Goal: Task Accomplishment & Management: Use online tool/utility

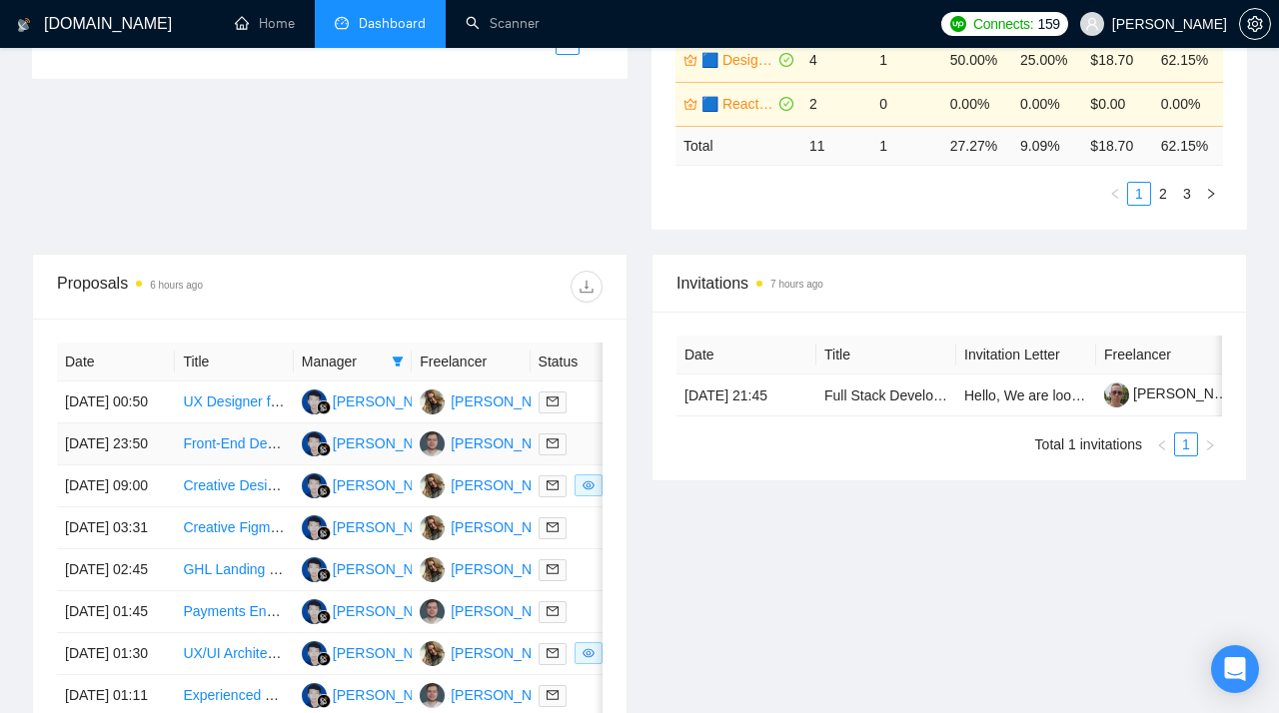
scroll to position [562, 0]
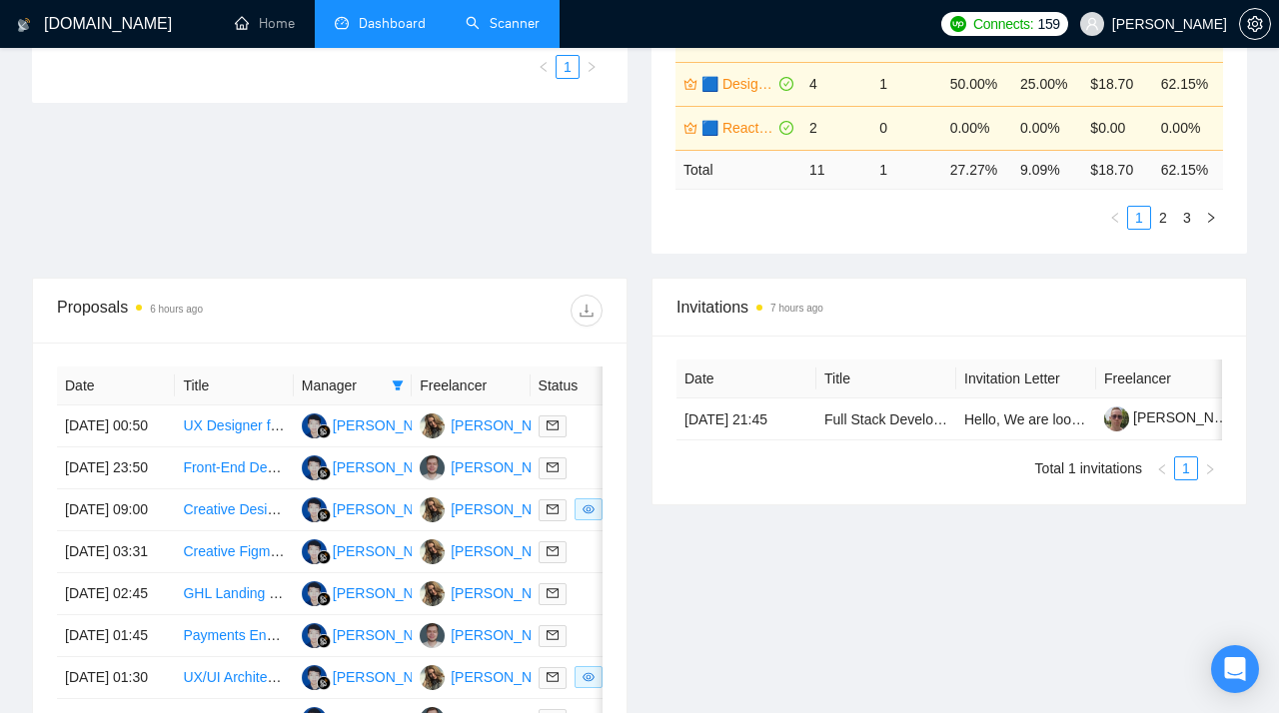
click at [493, 15] on link "Scanner" at bounding box center [503, 23] width 74 height 17
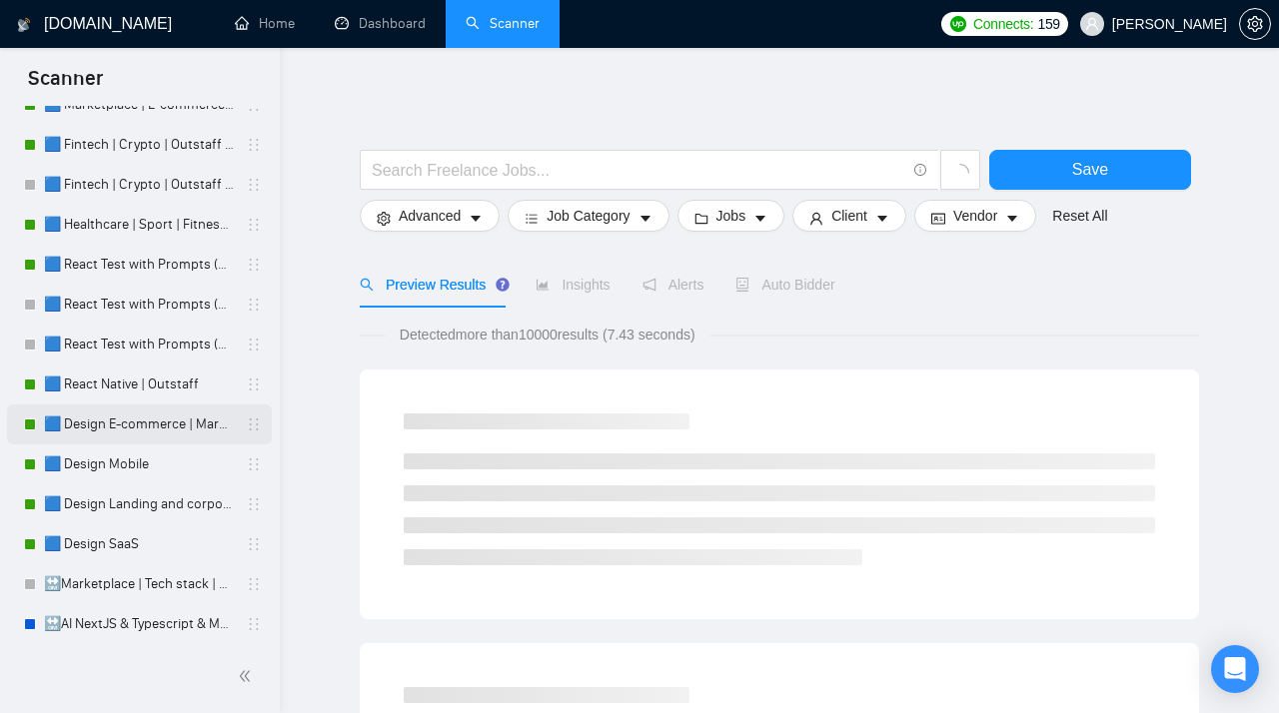
scroll to position [188, 0]
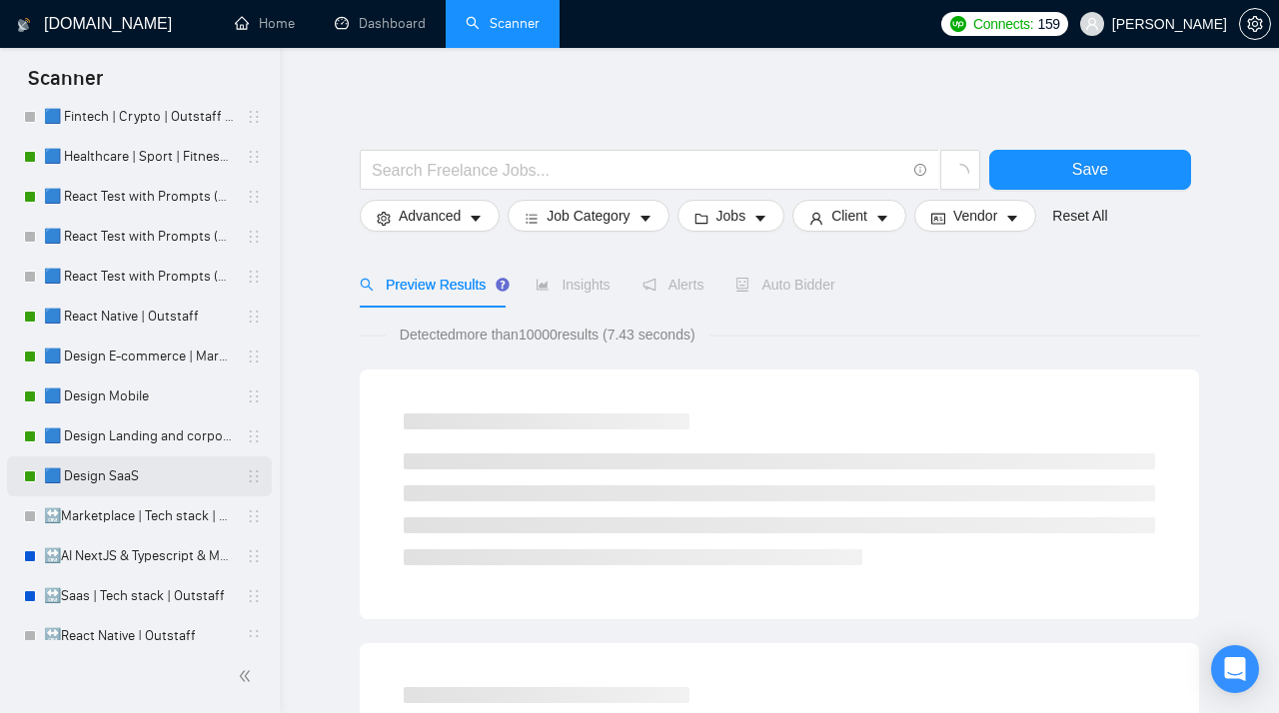
click at [127, 486] on link "🟦 Design SaaS" at bounding box center [139, 477] width 190 height 40
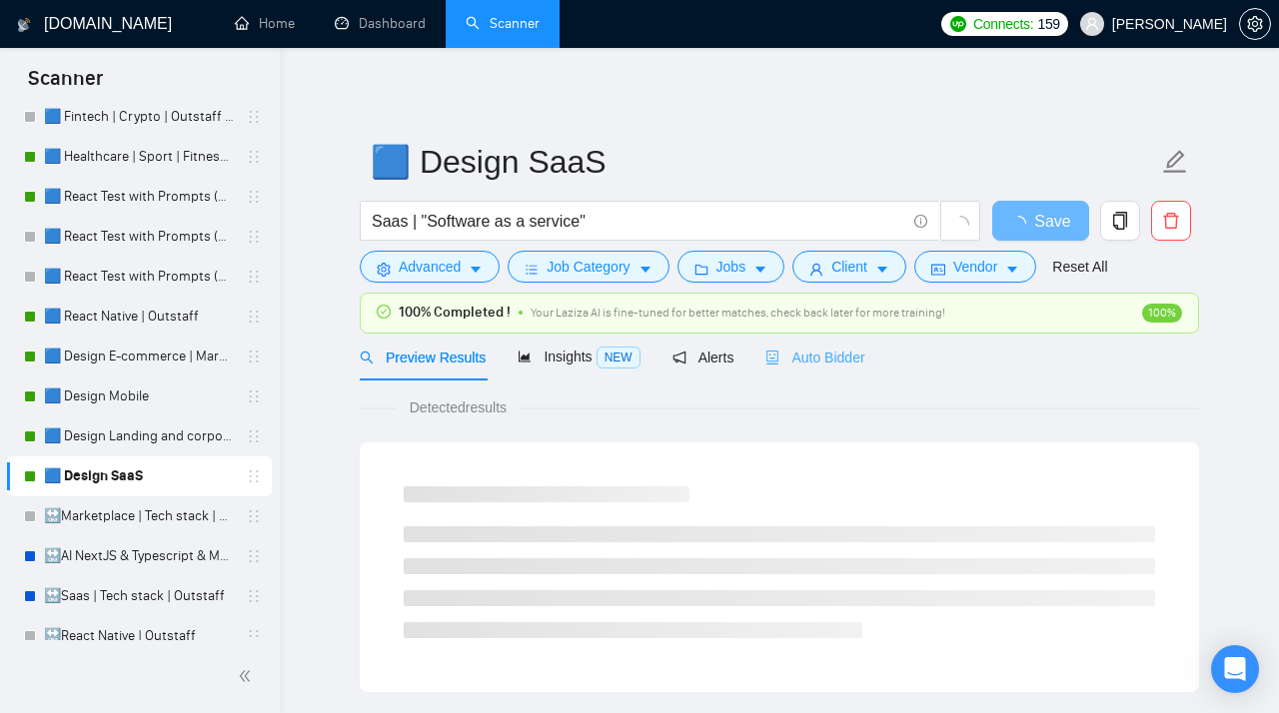
click at [802, 345] on div "Auto Bidder" at bounding box center [814, 357] width 99 height 47
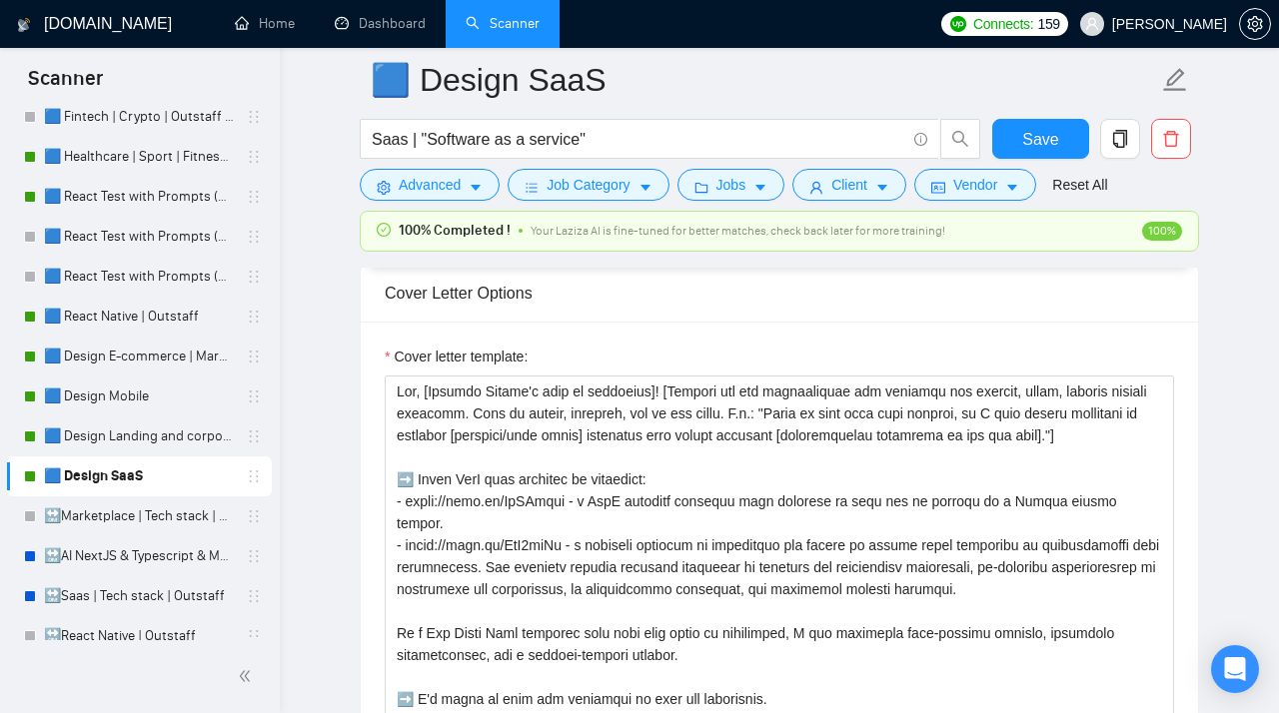
scroll to position [2557, 0]
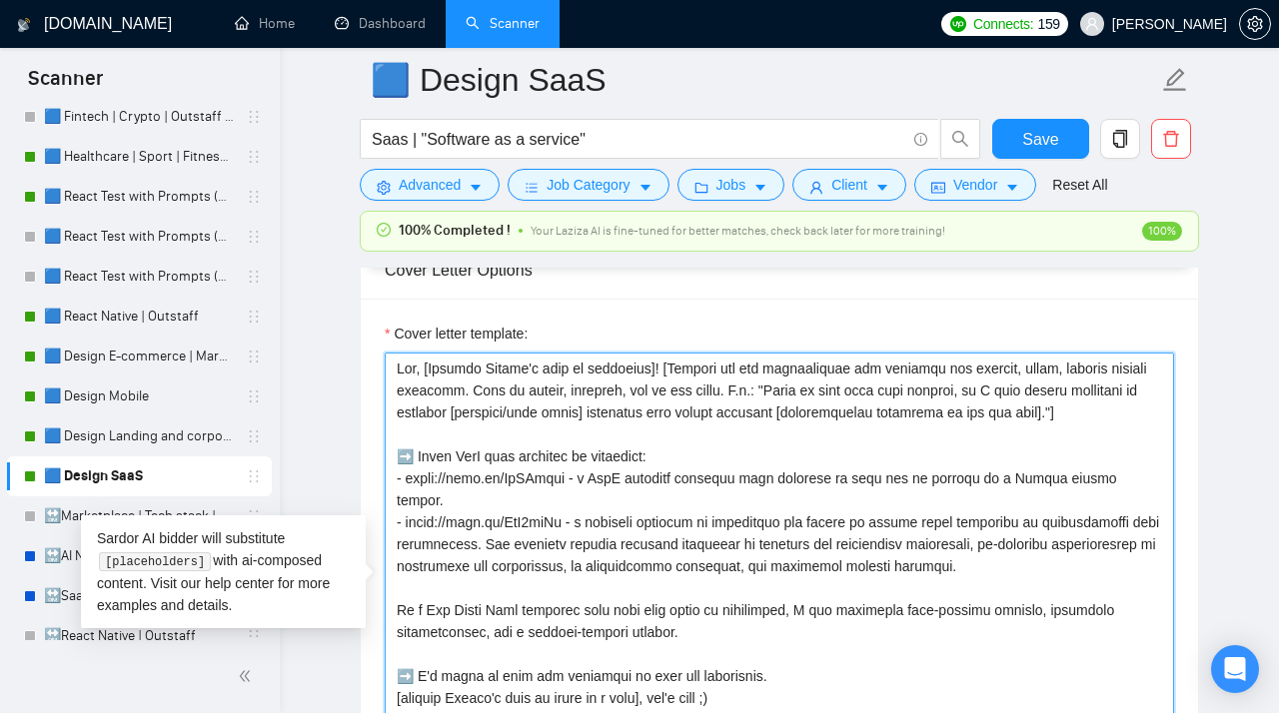
drag, startPoint x: 1090, startPoint y: 554, endPoint x: 385, endPoint y: 484, distance: 708.7
click at [385, 484] on textarea "Cover letter template:" at bounding box center [779, 578] width 789 height 450
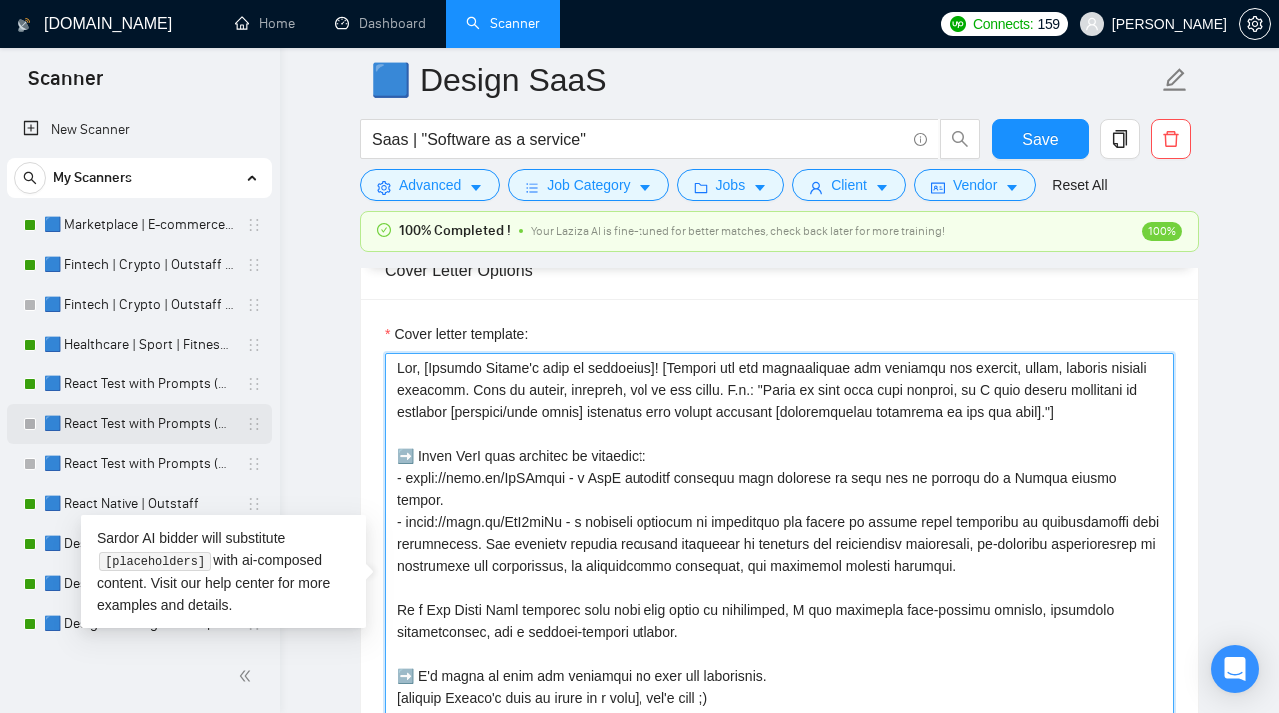
scroll to position [169, 0]
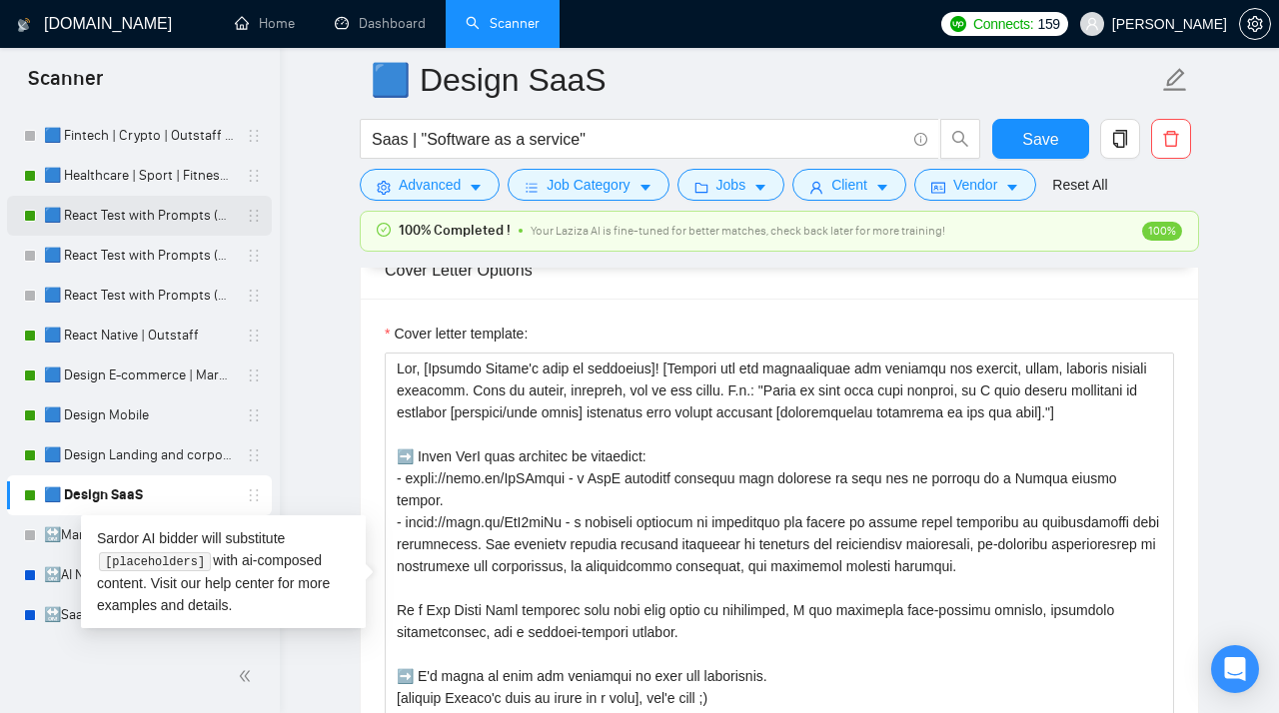
click at [122, 210] on link "🟦 React Test with Prompts (Max)" at bounding box center [139, 216] width 190 height 40
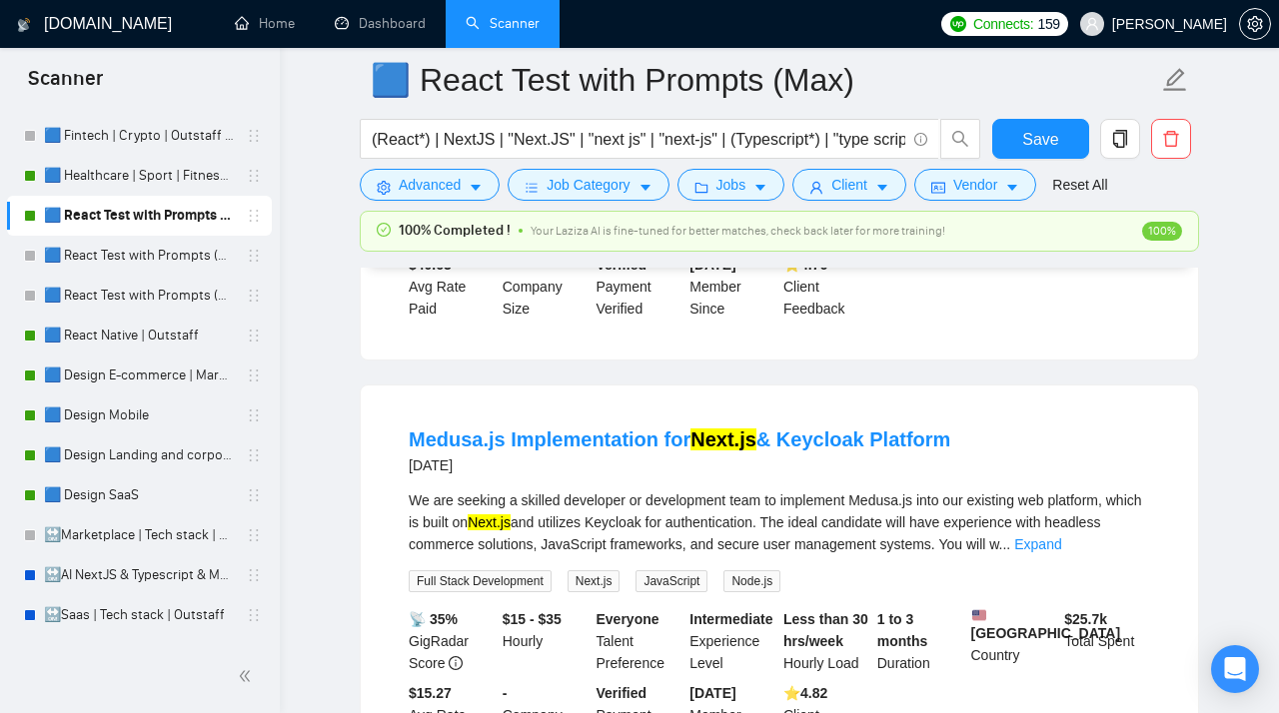
scroll to position [3085, 0]
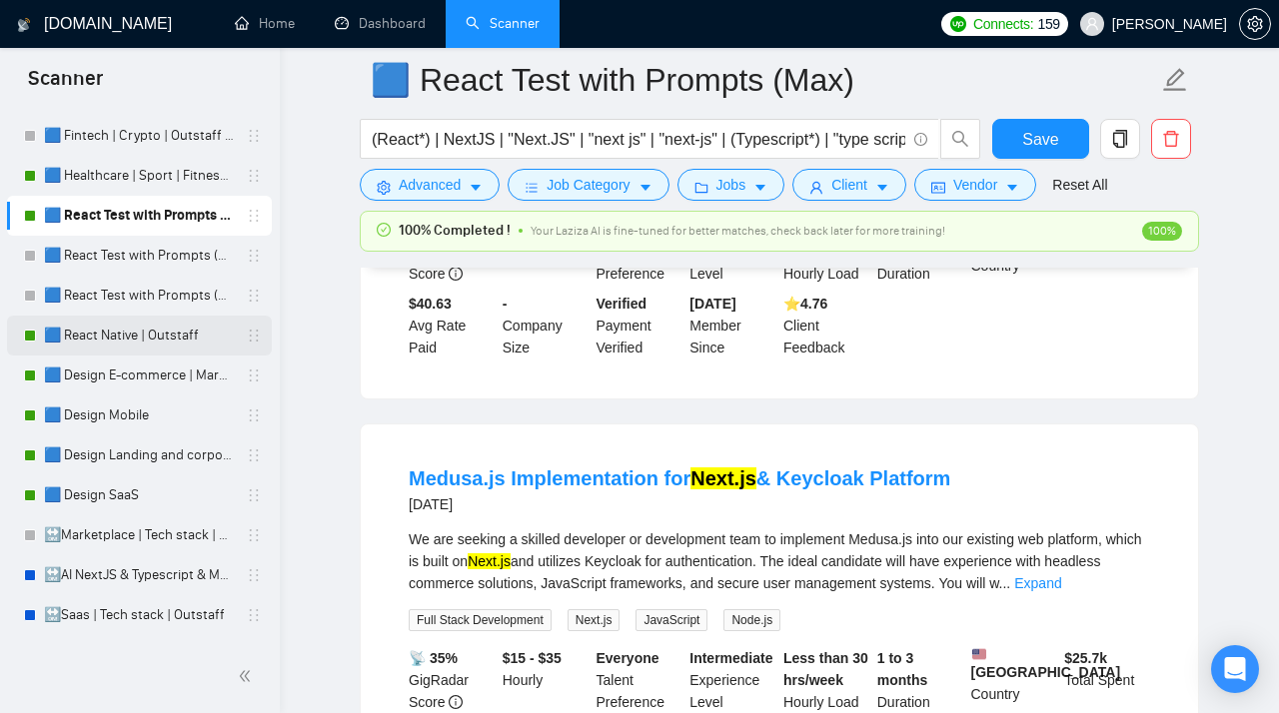
click at [144, 339] on link "🟦 React Native | Outstaff" at bounding box center [139, 336] width 190 height 40
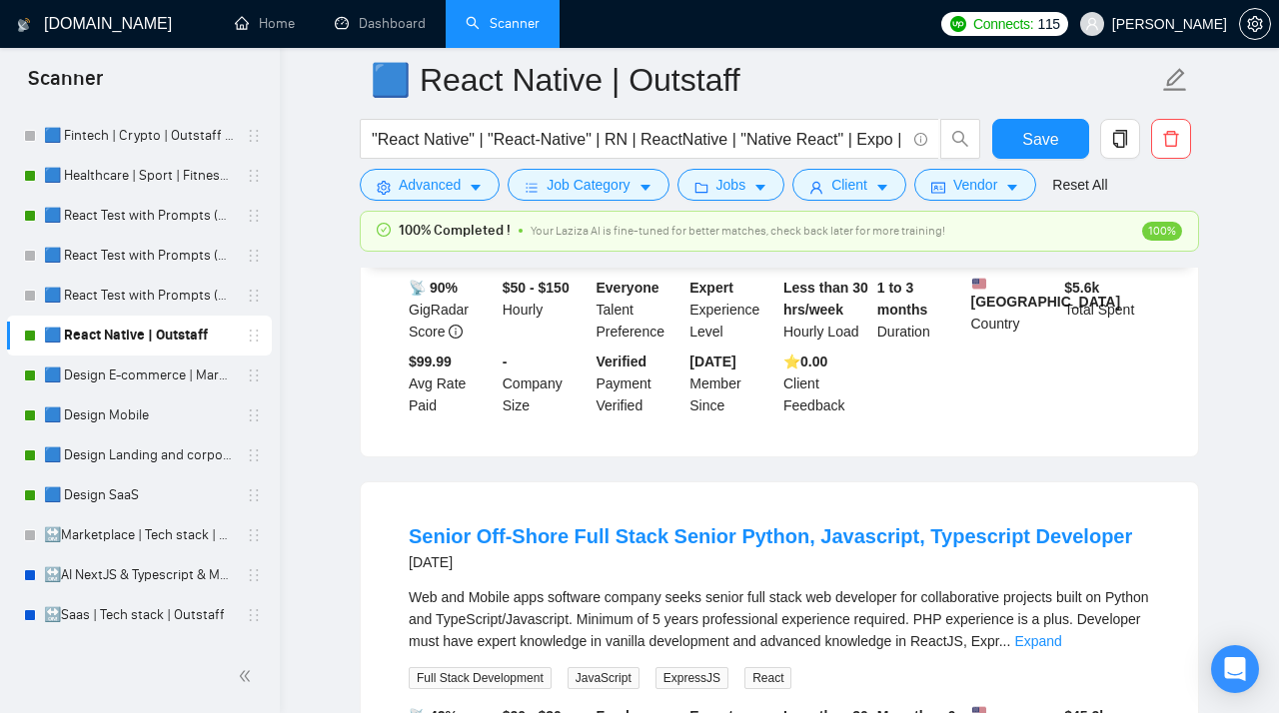
scroll to position [838, 0]
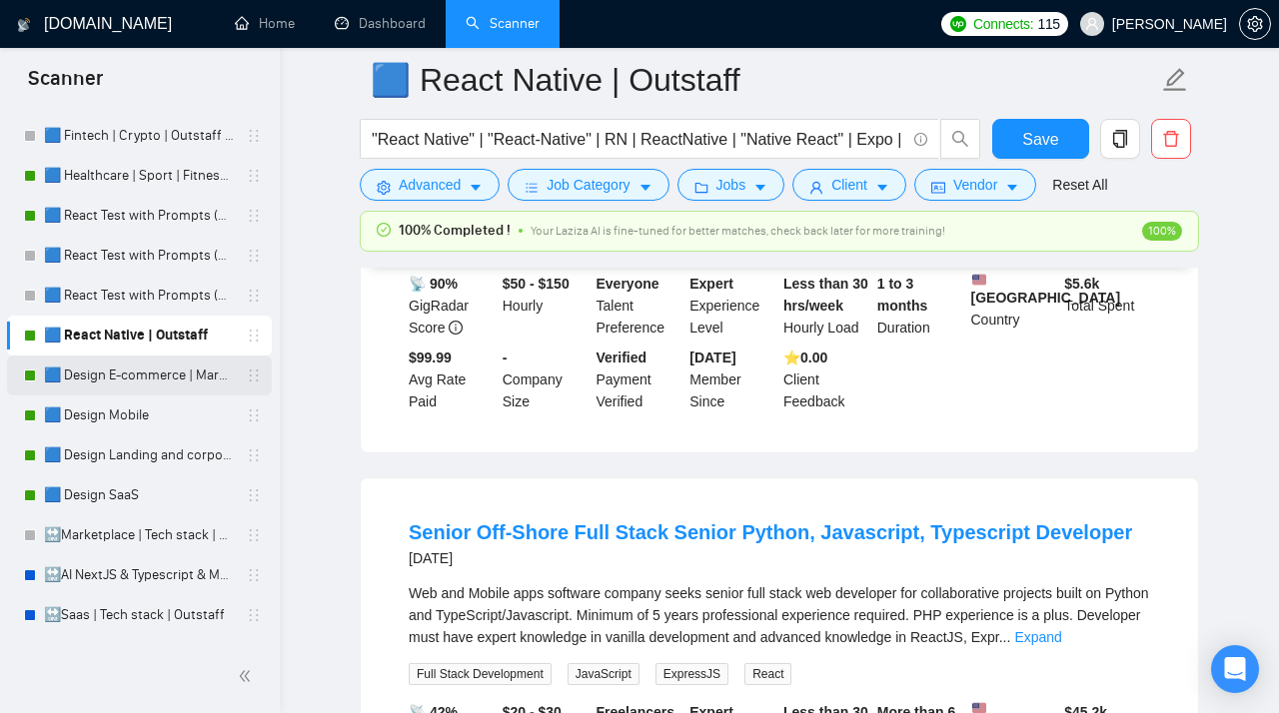
click at [92, 378] on link "🟦 Design E-commerce | Marketplace" at bounding box center [139, 376] width 190 height 40
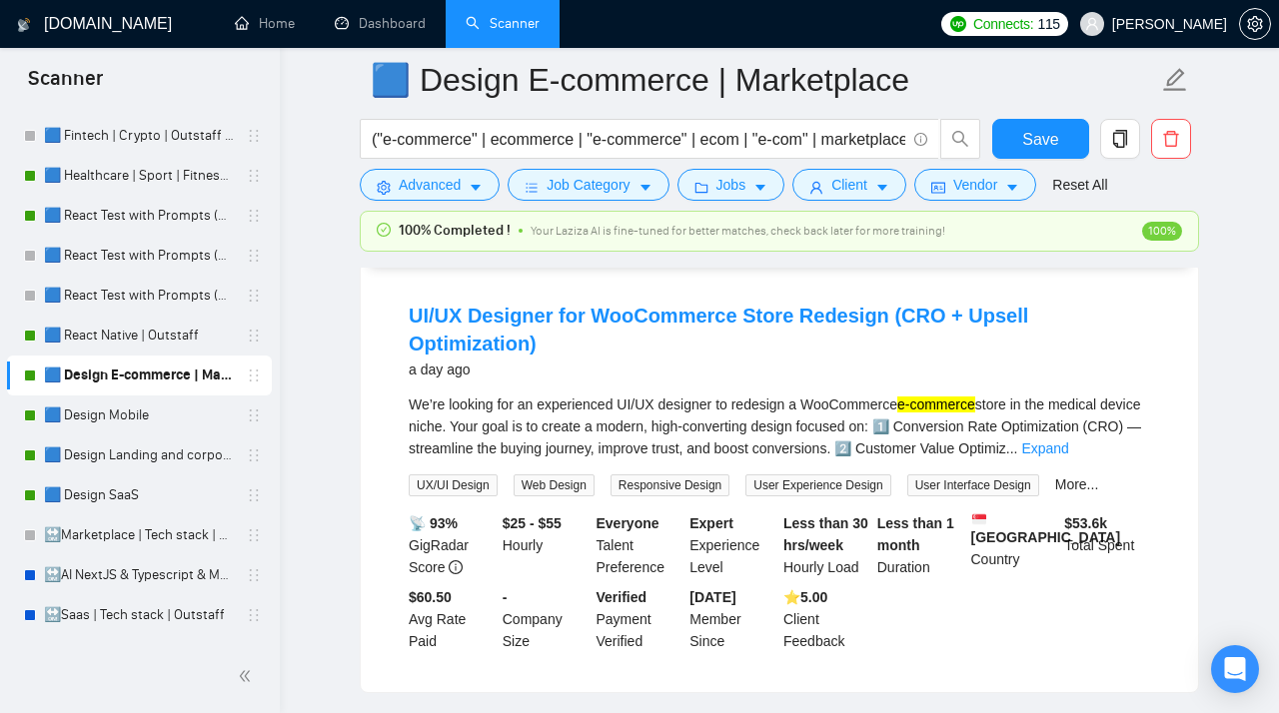
scroll to position [2410, 0]
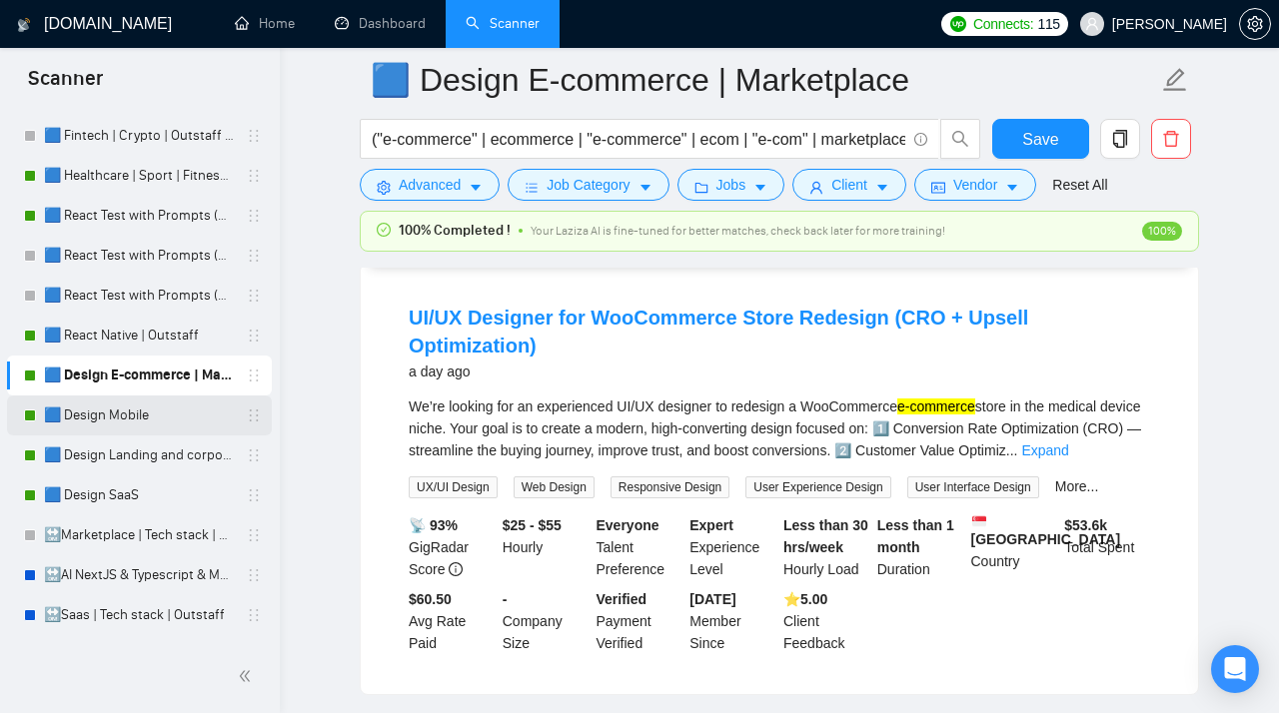
click at [153, 413] on link "🟦 Design Mobile" at bounding box center [139, 416] width 190 height 40
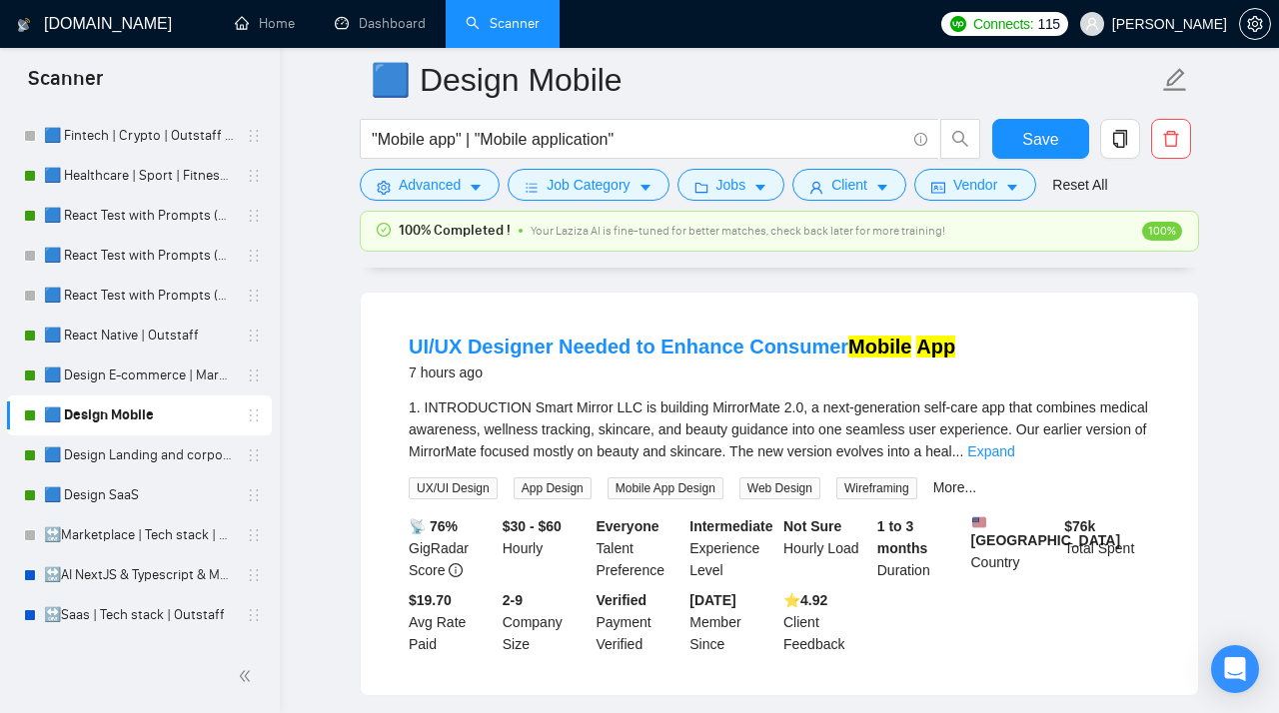
scroll to position [604, 0]
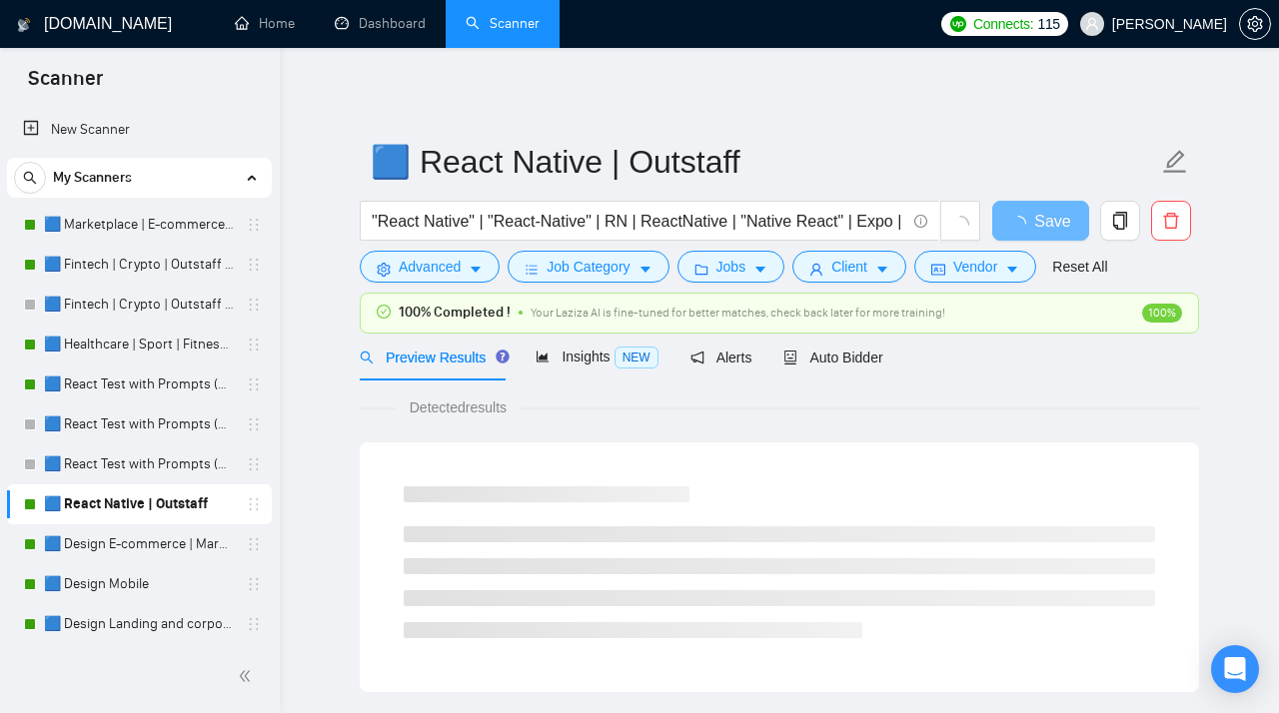
click at [153, 325] on link "🟦 Healthcare | Sport | Fitness | Outstaff" at bounding box center [139, 345] width 190 height 40
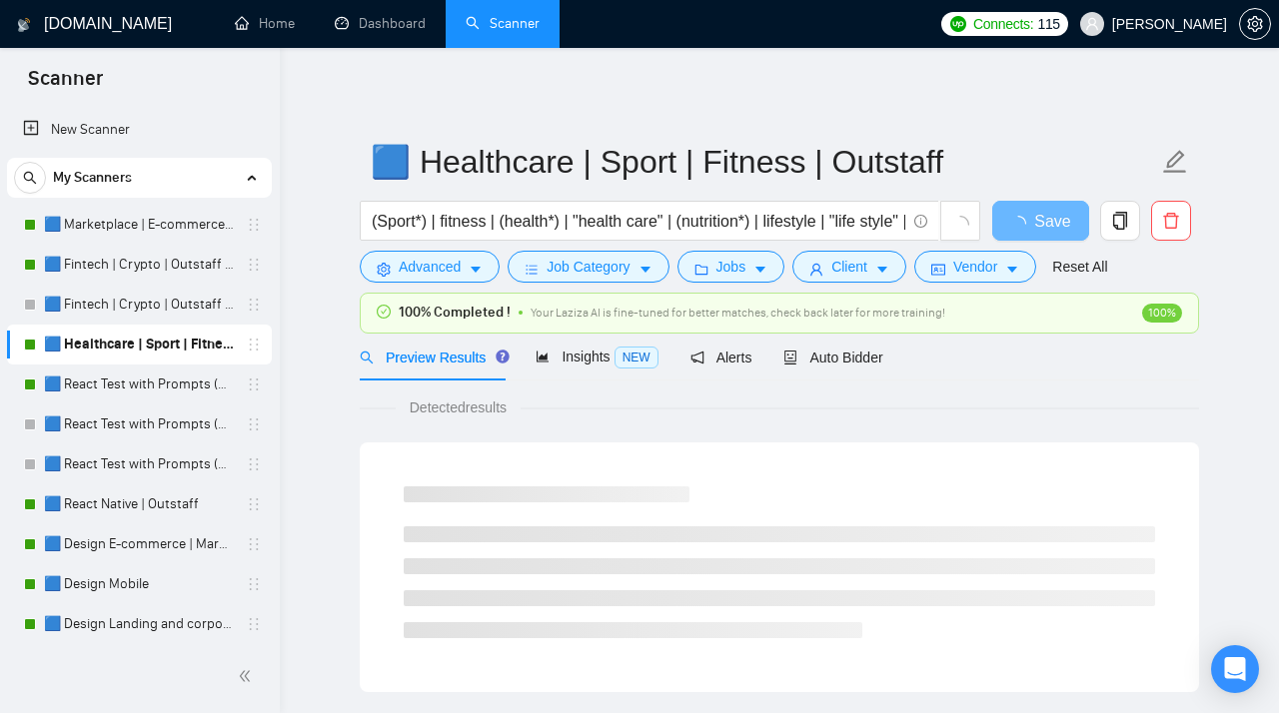
scroll to position [169, 0]
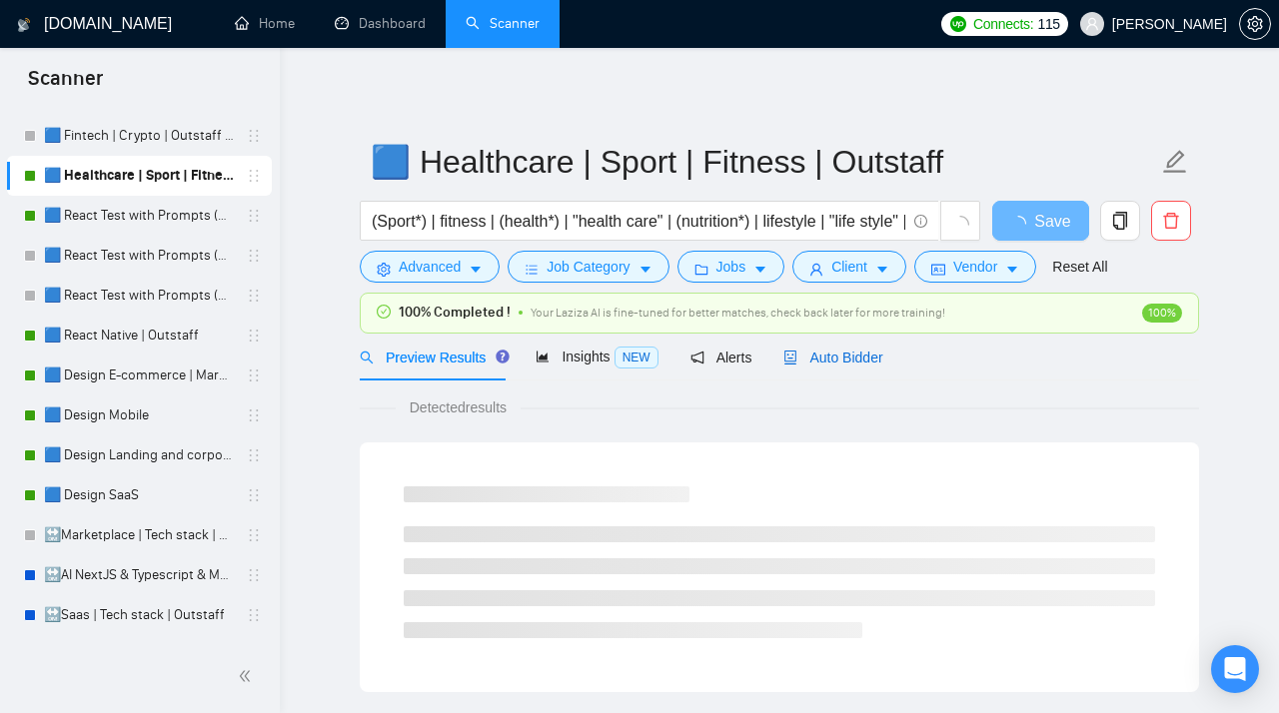
click at [814, 356] on span "Auto Bidder" at bounding box center [832, 358] width 99 height 16
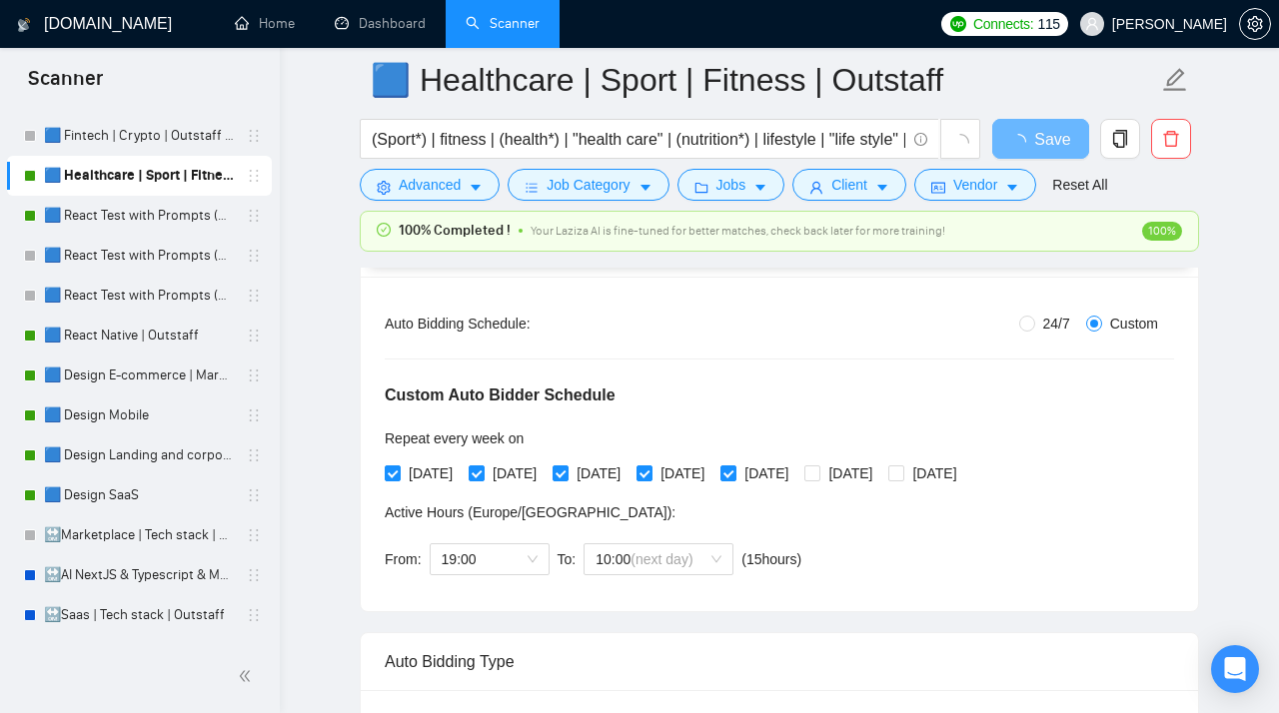
scroll to position [402, 0]
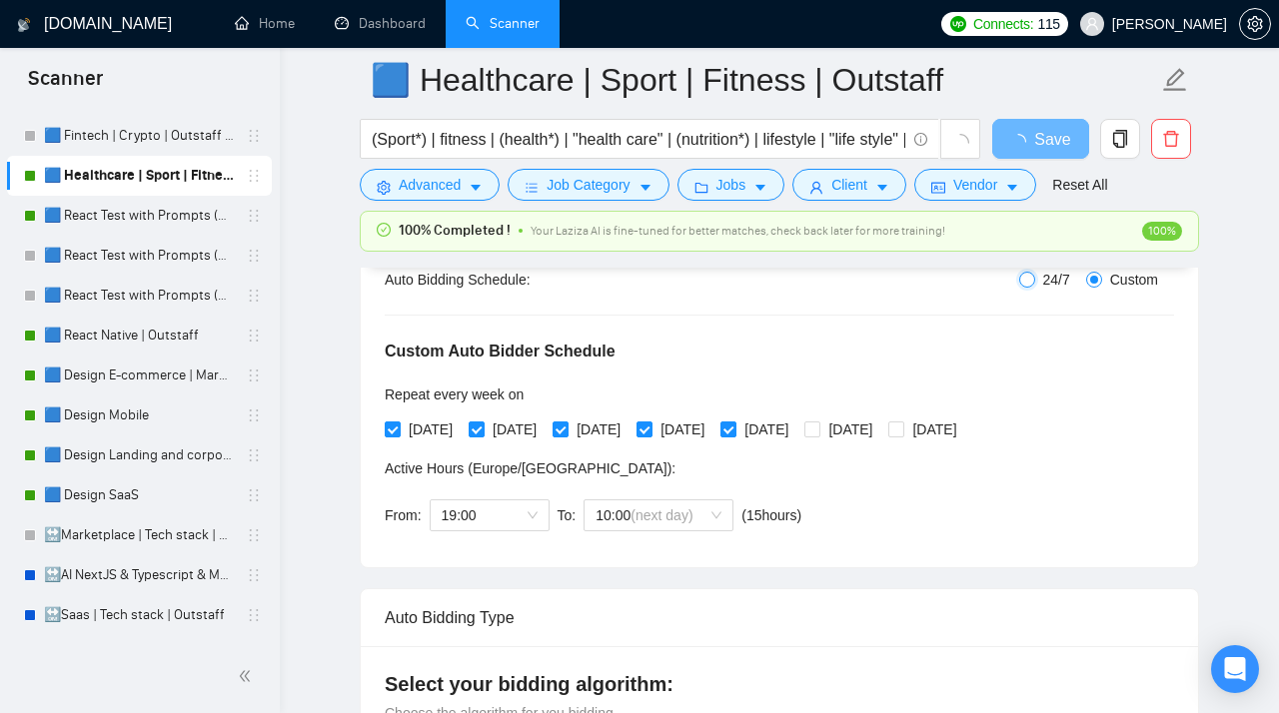
click at [1026, 285] on input "24/7" at bounding box center [1027, 280] width 16 height 16
radio input "true"
radio input "false"
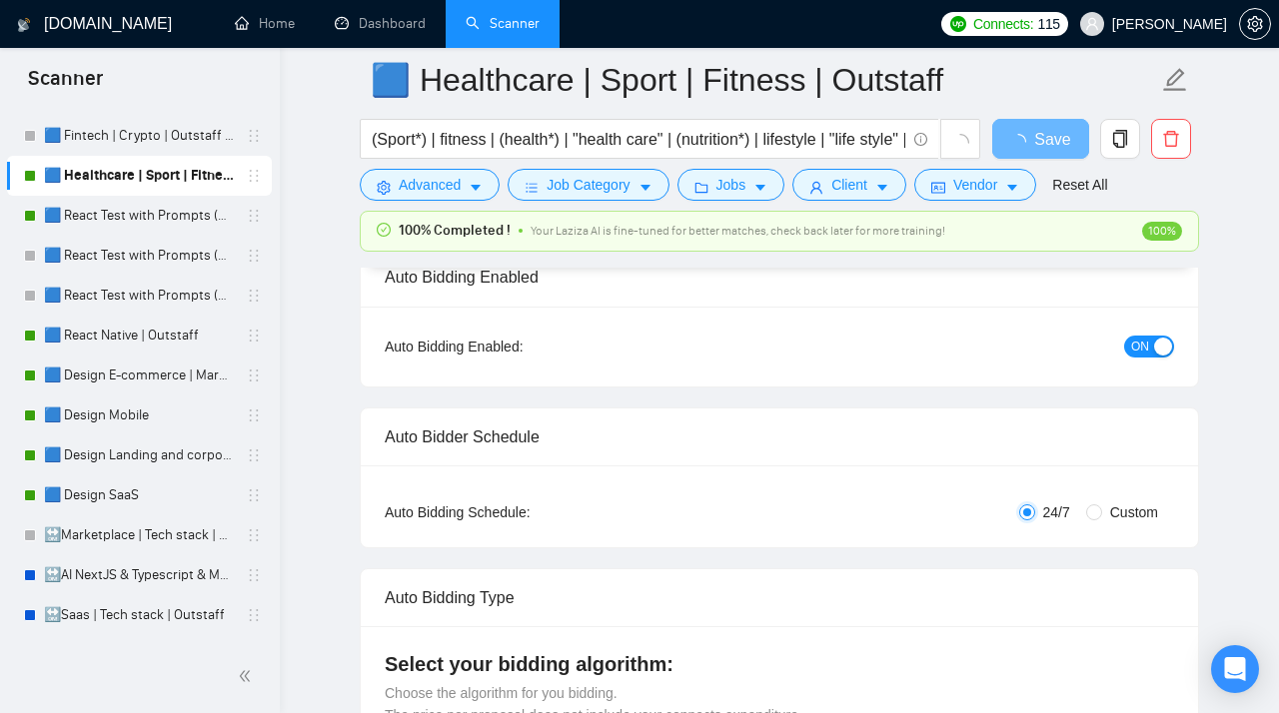
scroll to position [0, 0]
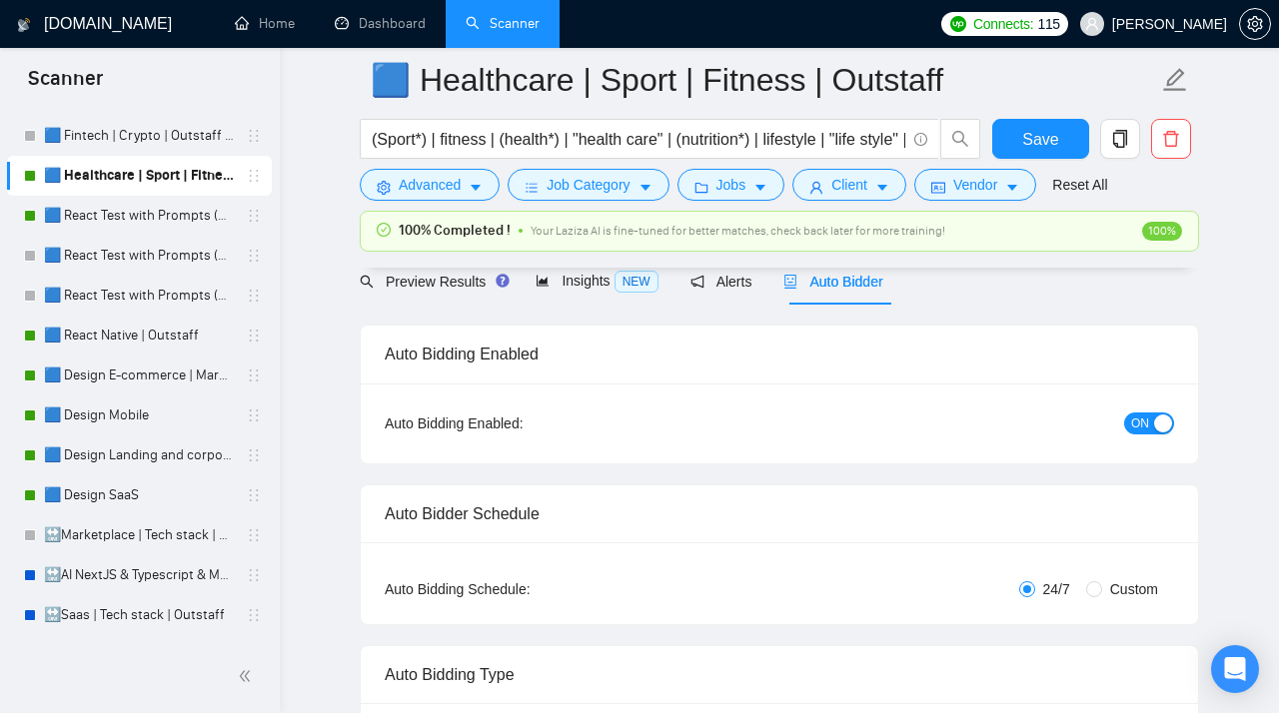
scroll to position [135, 0]
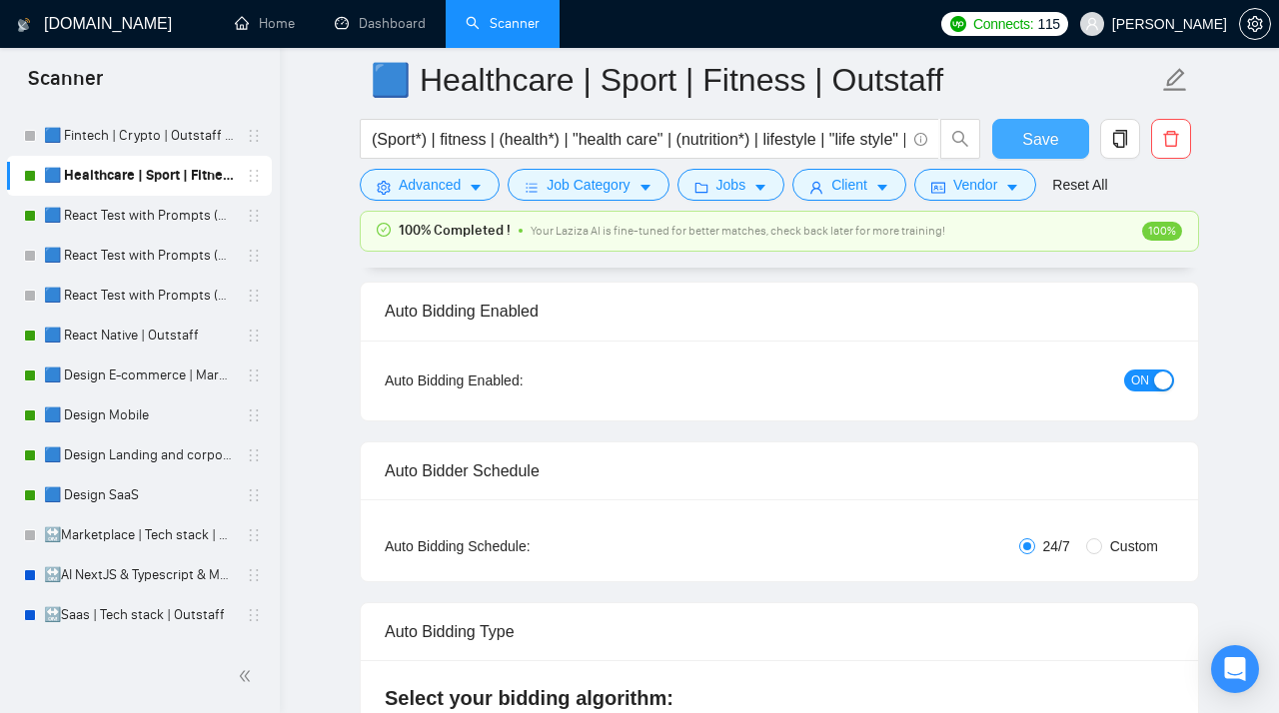
click at [1069, 140] on button "Save" at bounding box center [1040, 139] width 97 height 40
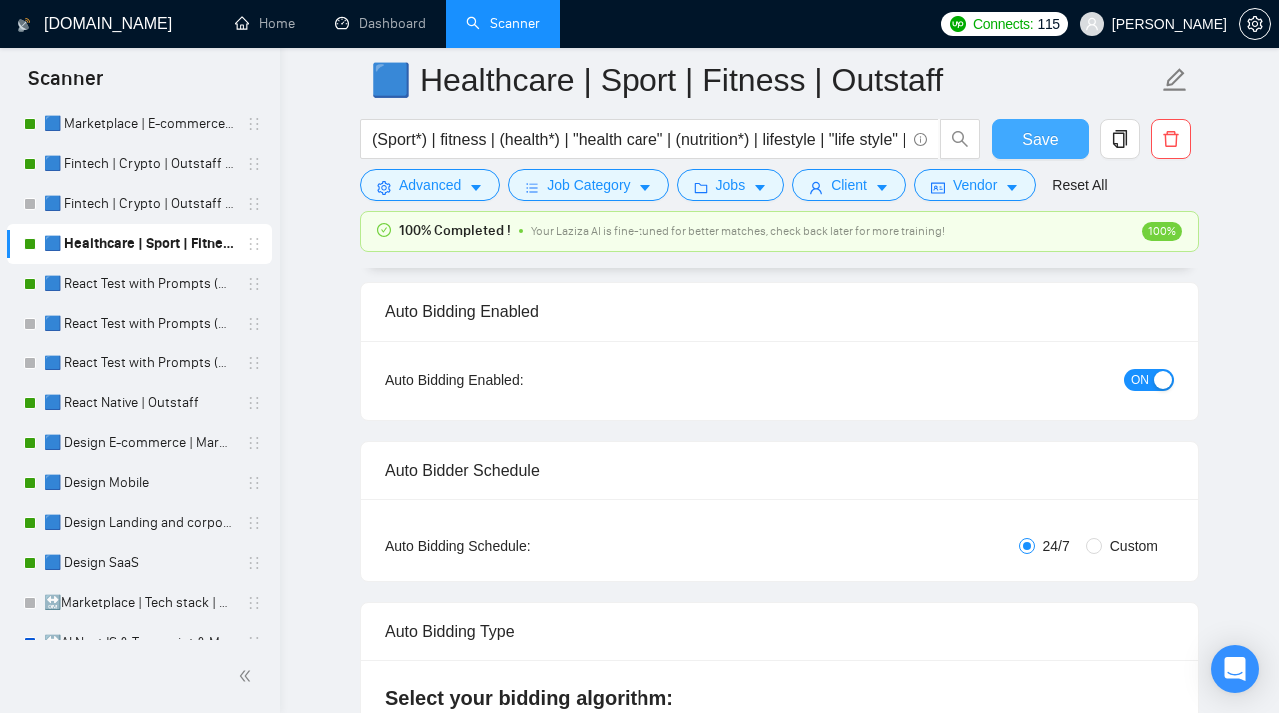
scroll to position [0, 0]
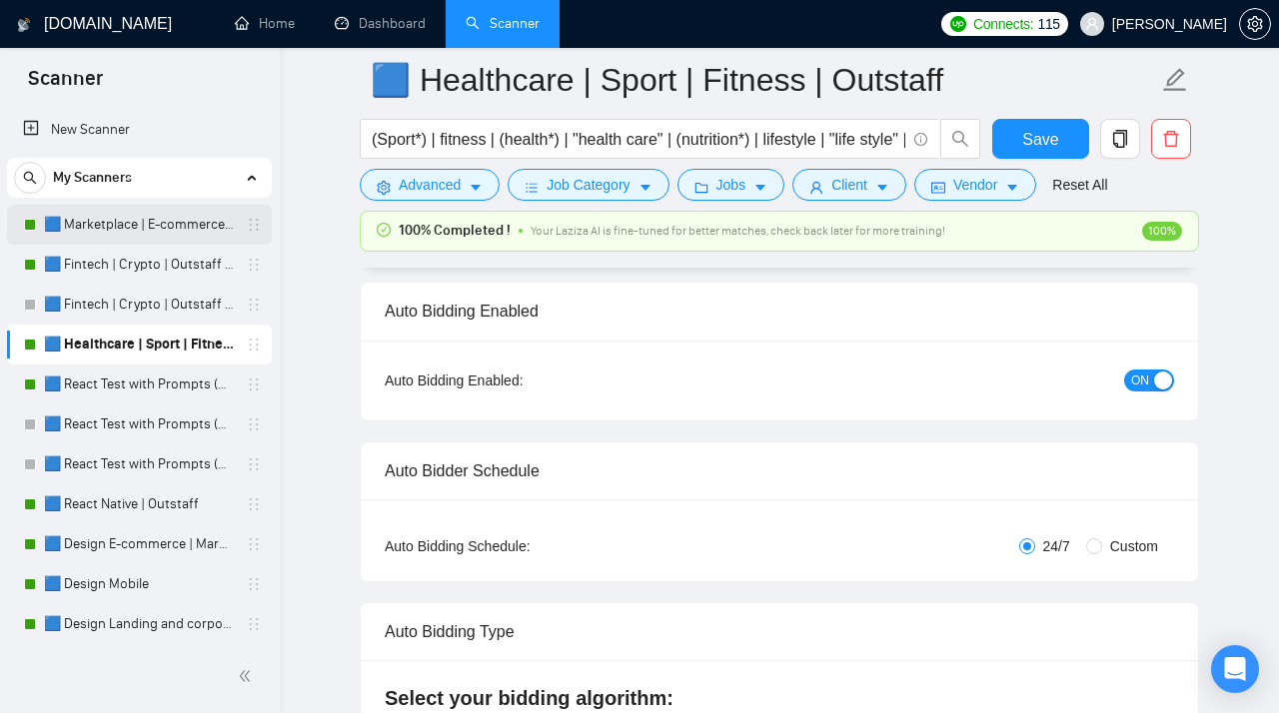
click at [108, 226] on link "🟦 Marketplace | E-commerce | Outstaff" at bounding box center [139, 225] width 190 height 40
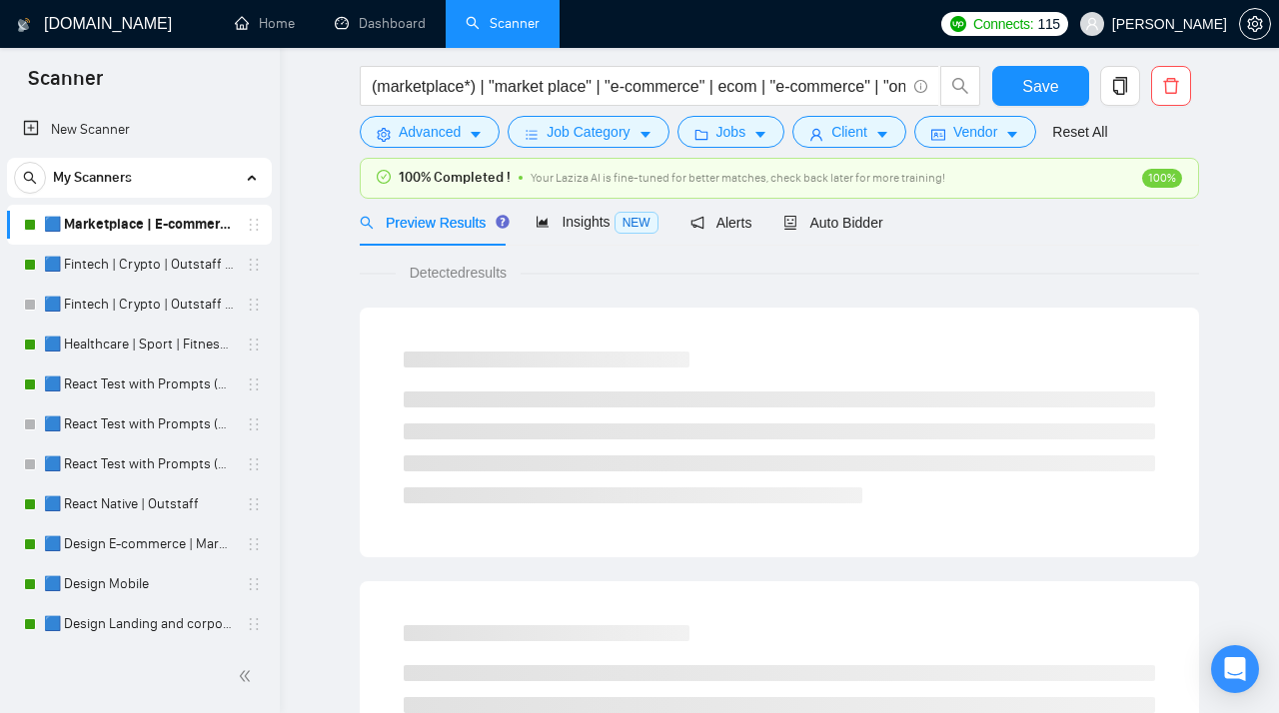
scroll to position [58, 0]
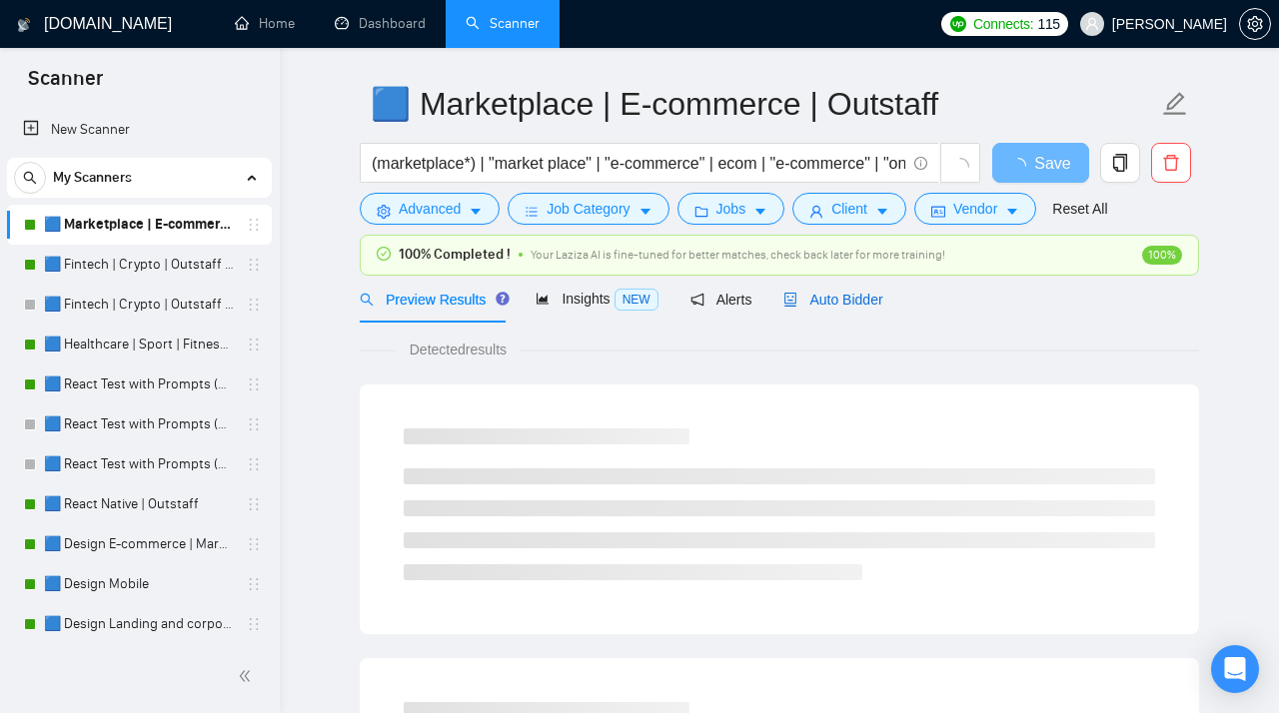
click at [831, 298] on span "Auto Bidder" at bounding box center [832, 300] width 99 height 16
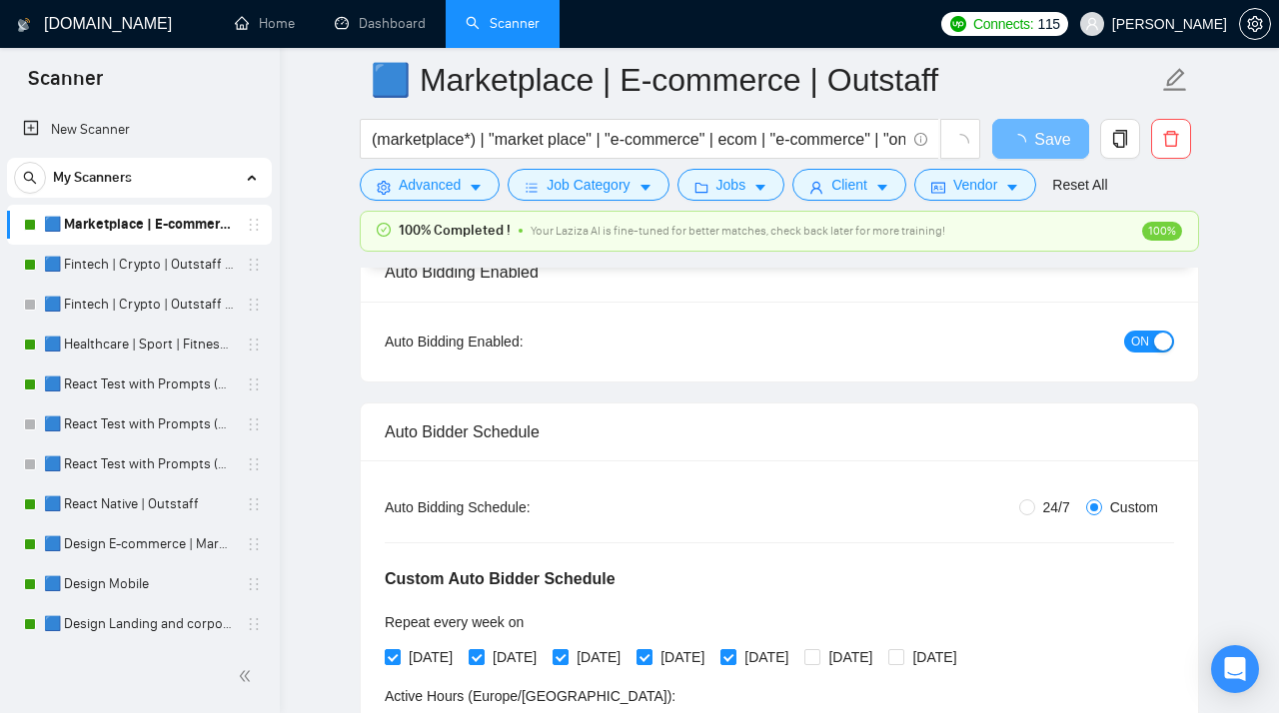
scroll to position [175, 0]
click at [1038, 501] on span "24/7" at bounding box center [1056, 506] width 43 height 22
click at [1035, 501] on input "24/7" at bounding box center [1027, 506] width 16 height 16
radio input "true"
radio input "false"
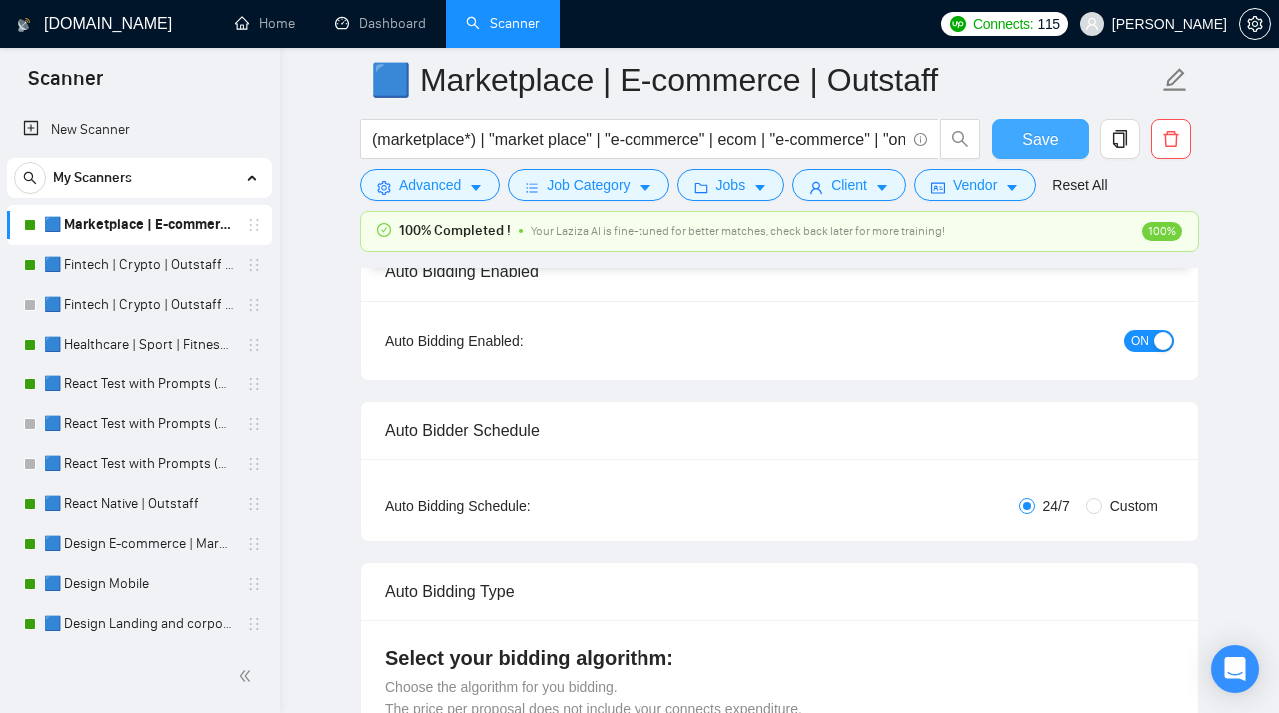
click at [1027, 126] on button "Save" at bounding box center [1040, 139] width 97 height 40
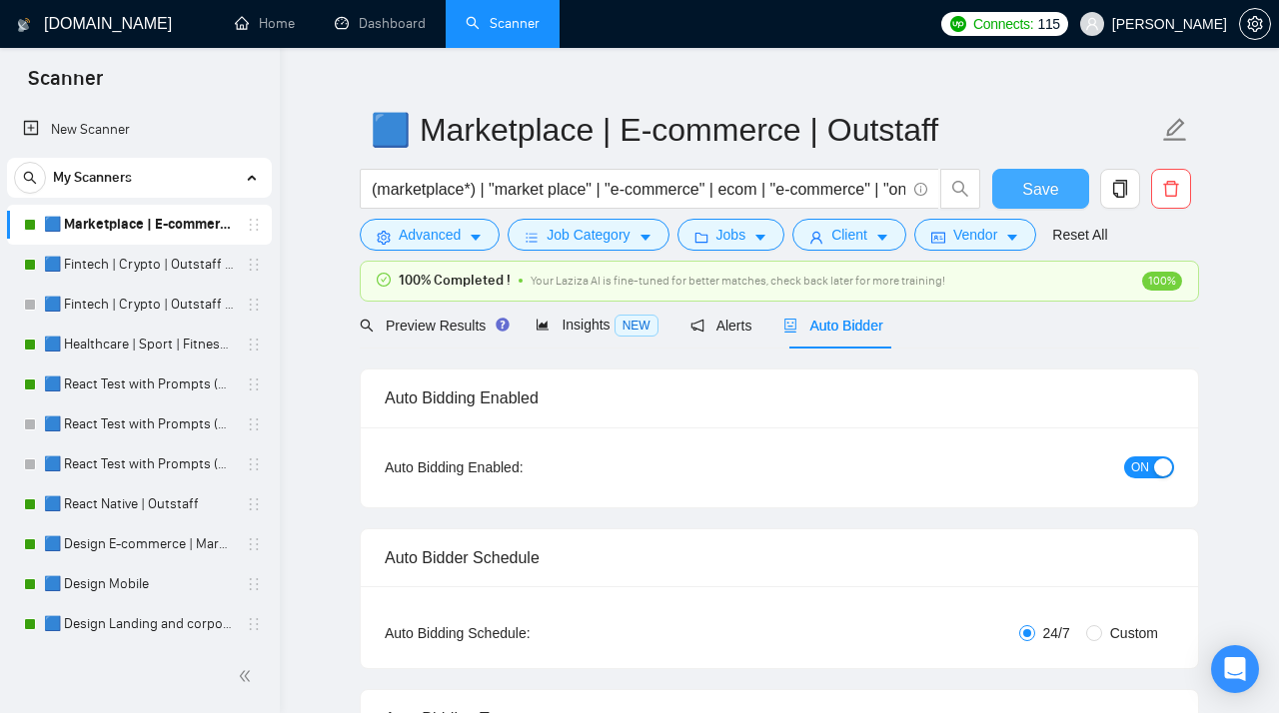
scroll to position [0, 0]
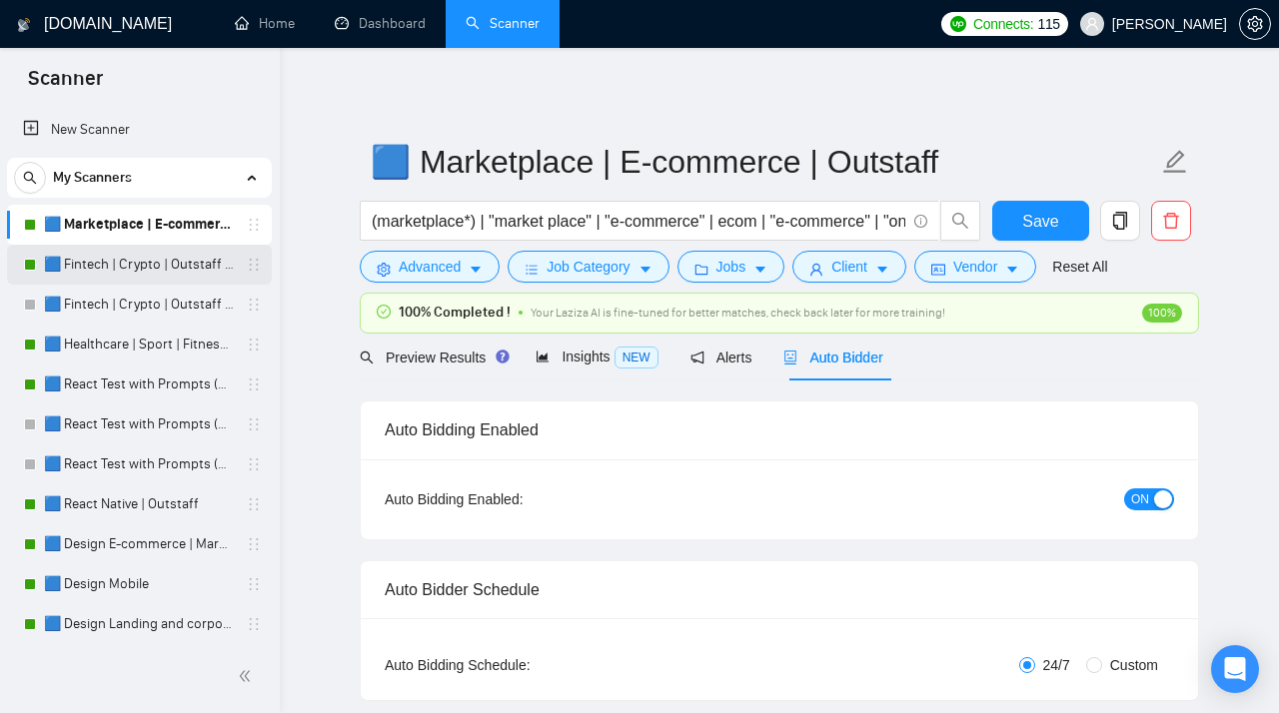
click at [148, 269] on link "🟦 Fintech | Crypto | Outstaff (Max - High Rates)" at bounding box center [139, 265] width 190 height 40
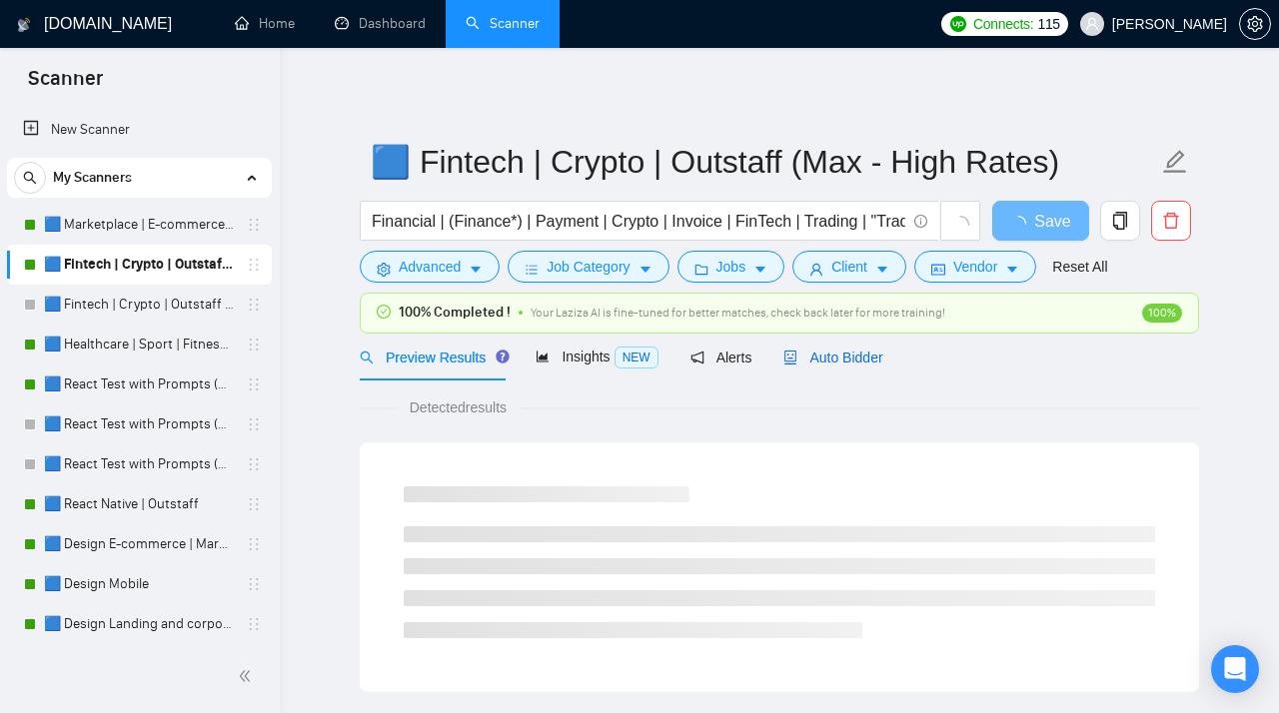
click at [808, 355] on span "Auto Bidder" at bounding box center [832, 358] width 99 height 16
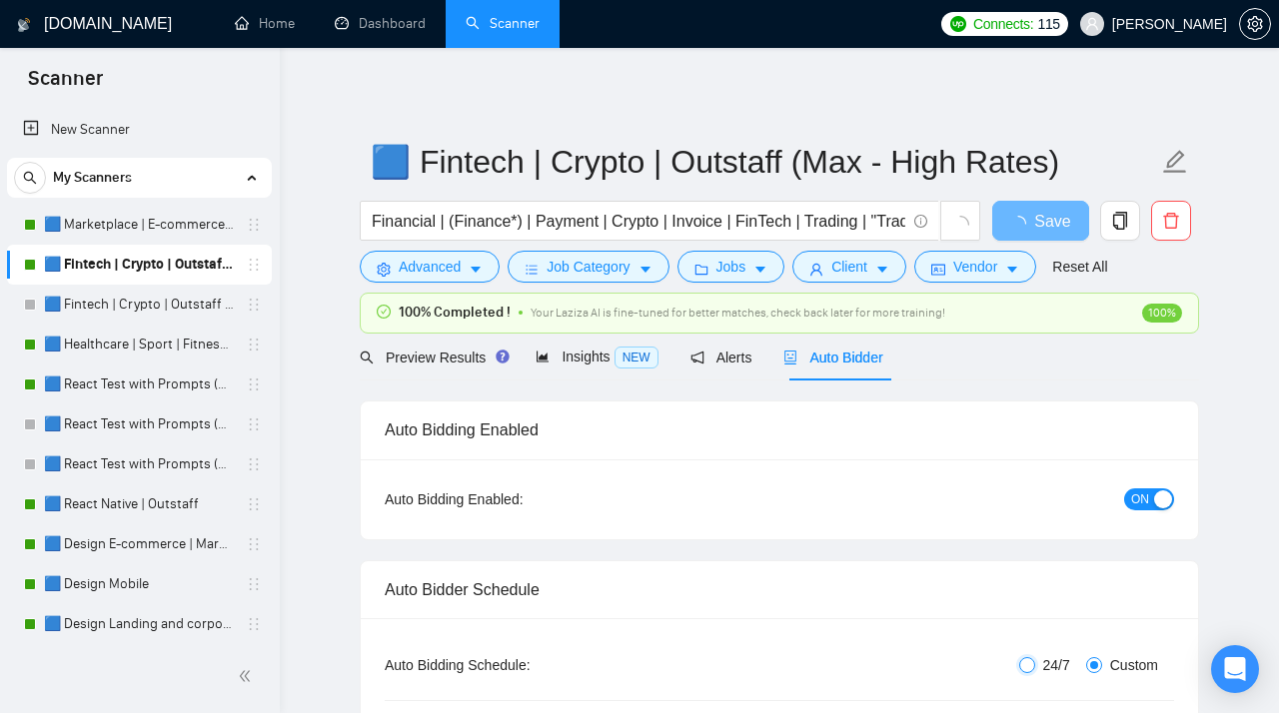
click at [1019, 664] on input "24/7" at bounding box center [1027, 665] width 16 height 16
radio input "true"
radio input "false"
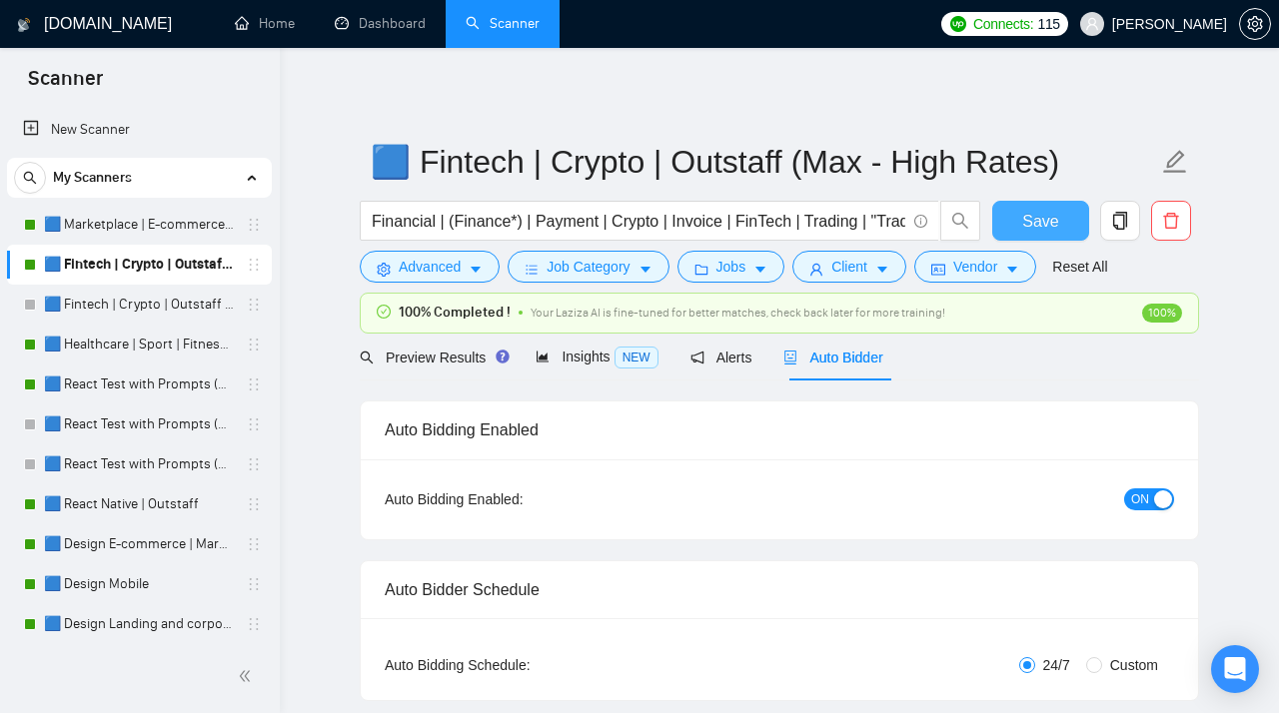
click at [1033, 225] on span "Save" at bounding box center [1040, 221] width 36 height 25
click at [124, 351] on link "🟦 Healthcare | Sport | Fitness | Outstaff" at bounding box center [139, 345] width 190 height 40
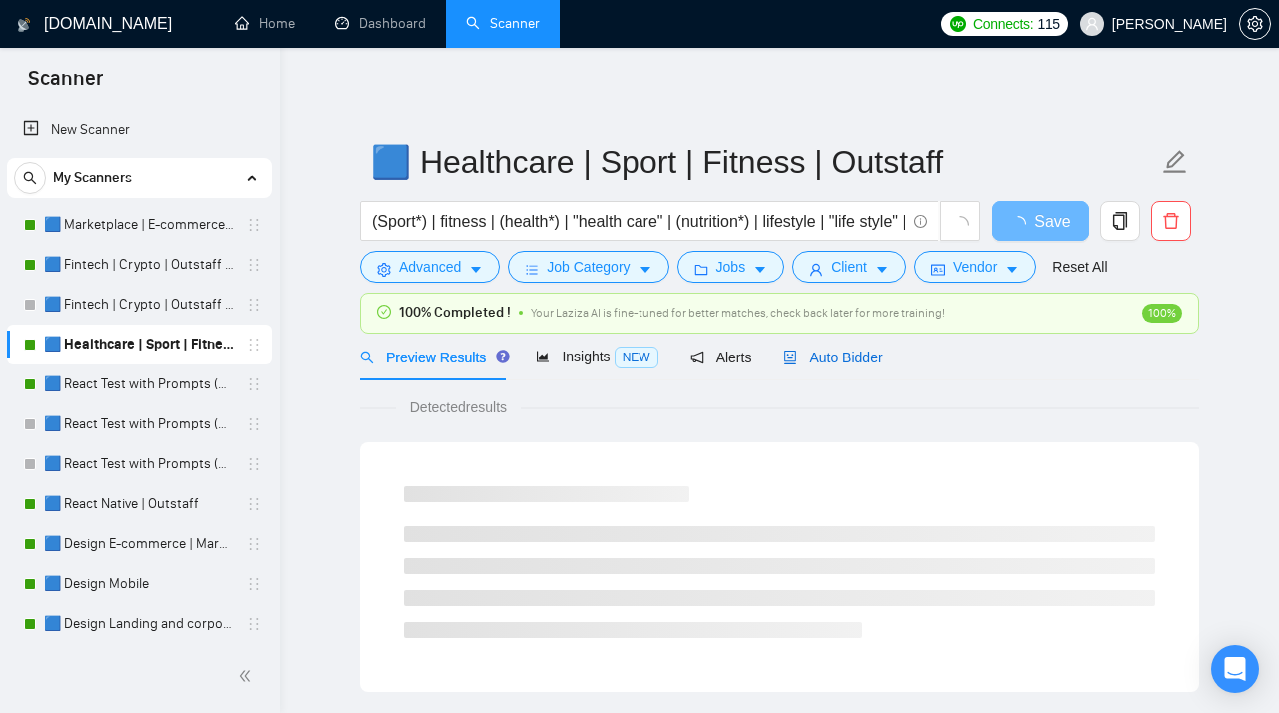
click at [849, 361] on span "Auto Bidder" at bounding box center [832, 358] width 99 height 16
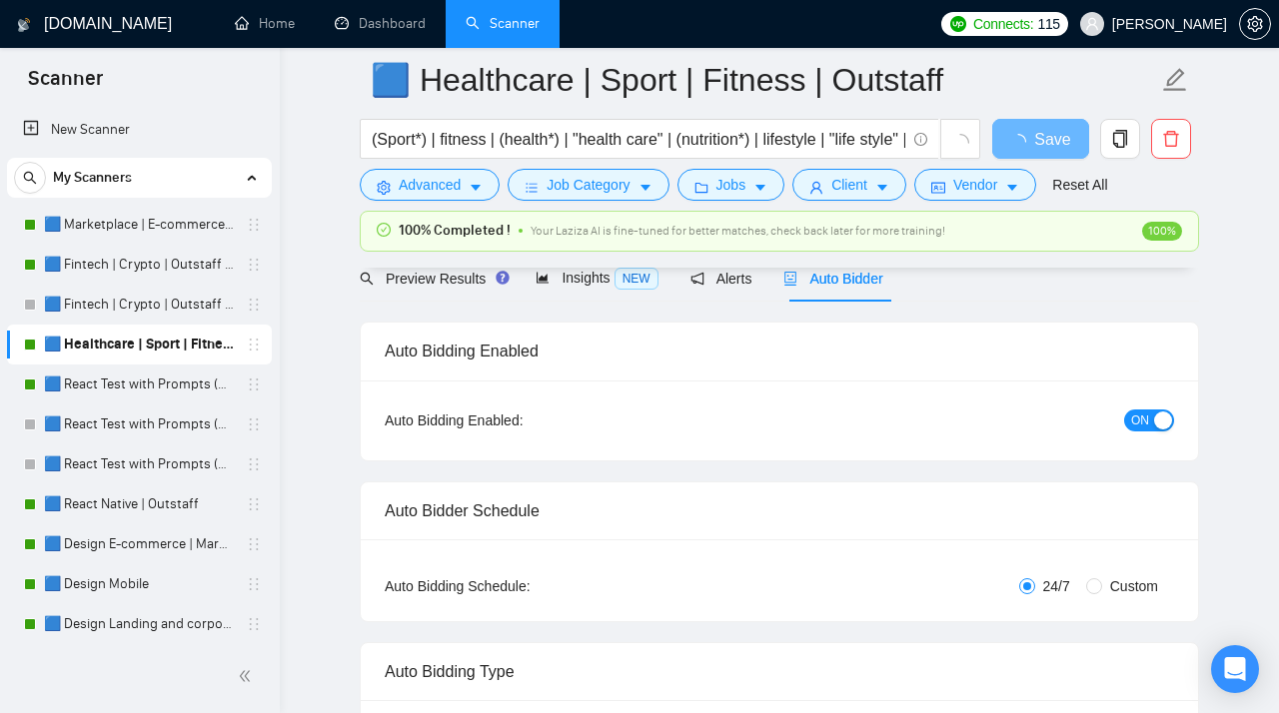
scroll to position [140, 0]
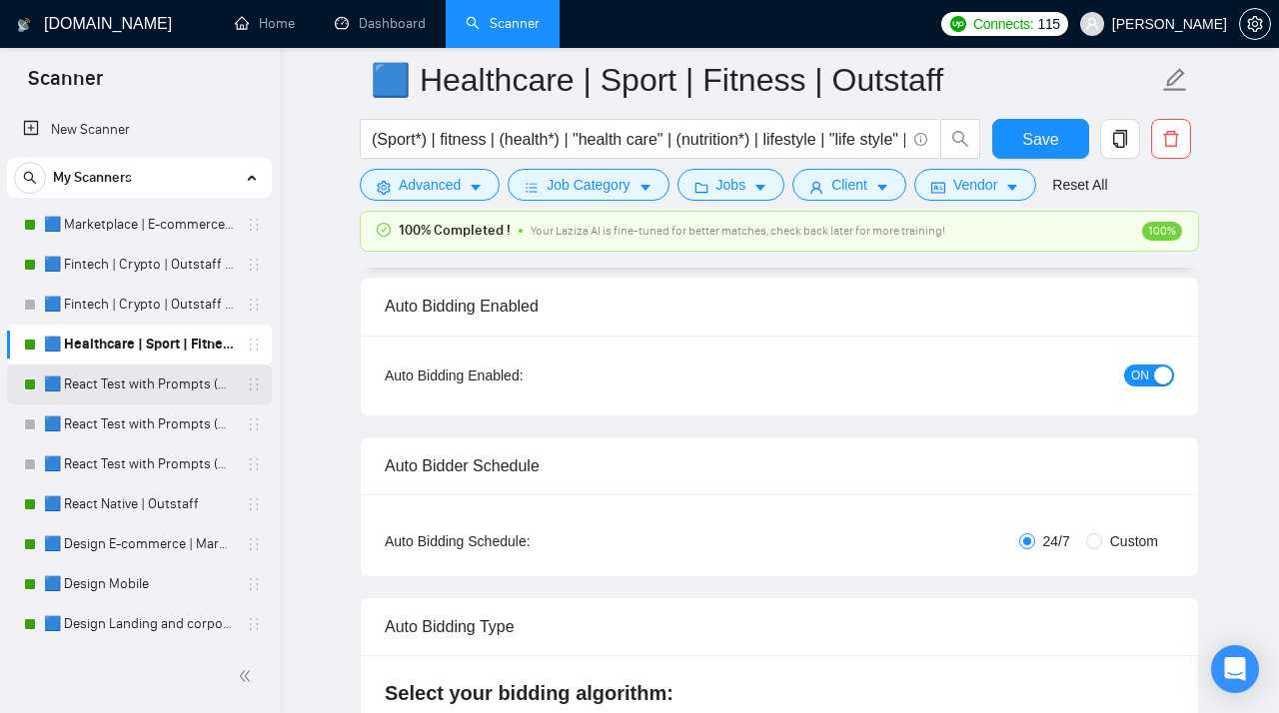
click at [97, 393] on link "🟦 React Test with Prompts (Max)" at bounding box center [139, 385] width 190 height 40
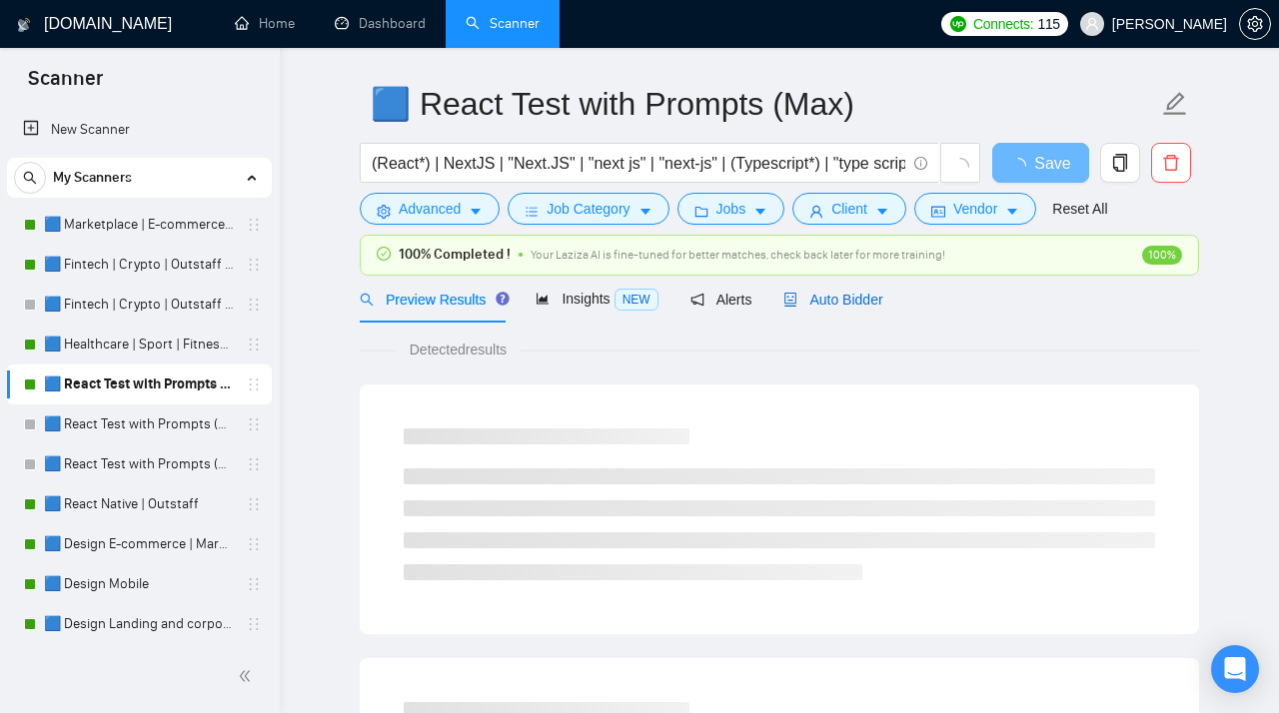
click at [828, 298] on span "Auto Bidder" at bounding box center [832, 300] width 99 height 16
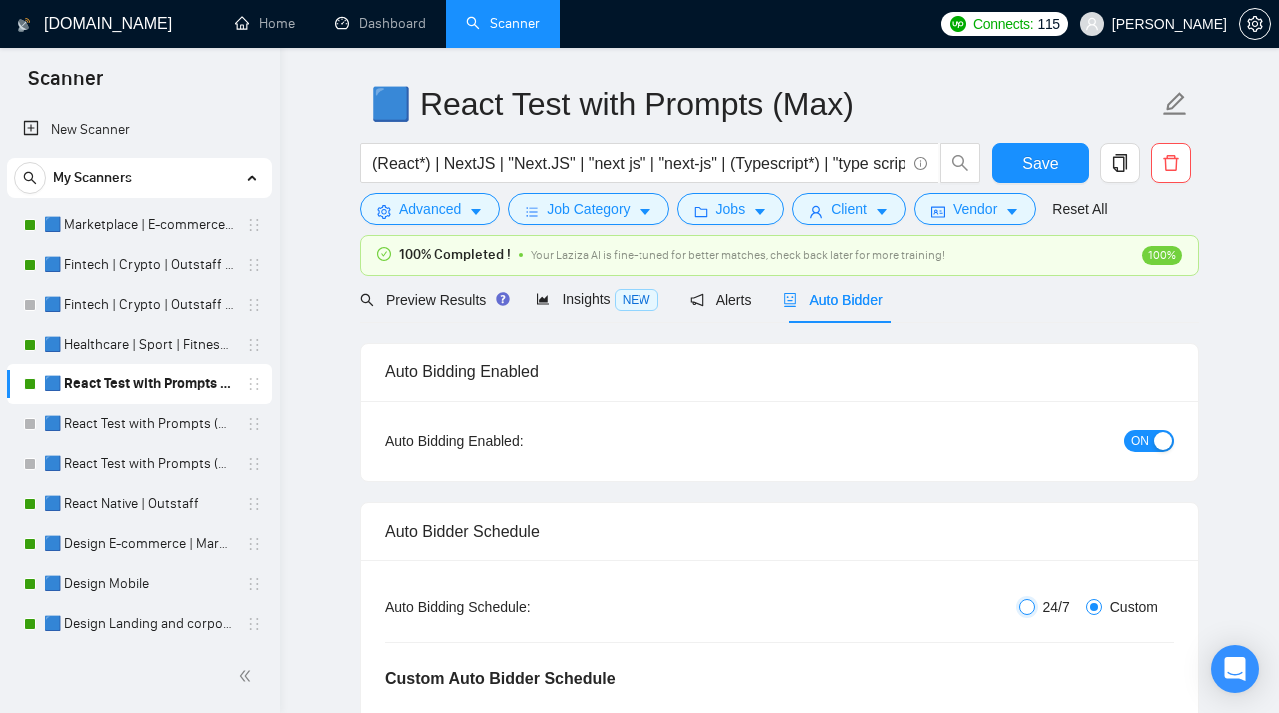
click at [1029, 613] on input "24/7" at bounding box center [1027, 607] width 16 height 16
radio input "true"
radio input "false"
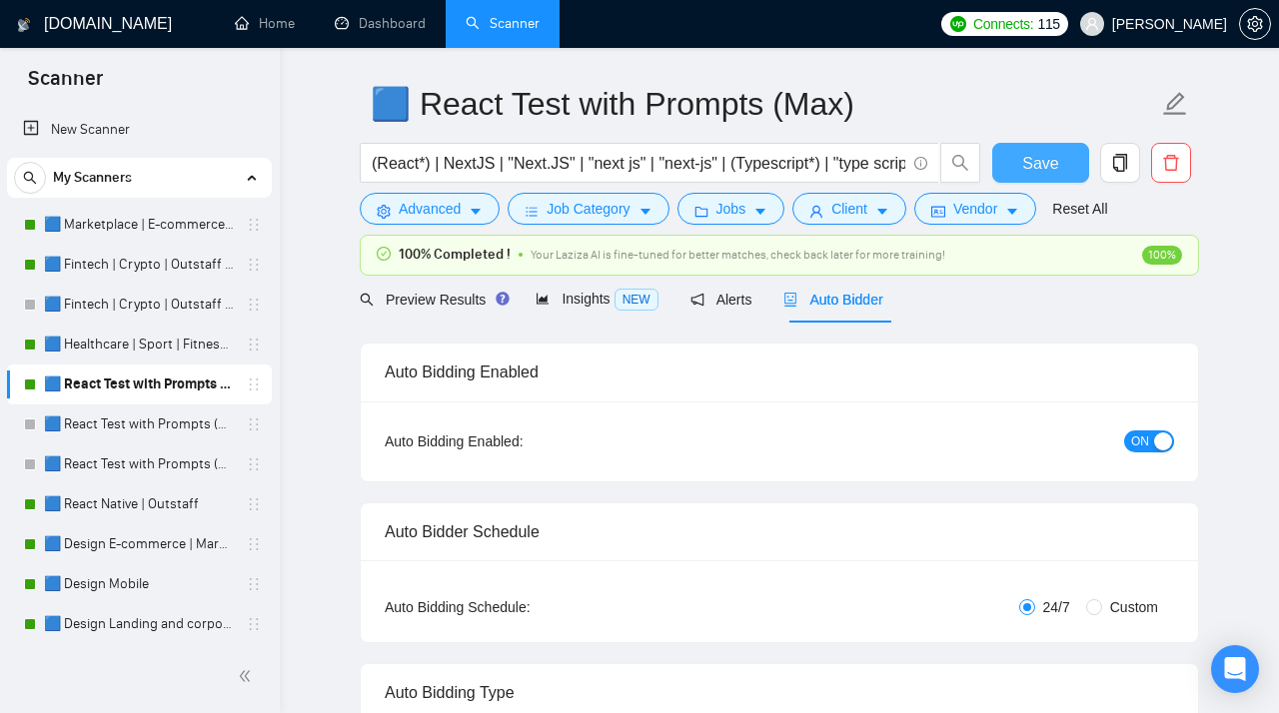
click at [1028, 161] on span "Save" at bounding box center [1040, 163] width 36 height 25
click at [115, 505] on link "🟦 React Native | Outstaff" at bounding box center [139, 504] width 190 height 40
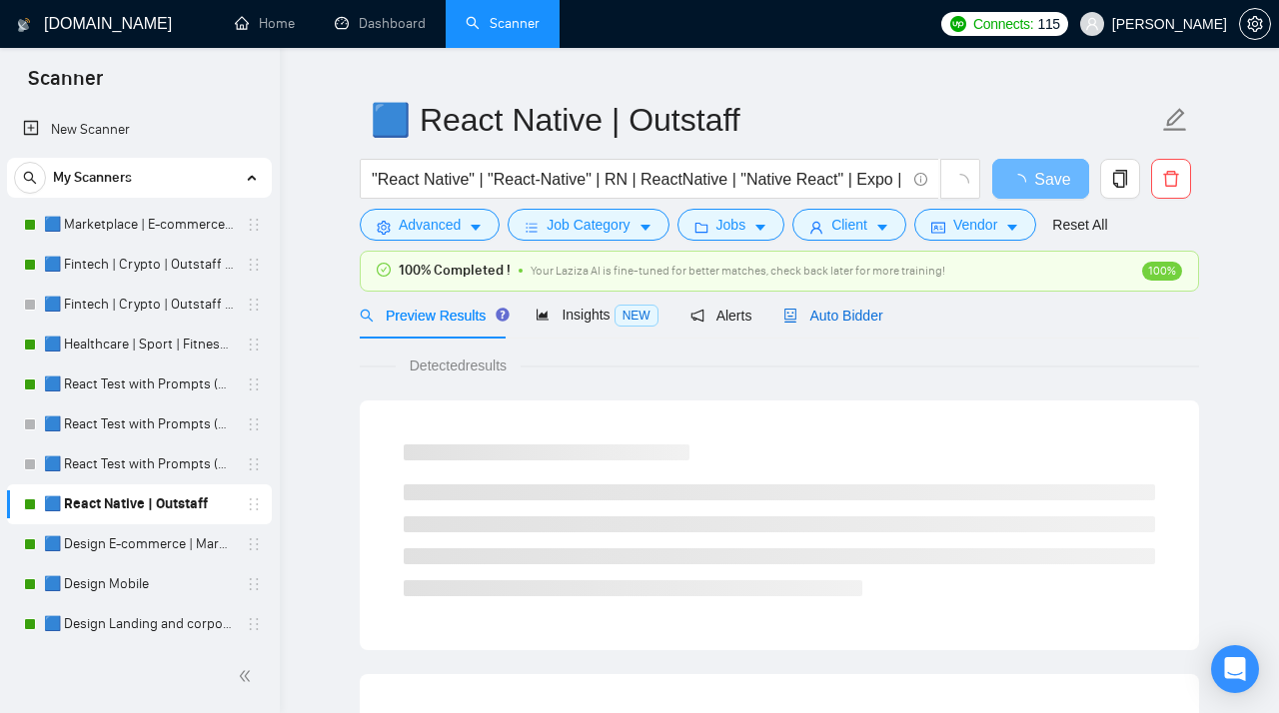
click at [842, 318] on span "Auto Bidder" at bounding box center [832, 316] width 99 height 16
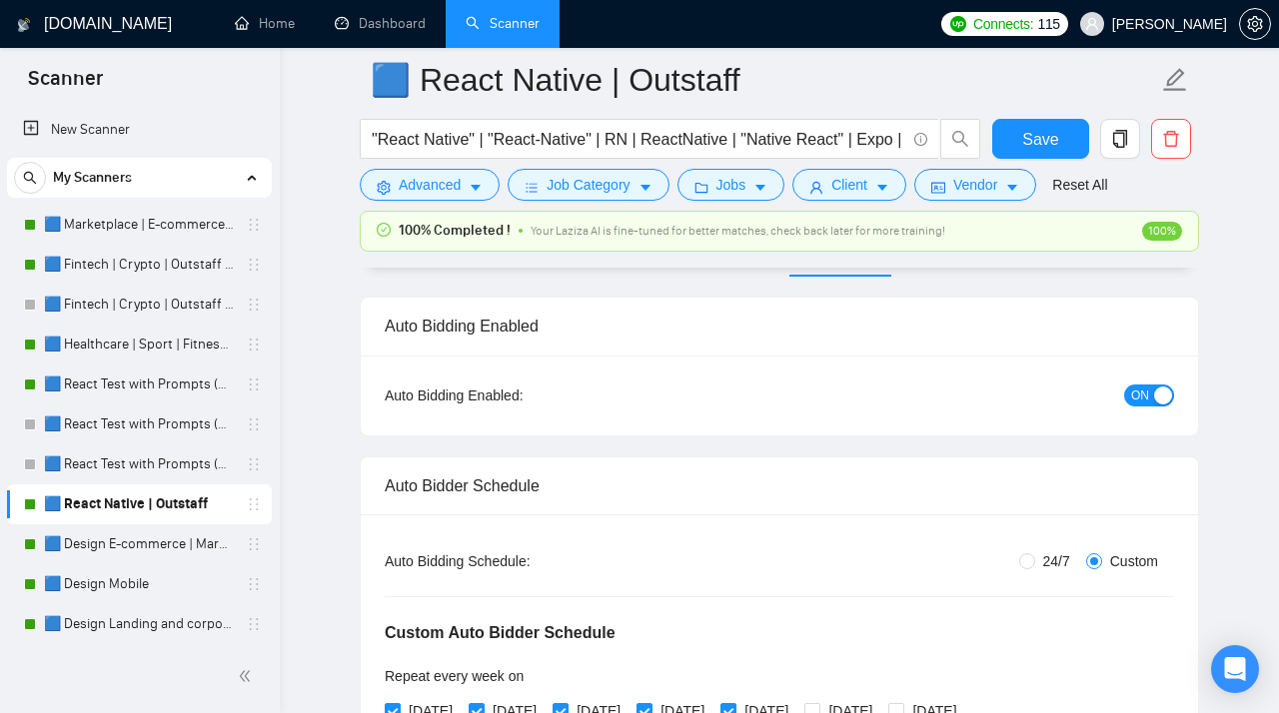
scroll to position [122, 0]
click at [1035, 559] on span "24/7" at bounding box center [1056, 559] width 43 height 22
click at [1035, 559] on input "24/7" at bounding box center [1027, 559] width 16 height 16
radio input "true"
radio input "false"
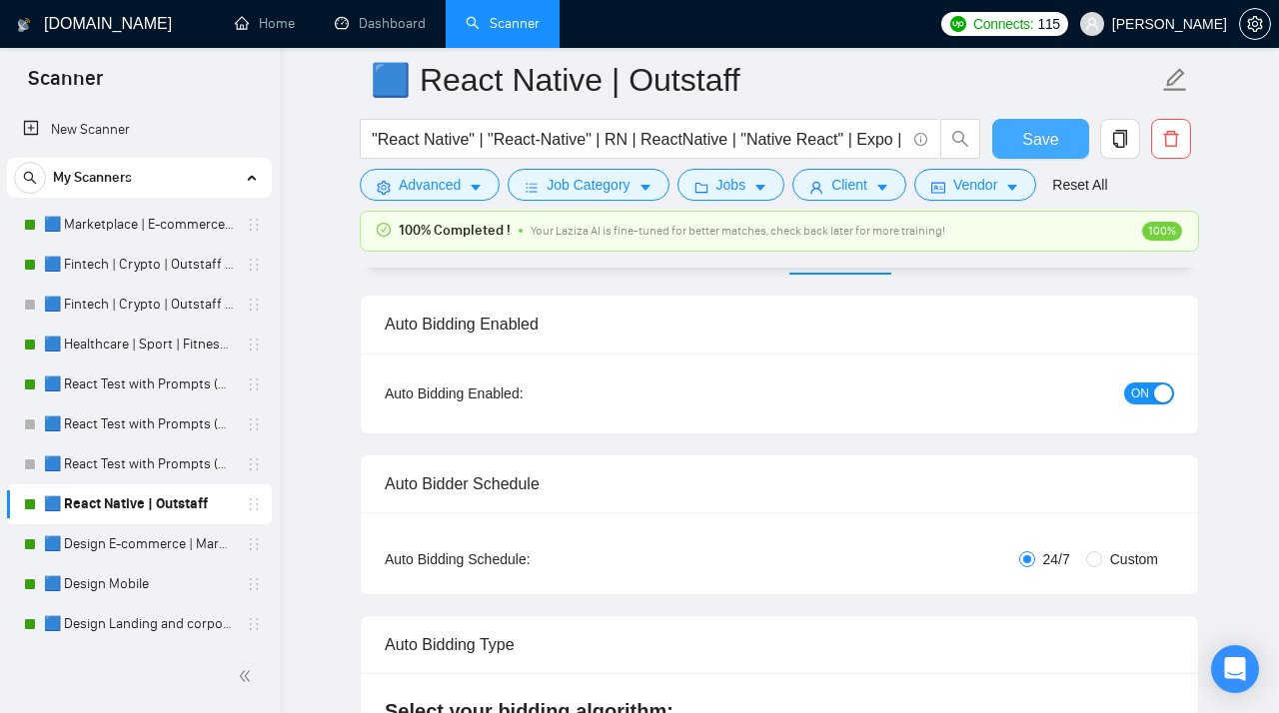
click at [1044, 139] on span "Save" at bounding box center [1040, 139] width 36 height 25
click at [114, 538] on link "🟦 Design E-commerce | Marketplace" at bounding box center [139, 544] width 190 height 40
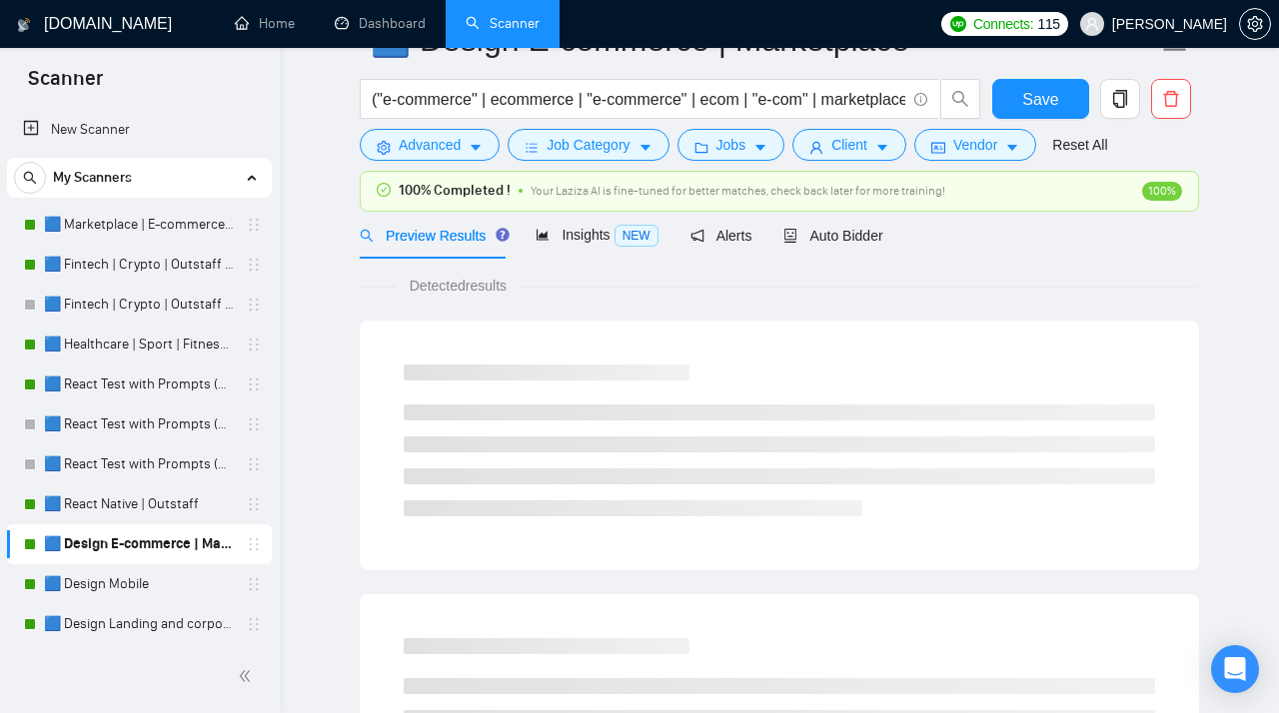
scroll to position [58, 0]
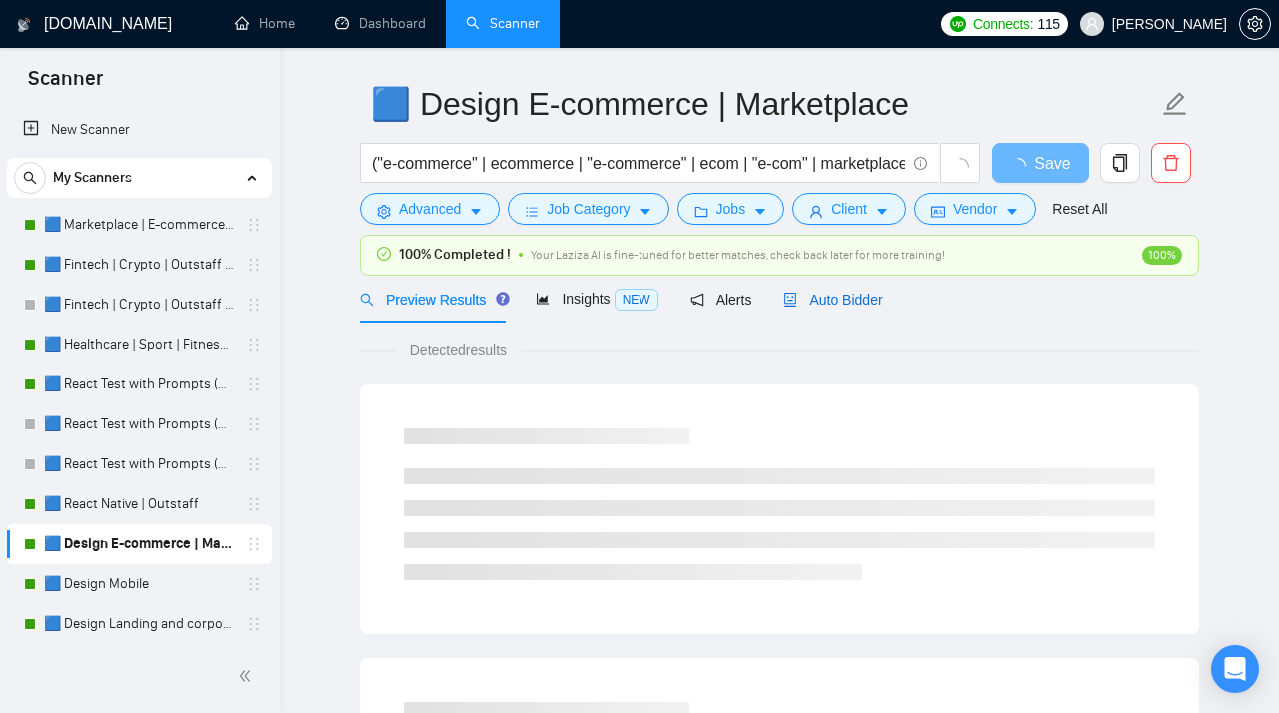
click at [823, 297] on span "Auto Bidder" at bounding box center [832, 300] width 99 height 16
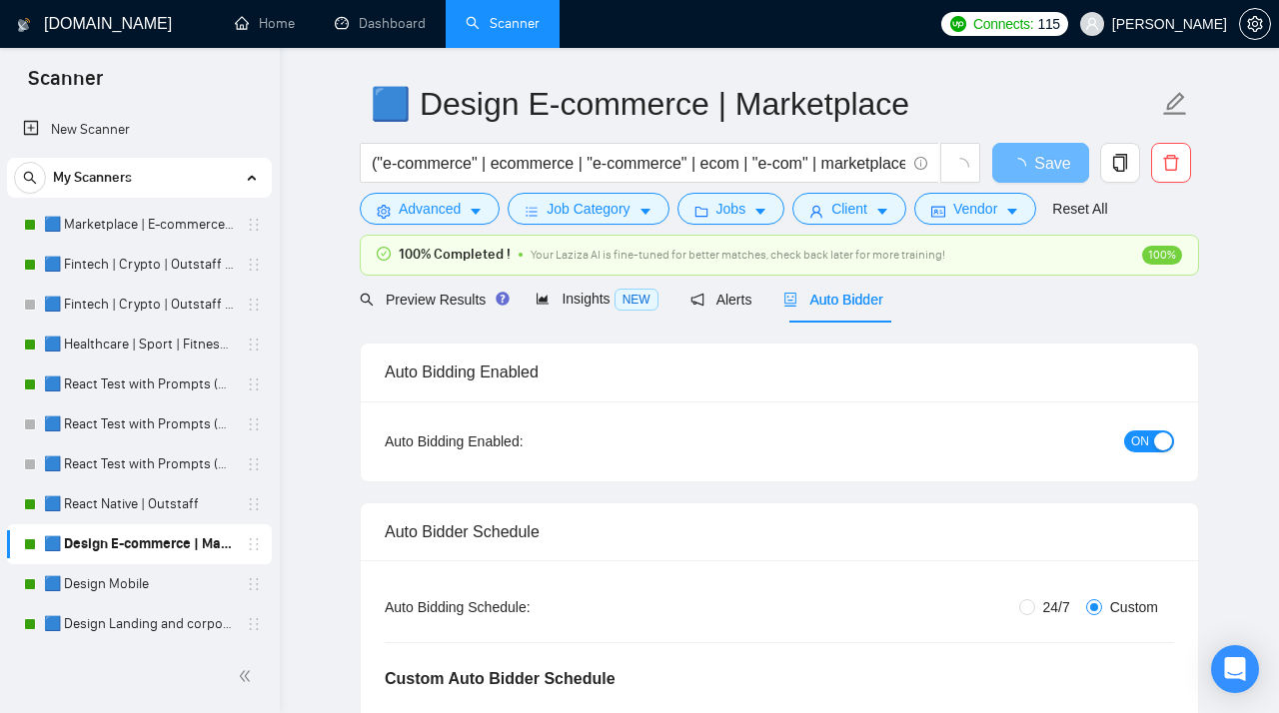
click at [1035, 602] on span "24/7" at bounding box center [1056, 607] width 43 height 22
click at [1033, 602] on input "24/7" at bounding box center [1027, 607] width 16 height 16
radio input "true"
radio input "false"
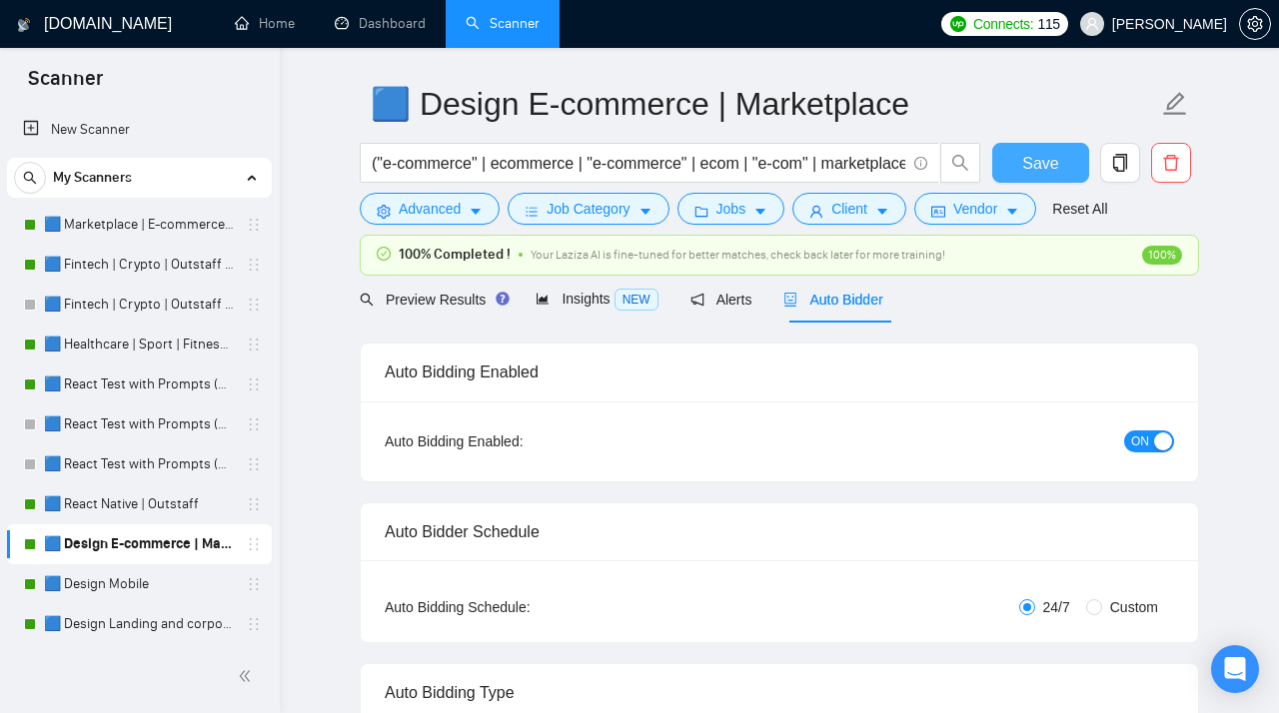
click at [1004, 154] on button "Save" at bounding box center [1040, 163] width 97 height 40
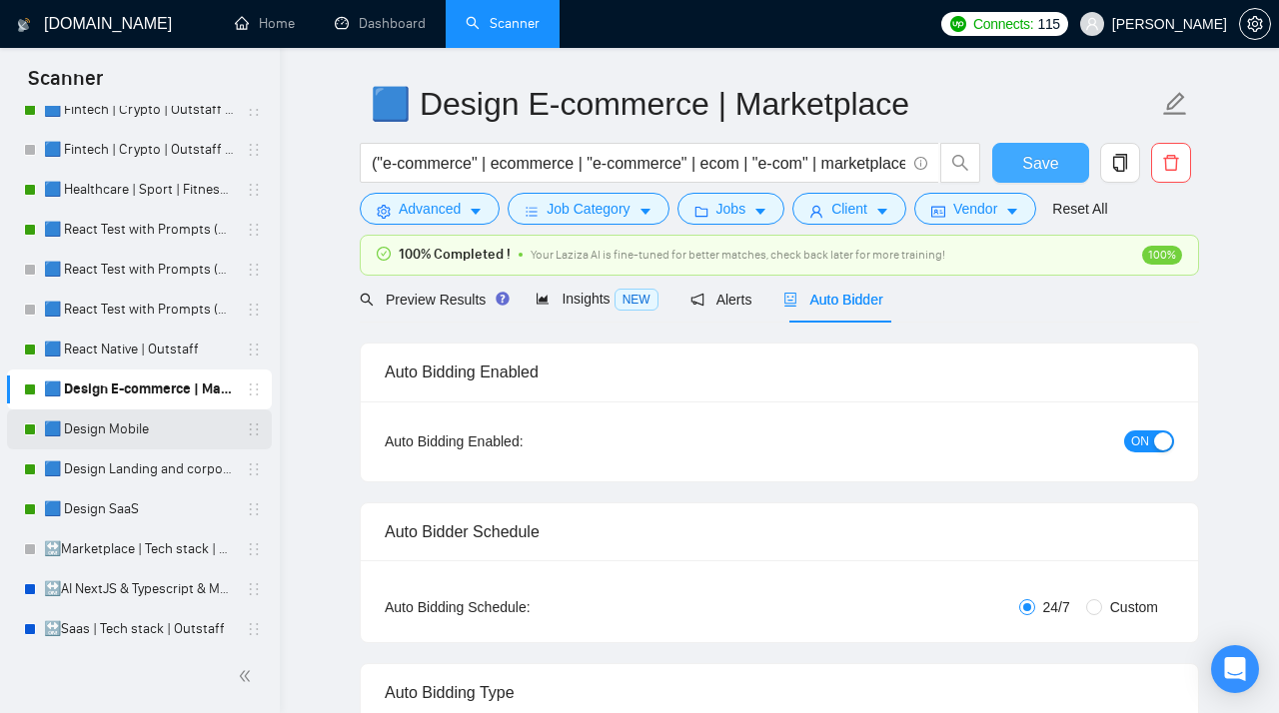
scroll to position [160, 0]
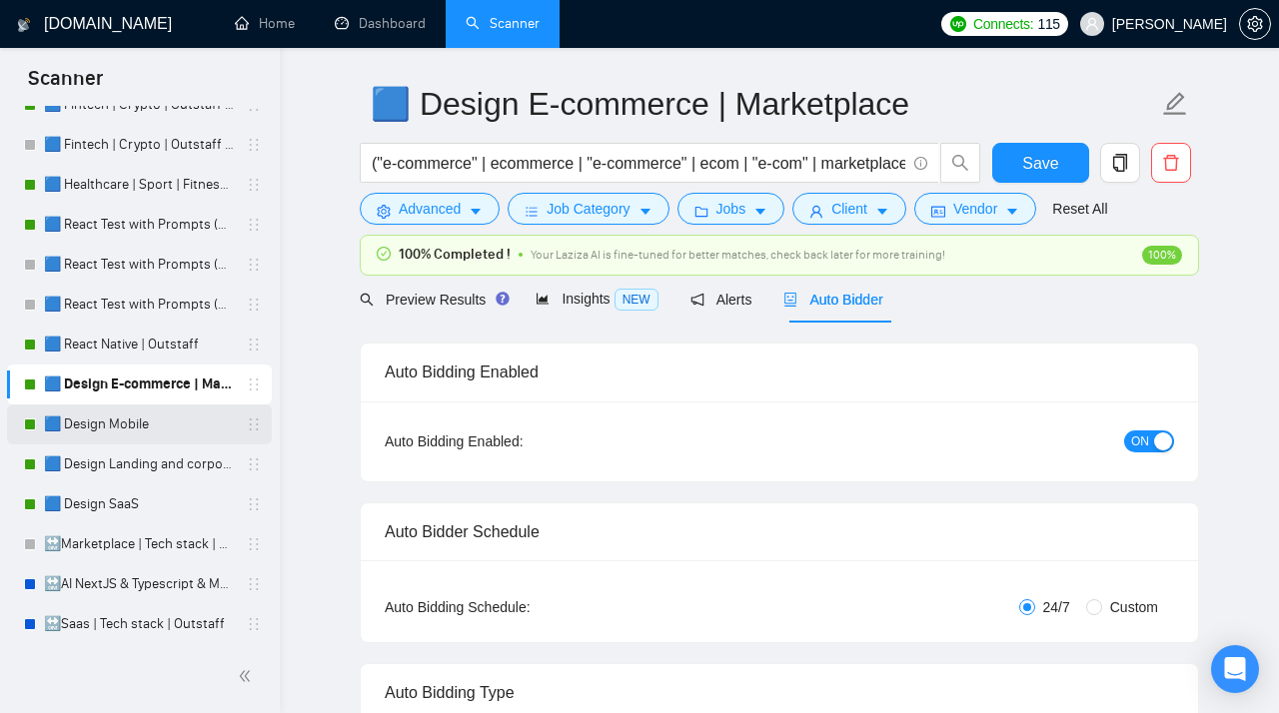
click at [131, 438] on link "🟦 Design Mobile" at bounding box center [139, 425] width 190 height 40
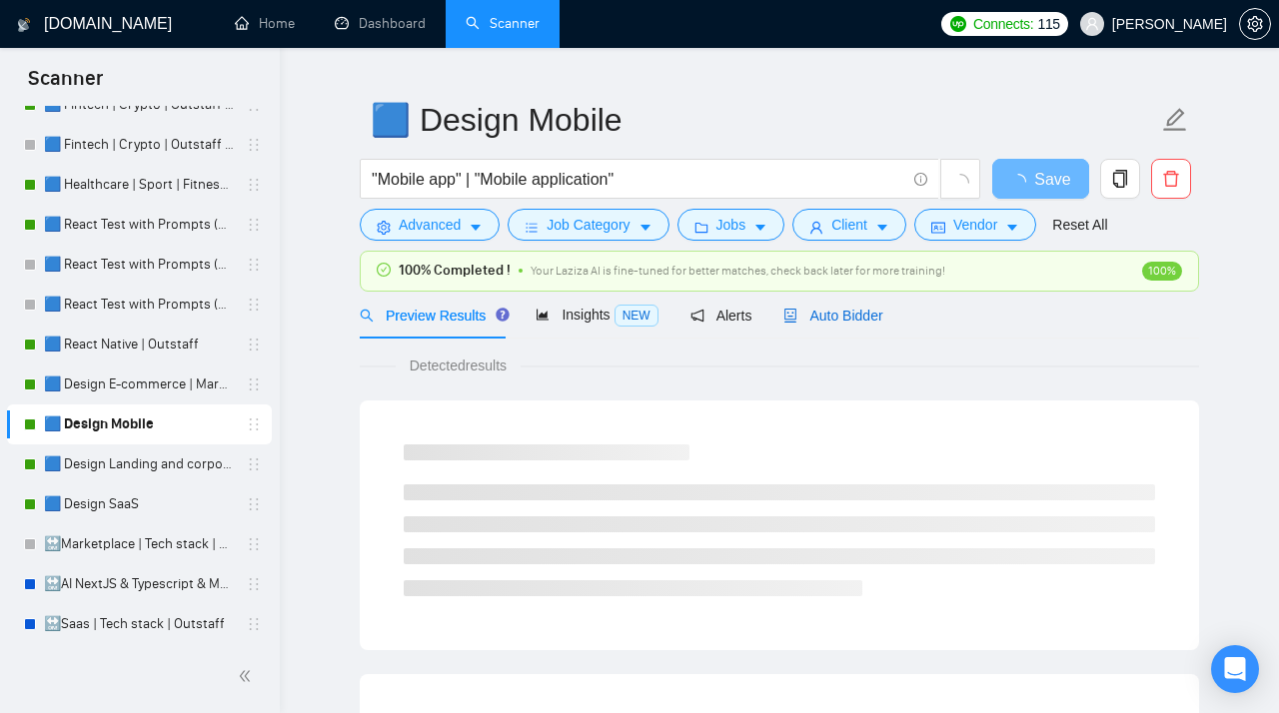
click at [812, 322] on span "Auto Bidder" at bounding box center [832, 316] width 99 height 16
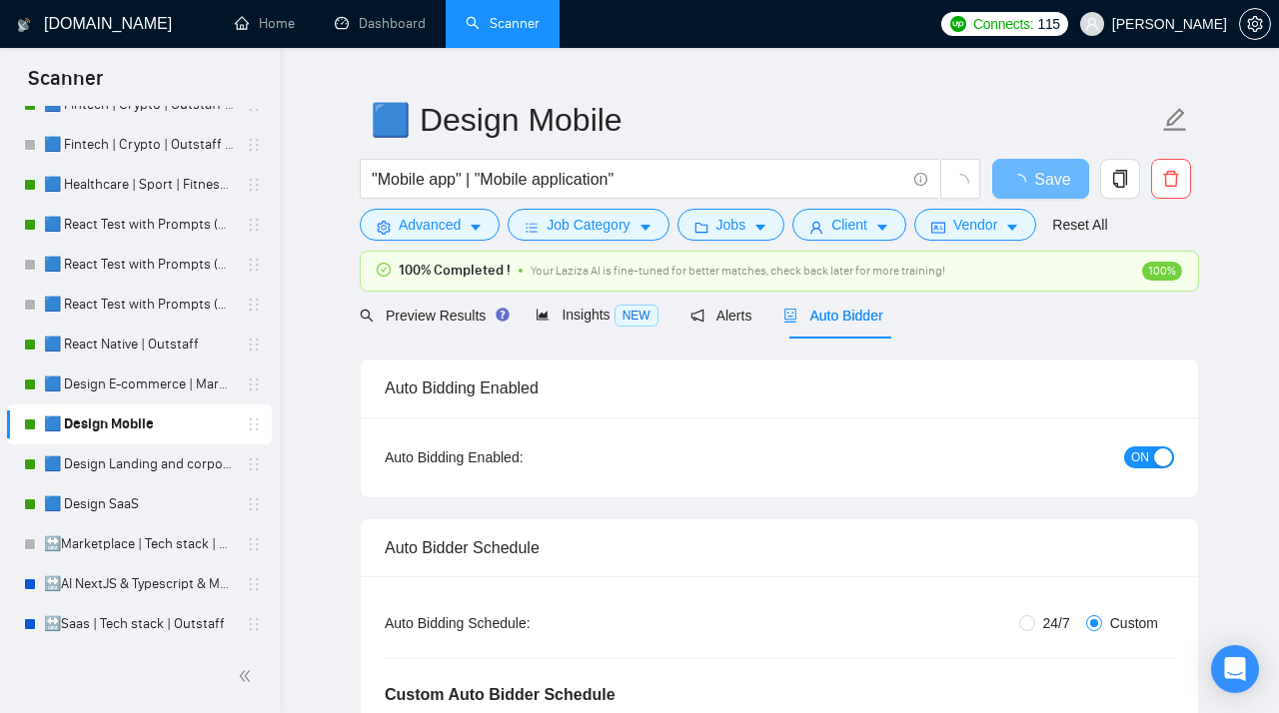
click at [1024, 623] on input "24/7" at bounding box center [1027, 623] width 16 height 16
radio input "true"
radio input "false"
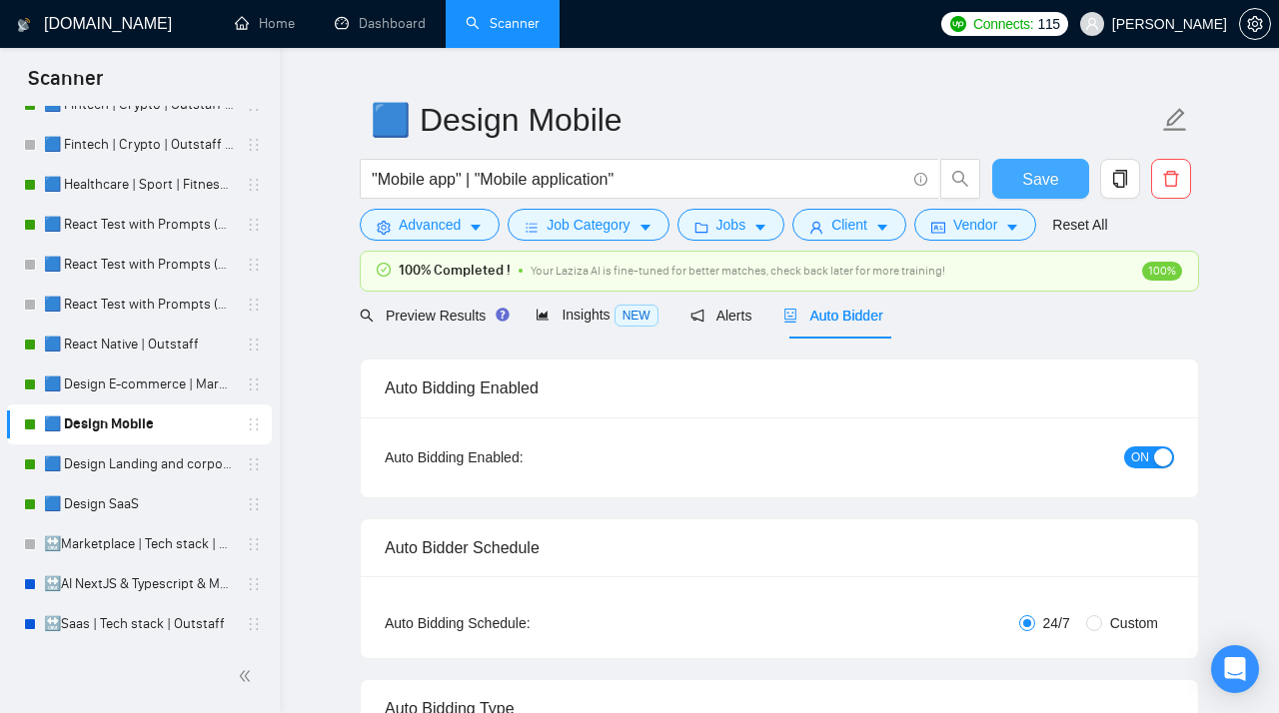
click at [1024, 175] on span "Save" at bounding box center [1040, 179] width 36 height 25
click at [127, 463] on link "🟦 Design Landing and corporate" at bounding box center [139, 465] width 190 height 40
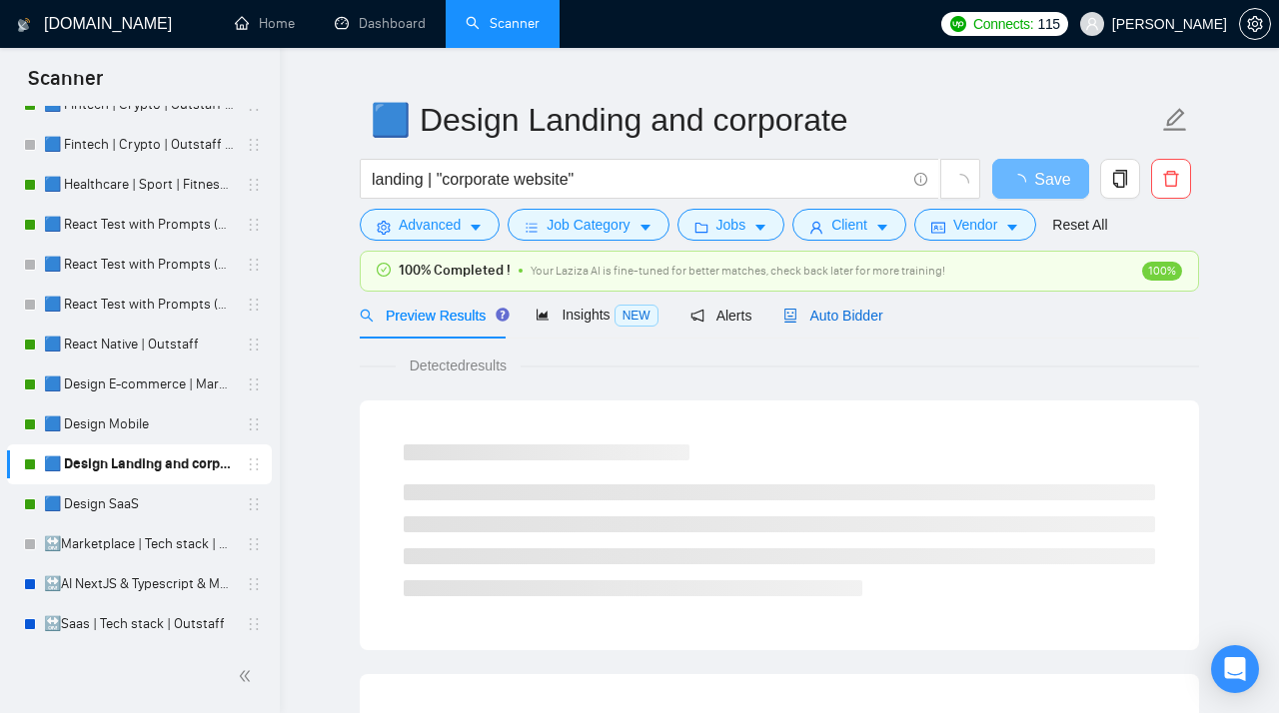
click at [804, 309] on span "Auto Bidder" at bounding box center [832, 316] width 99 height 16
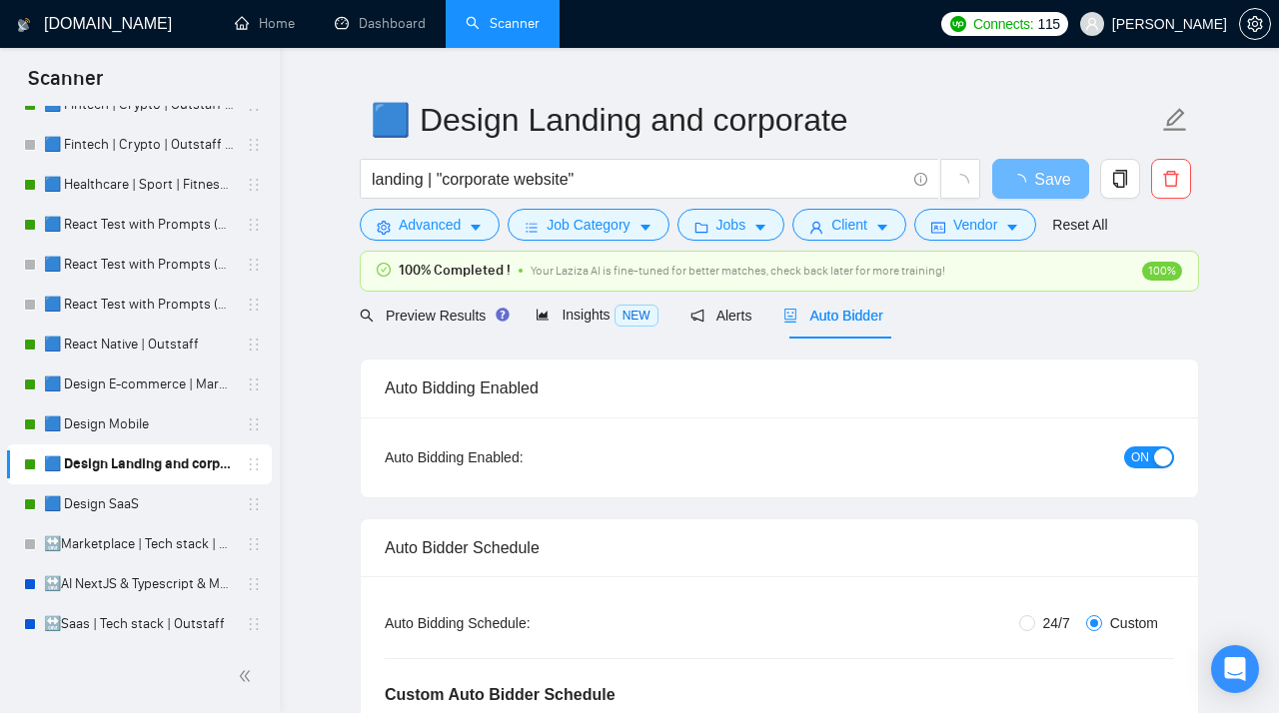
click at [1046, 626] on span "24/7" at bounding box center [1056, 623] width 43 height 22
click at [1035, 626] on input "24/7" at bounding box center [1027, 623] width 16 height 16
radio input "true"
radio input "false"
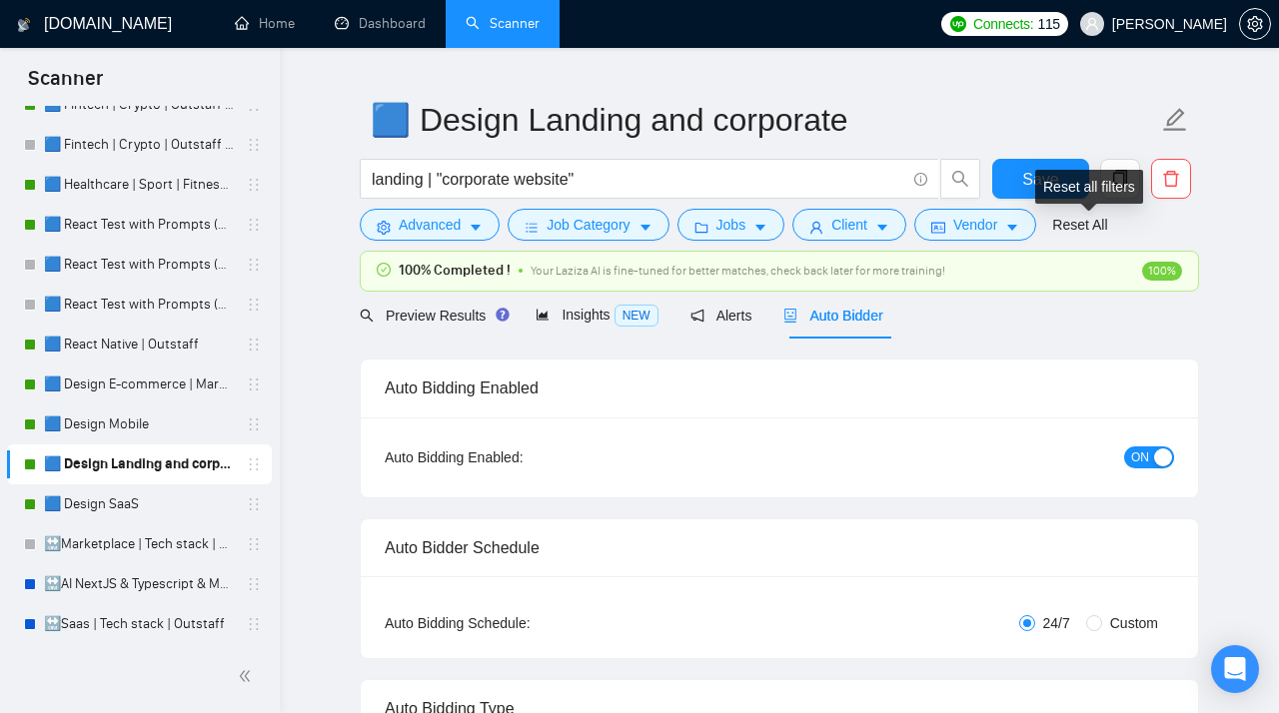
click at [1039, 185] on div "Reset all filters" at bounding box center [1089, 187] width 108 height 34
click at [1015, 173] on button "Save" at bounding box center [1040, 179] width 97 height 40
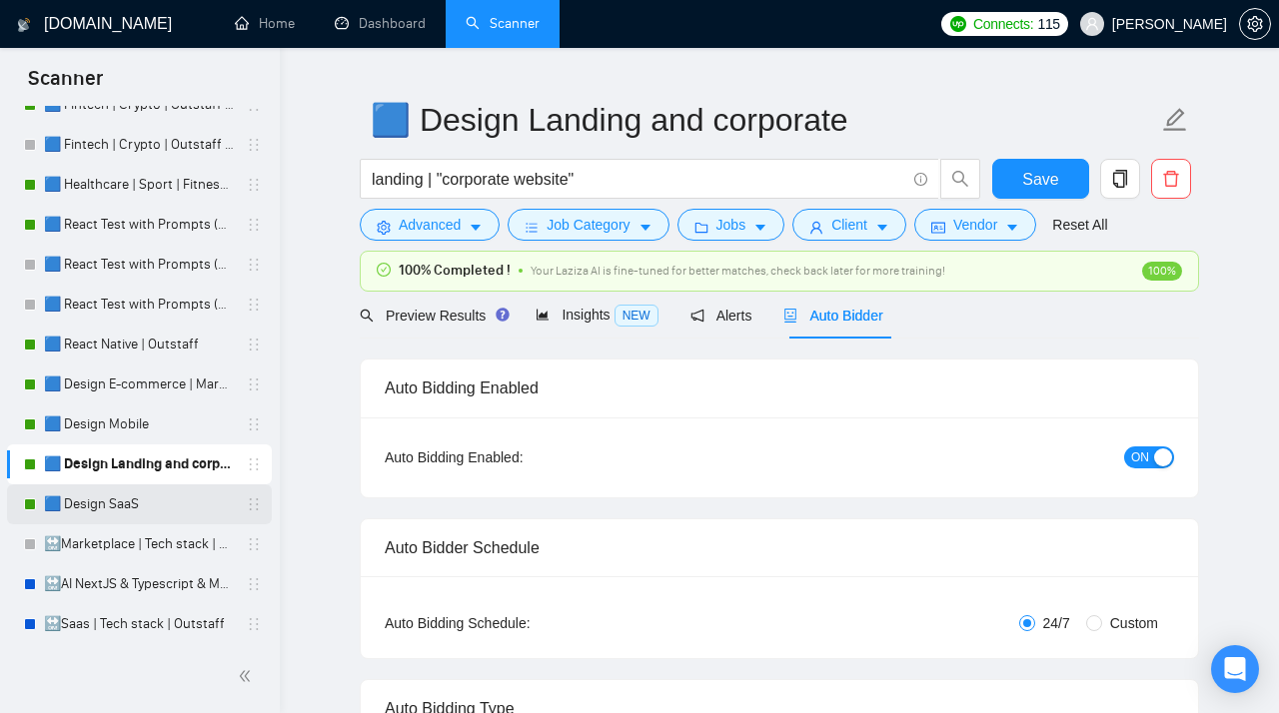
click at [111, 500] on link "🟦 Design SaaS" at bounding box center [139, 504] width 190 height 40
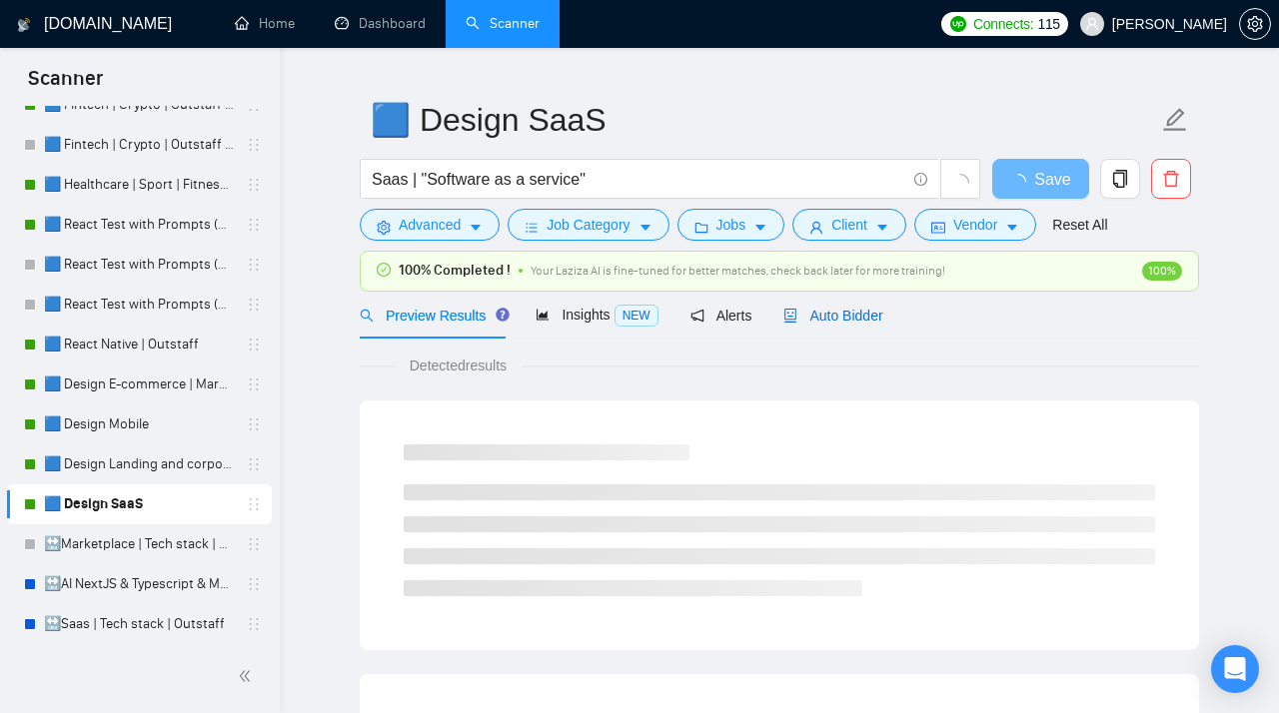
click at [825, 315] on span "Auto Bidder" at bounding box center [832, 316] width 99 height 16
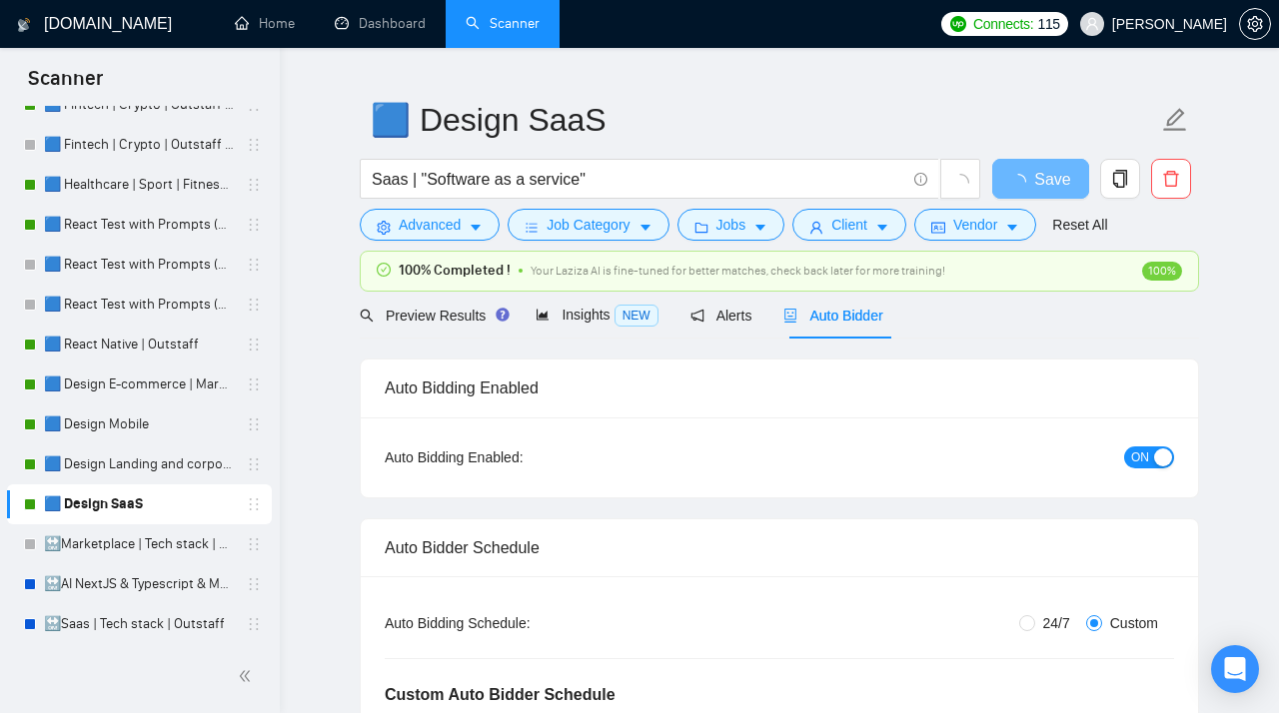
click at [1047, 627] on span "24/7" at bounding box center [1056, 623] width 43 height 22
click at [1035, 627] on input "24/7" at bounding box center [1027, 623] width 16 height 16
radio input "true"
radio input "false"
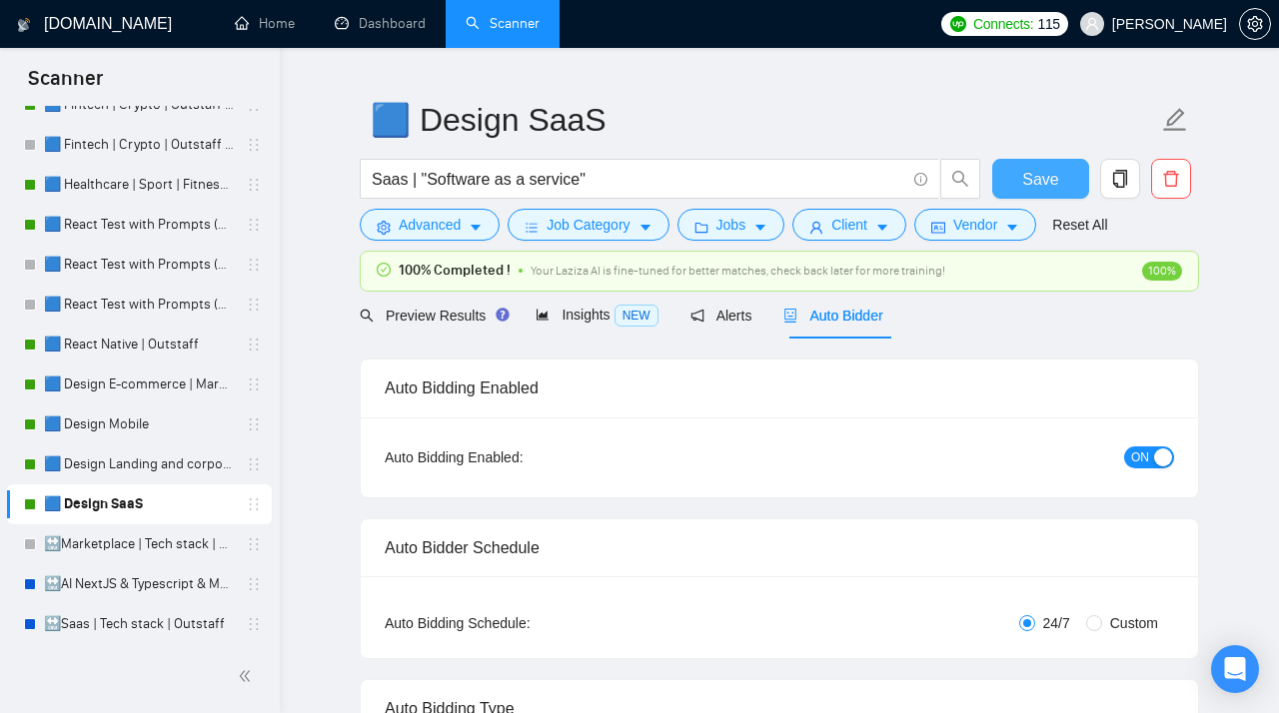
click at [1063, 193] on button "Save" at bounding box center [1040, 179] width 97 height 40
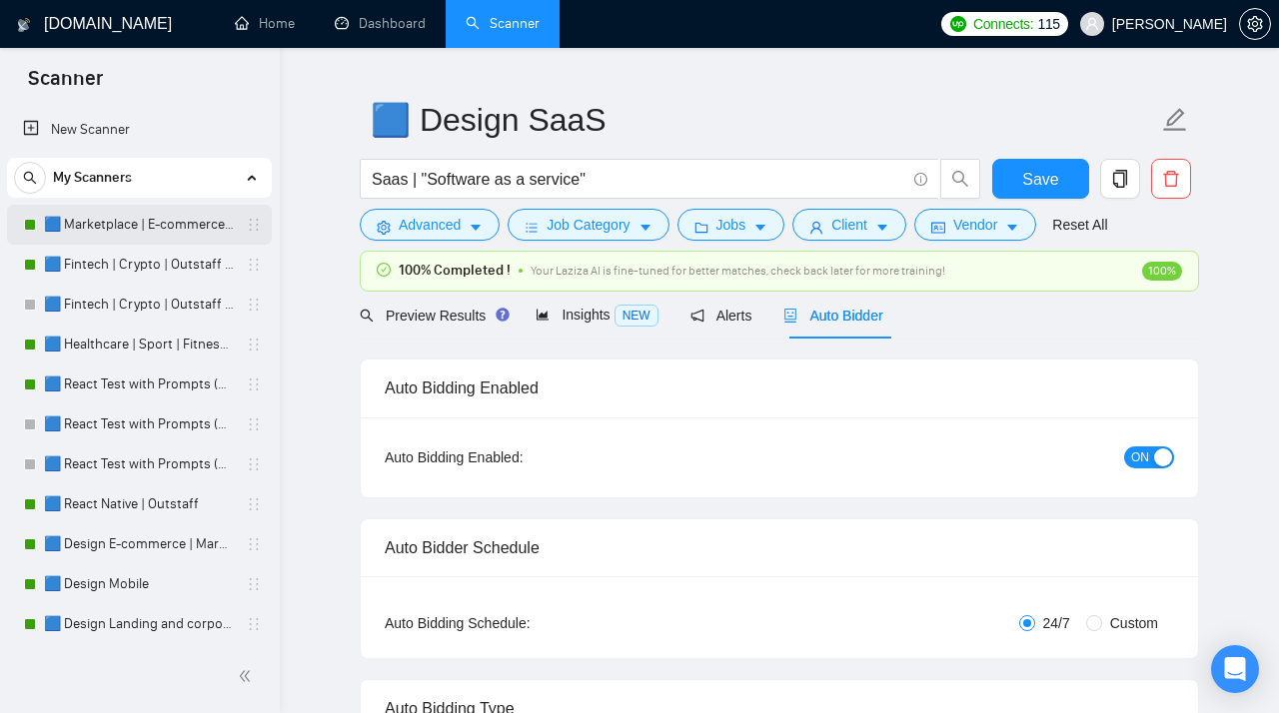
click at [139, 224] on link "🟦 Marketplace | E-commerce | Outstaff" at bounding box center [139, 225] width 190 height 40
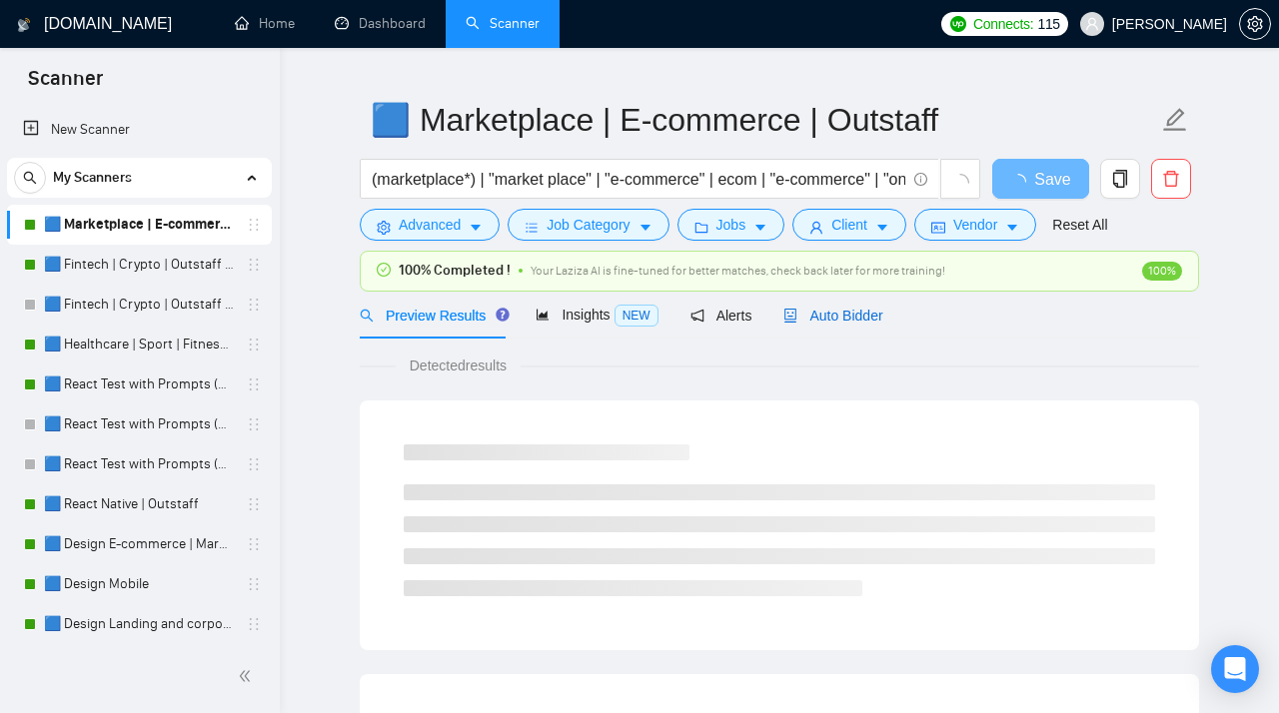
click at [840, 316] on span "Auto Bidder" at bounding box center [832, 316] width 99 height 16
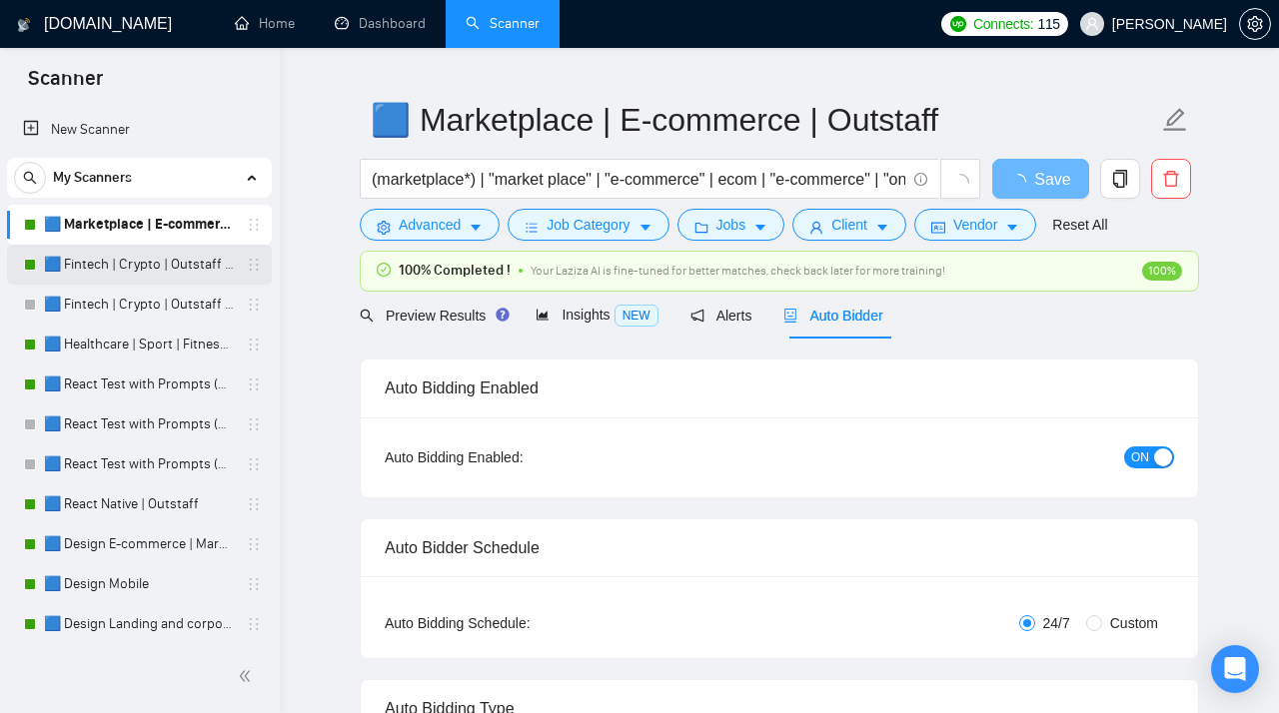
click at [166, 259] on link "🟦 Fintech | Crypto | Outstaff (Max - High Rates)" at bounding box center [139, 265] width 190 height 40
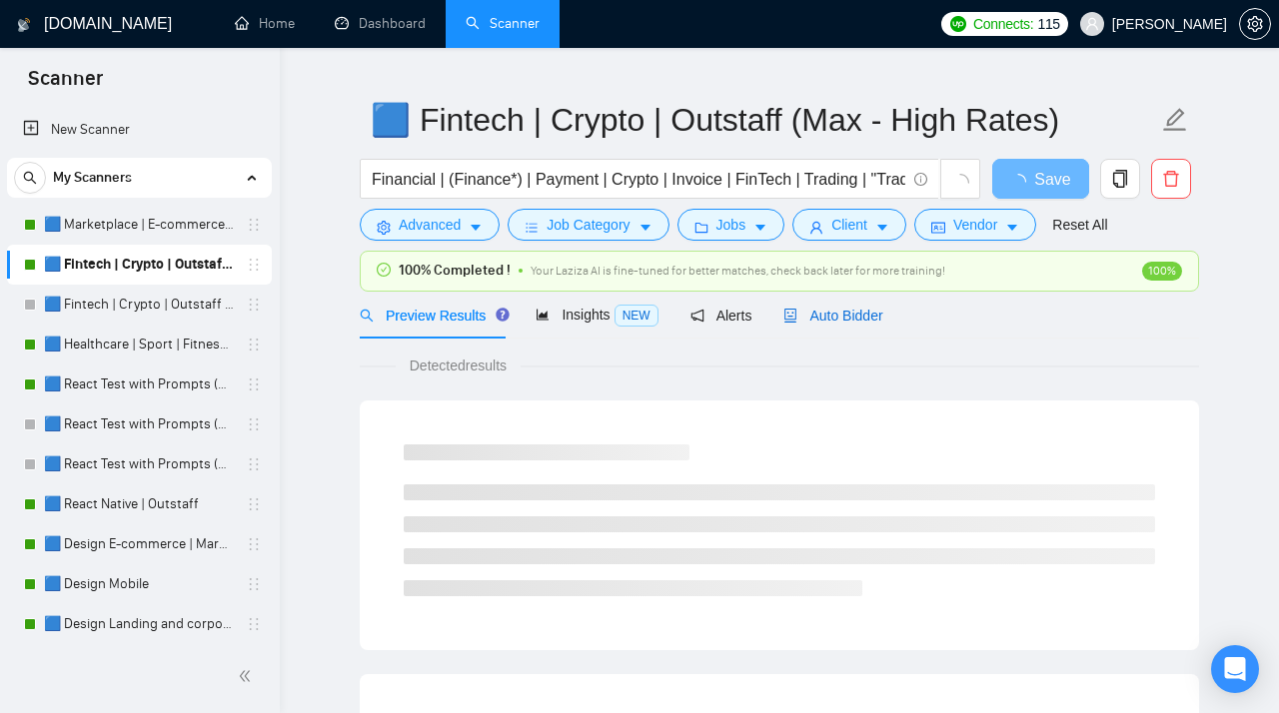
click at [804, 313] on span "Auto Bidder" at bounding box center [832, 316] width 99 height 16
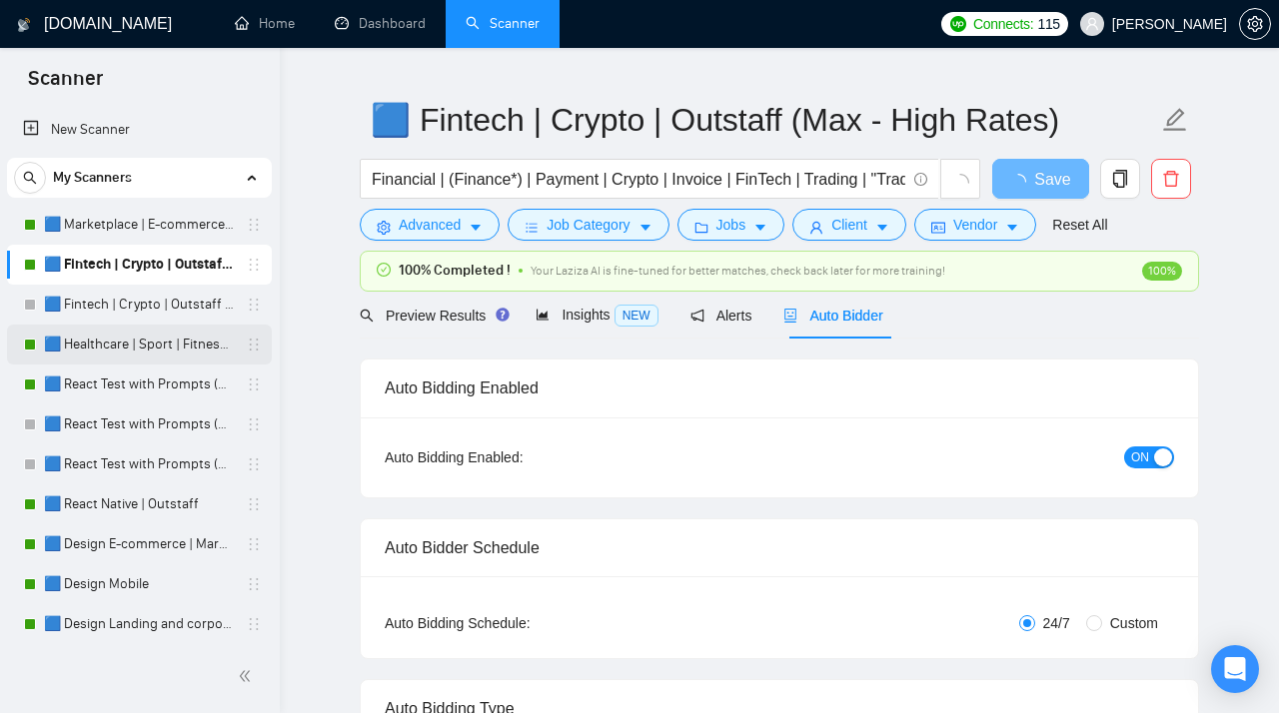
click at [115, 345] on link "🟦 Healthcare | Sport | Fitness | Outstaff" at bounding box center [139, 345] width 190 height 40
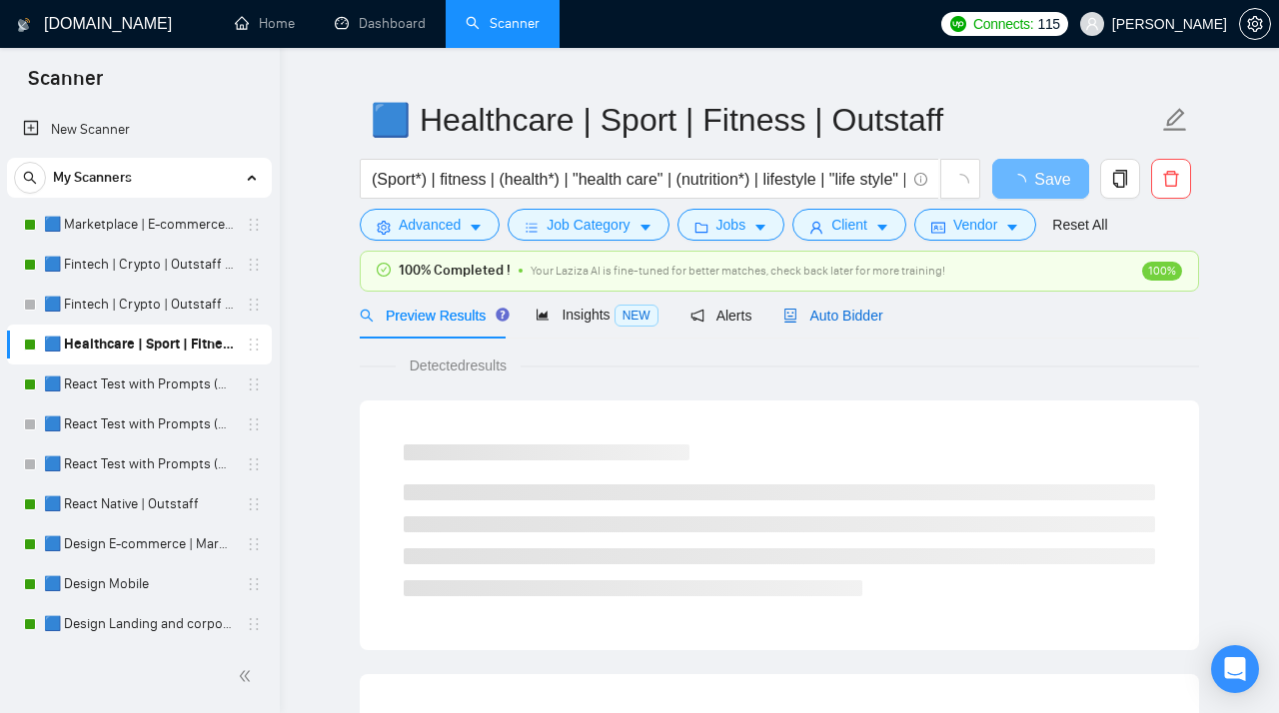
click at [858, 320] on span "Auto Bidder" at bounding box center [832, 316] width 99 height 16
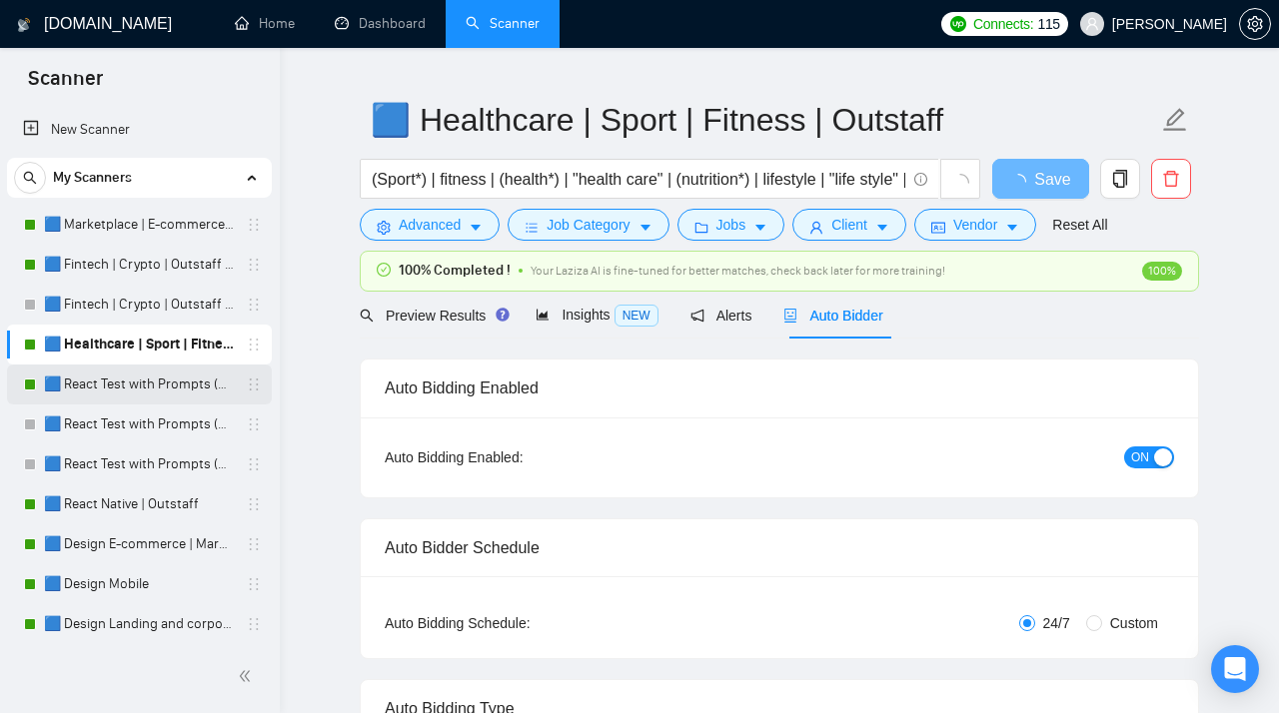
click at [123, 377] on link "🟦 React Test with Prompts (Max)" at bounding box center [139, 385] width 190 height 40
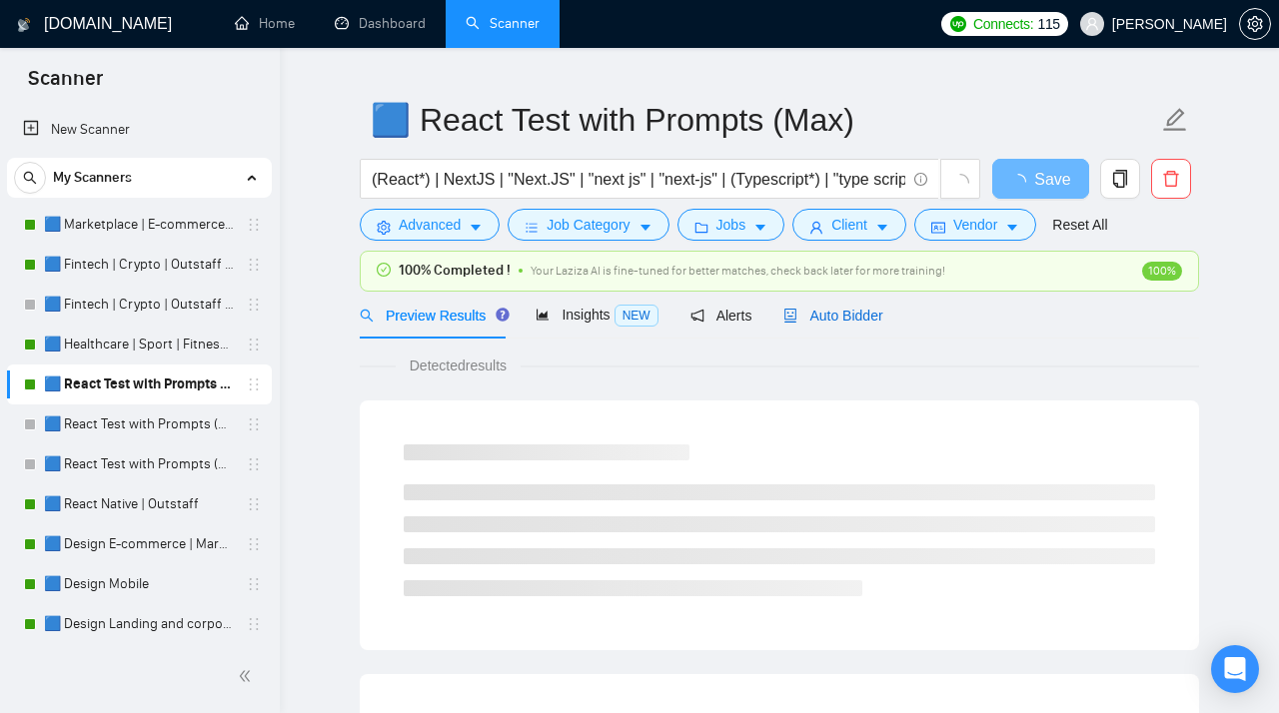
click at [850, 319] on span "Auto Bidder" at bounding box center [832, 316] width 99 height 16
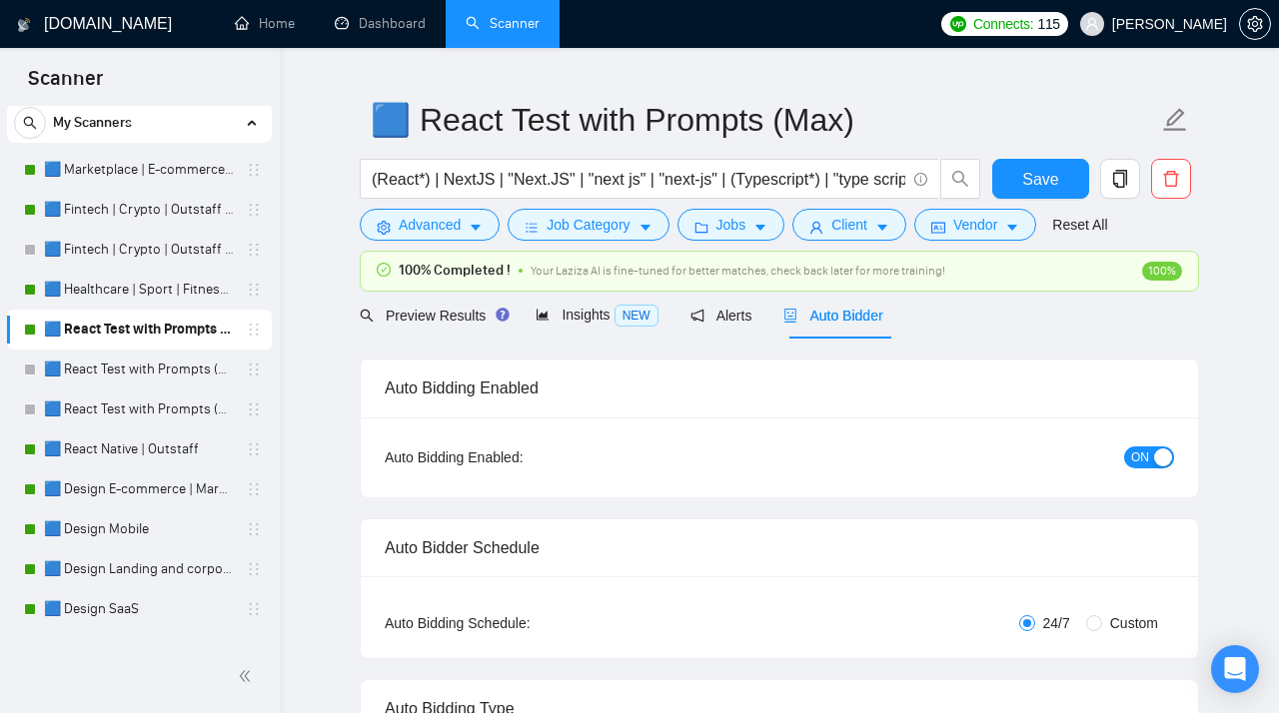
scroll to position [88, 0]
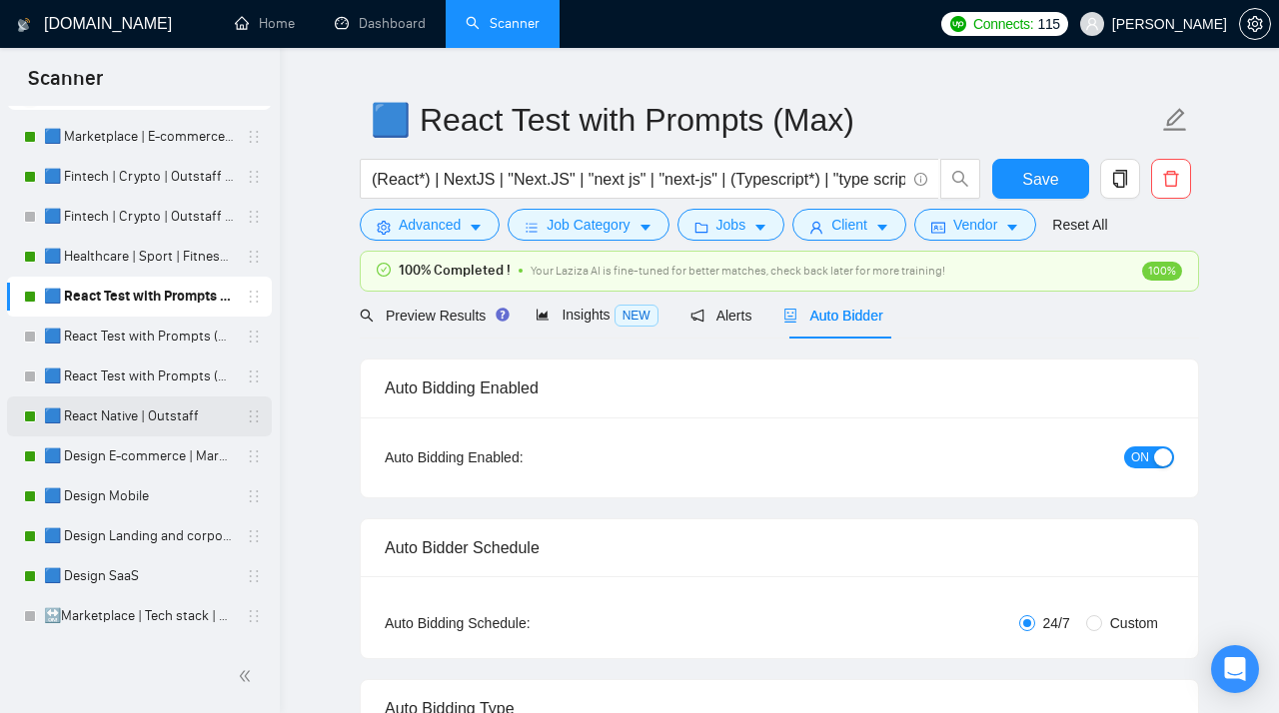
click at [133, 423] on link "🟦 React Native | Outstaff" at bounding box center [139, 417] width 190 height 40
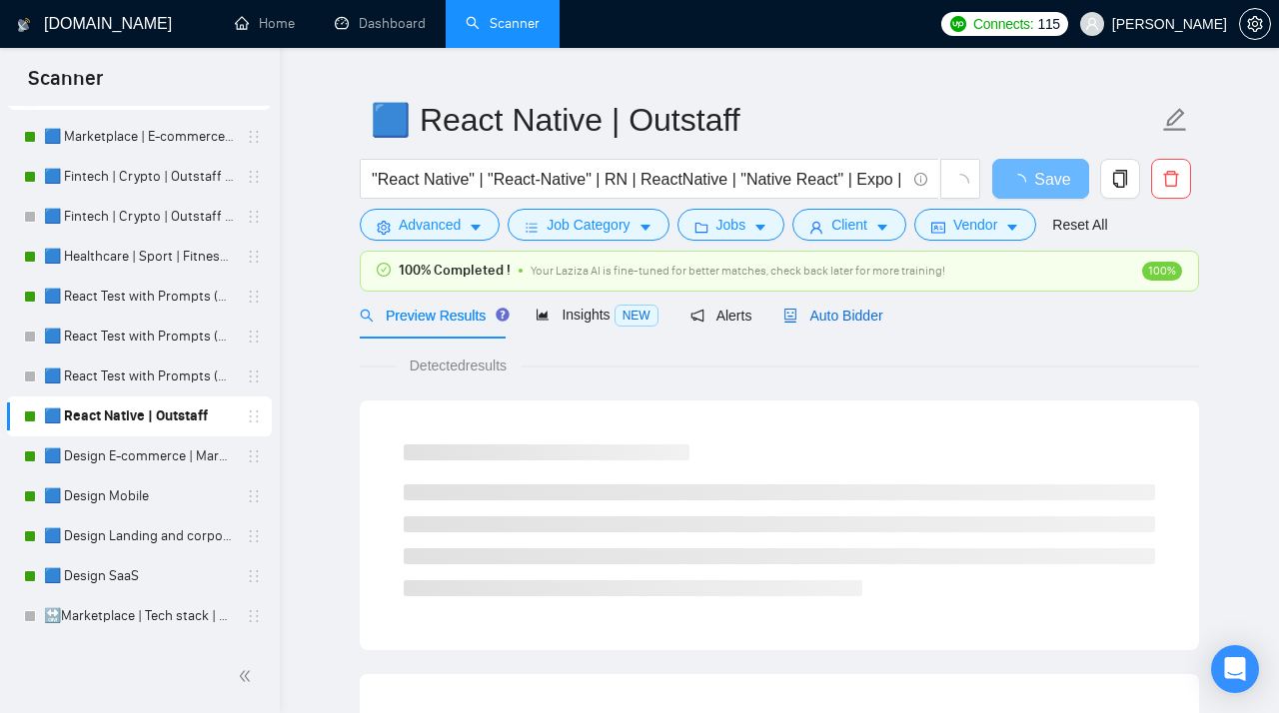
click at [823, 326] on div "Auto Bidder" at bounding box center [832, 316] width 99 height 22
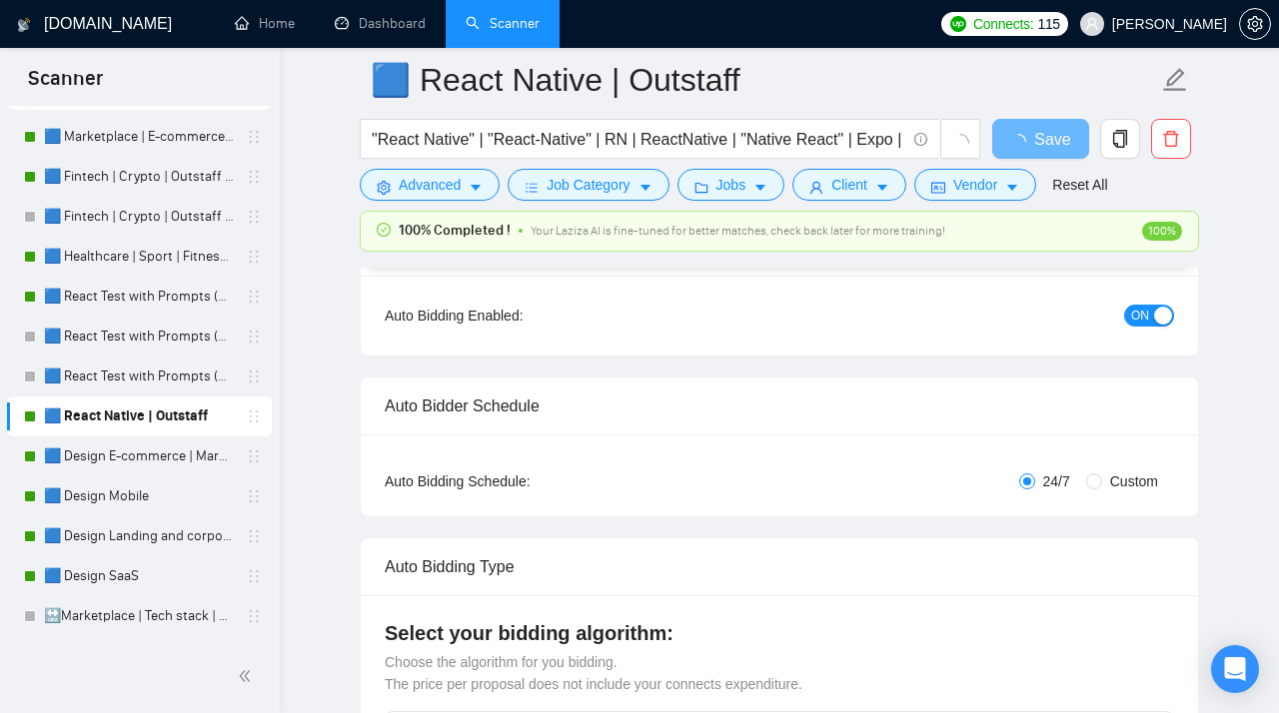
scroll to position [228, 0]
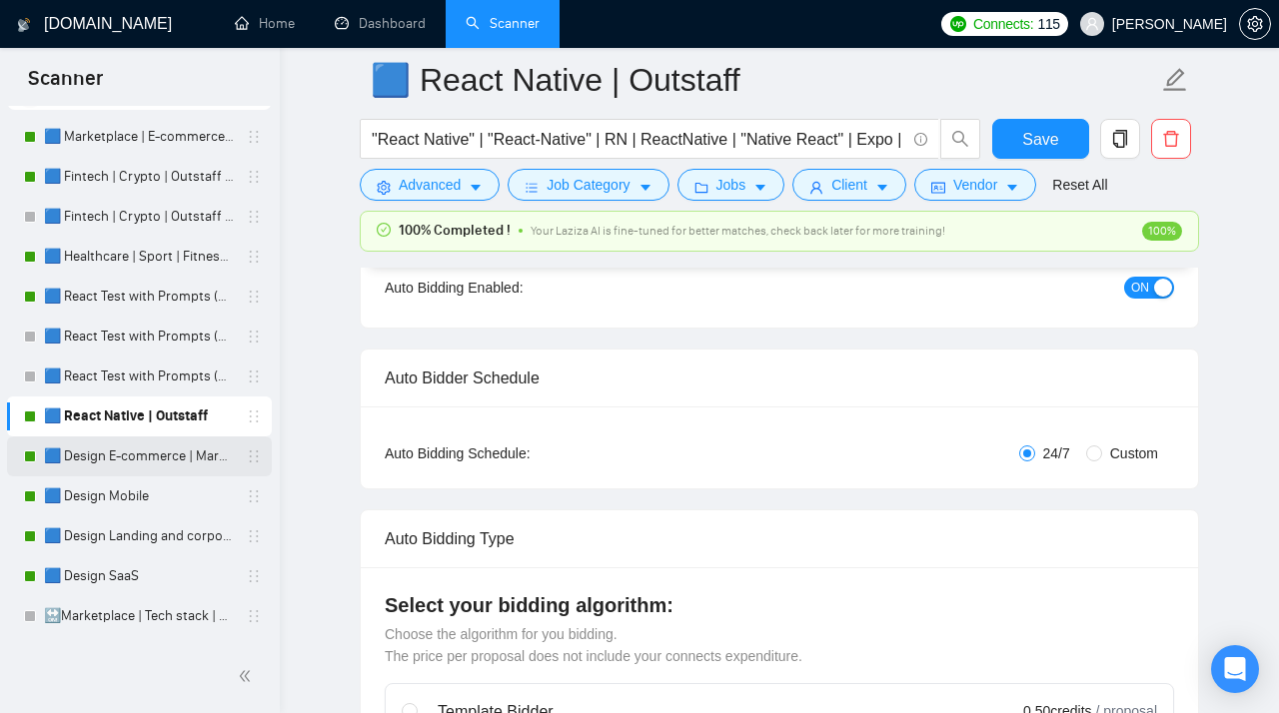
click at [124, 439] on link "🟦 Design E-commerce | Marketplace" at bounding box center [139, 457] width 190 height 40
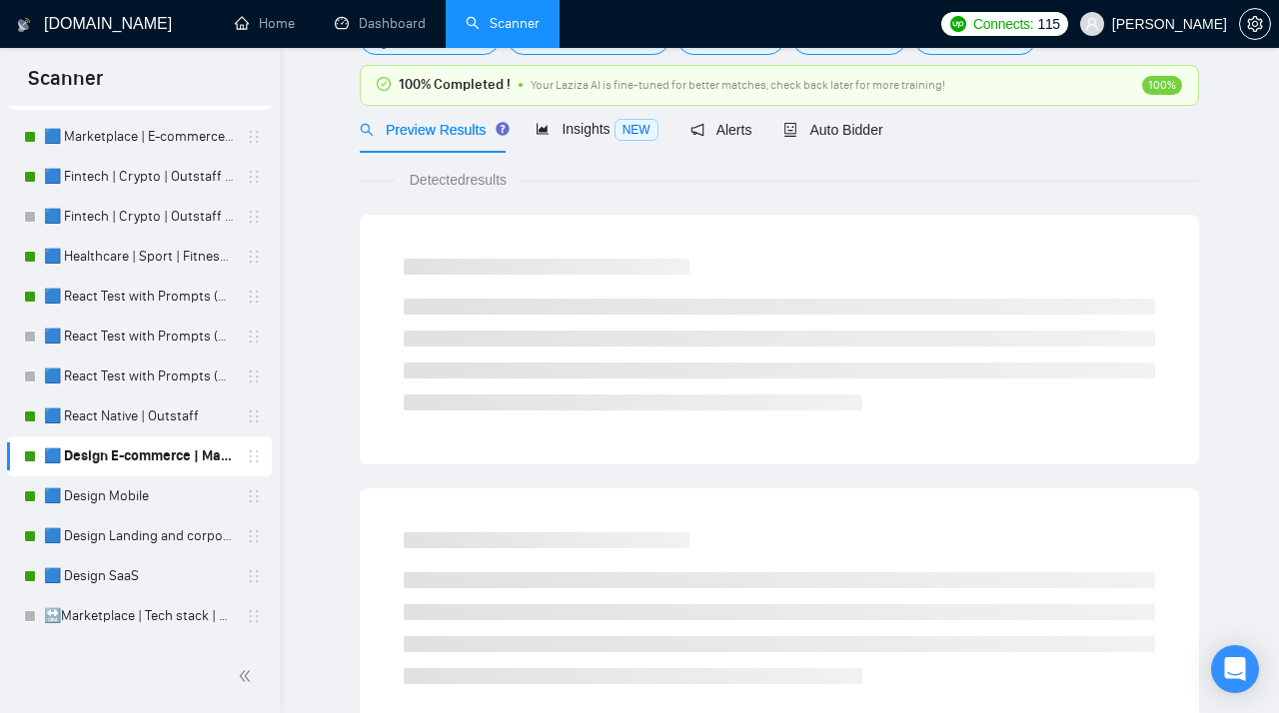
scroll to position [58, 0]
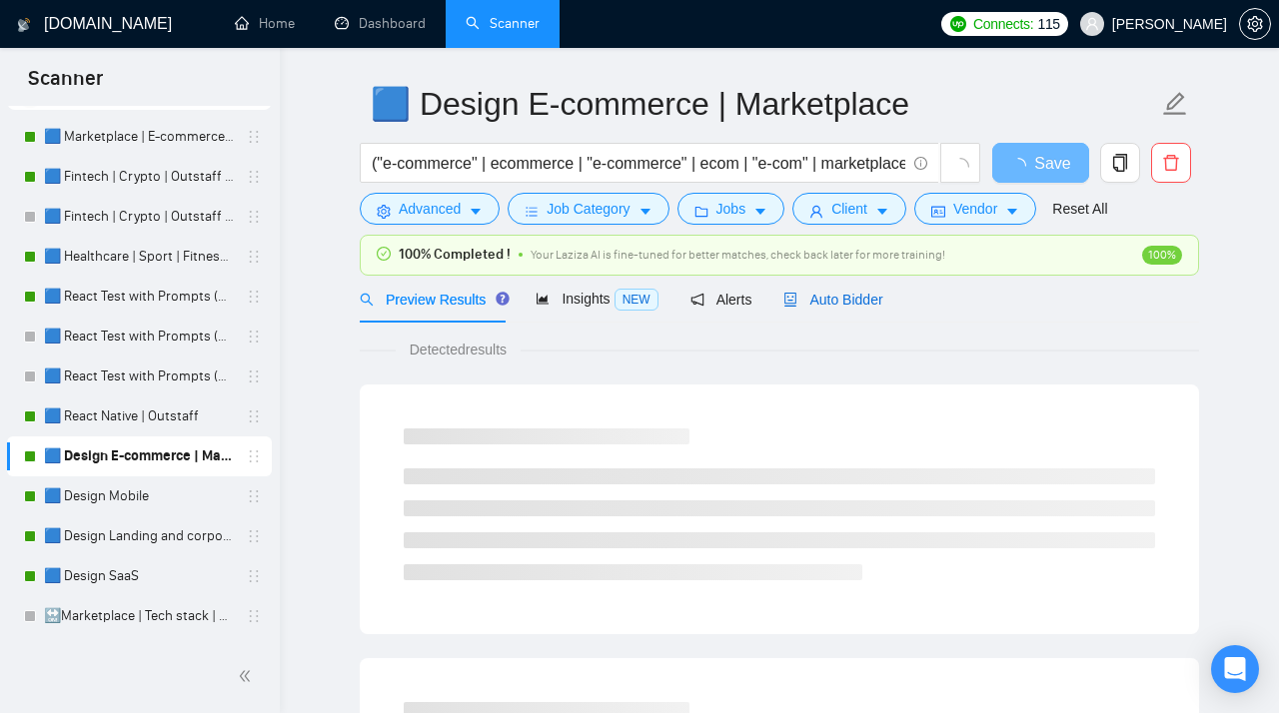
click at [827, 303] on span "Auto Bidder" at bounding box center [832, 300] width 99 height 16
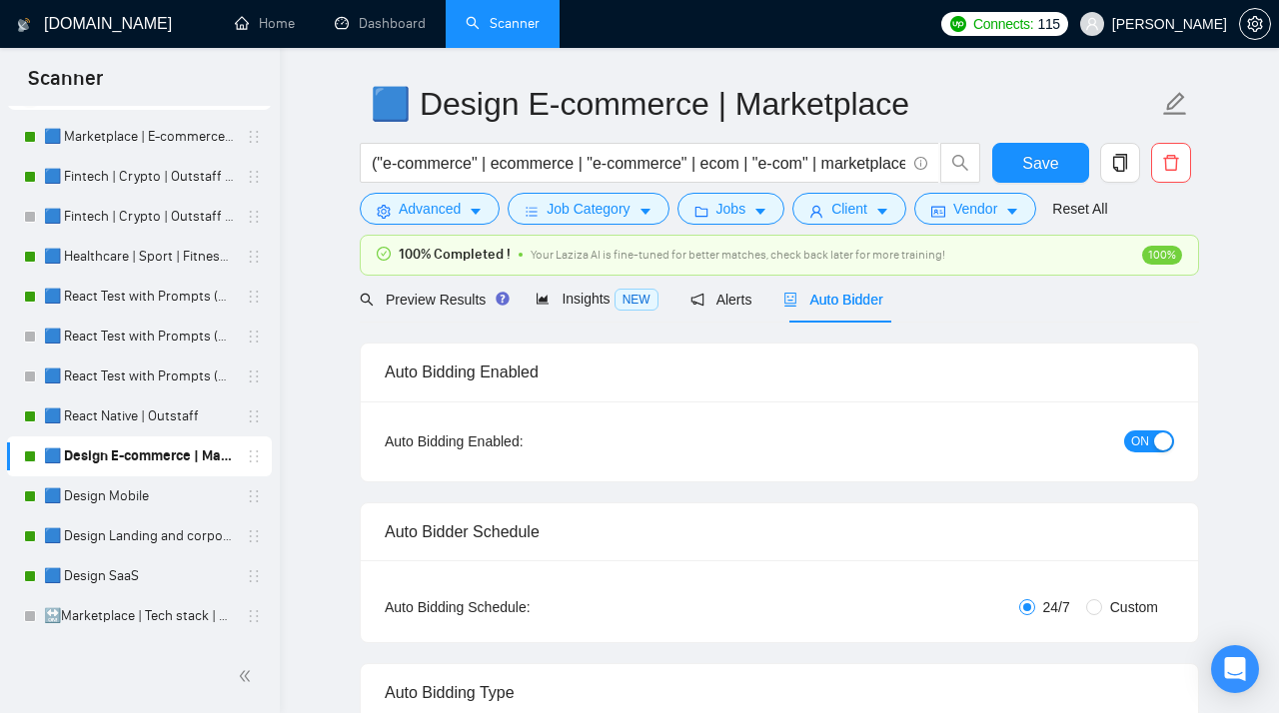
scroll to position [172, 0]
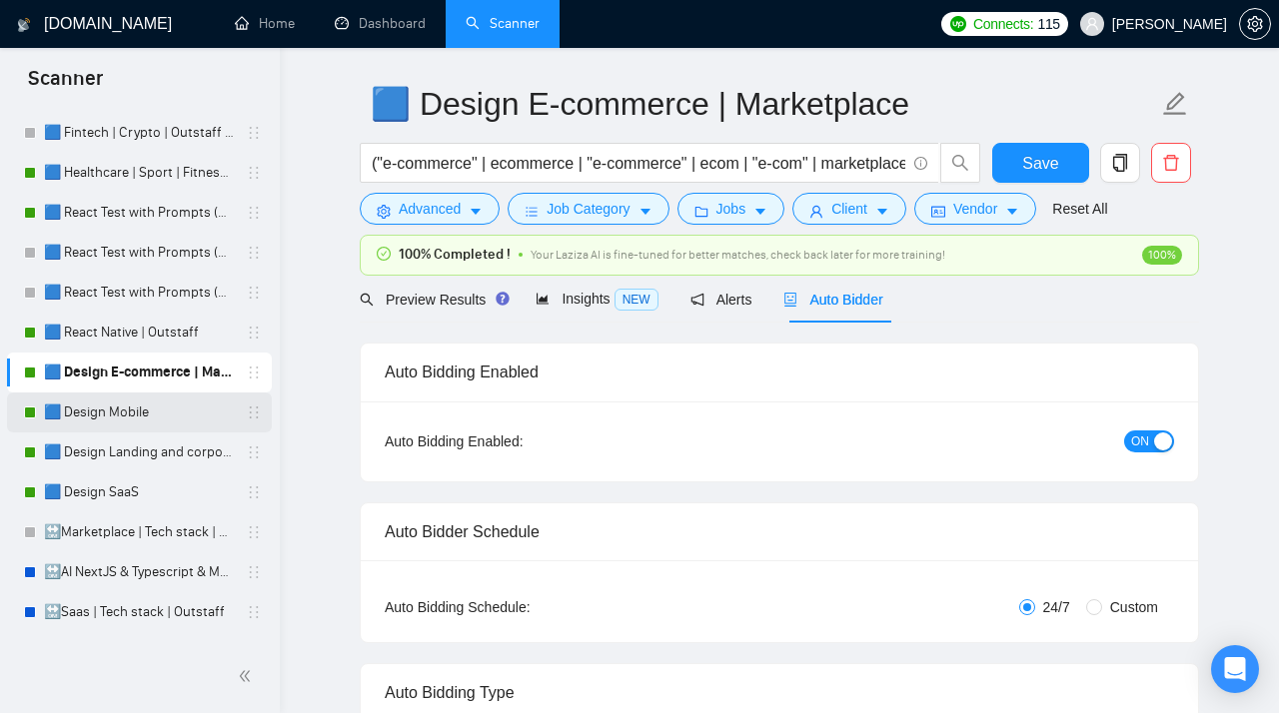
click at [112, 416] on link "🟦 Design Mobile" at bounding box center [139, 413] width 190 height 40
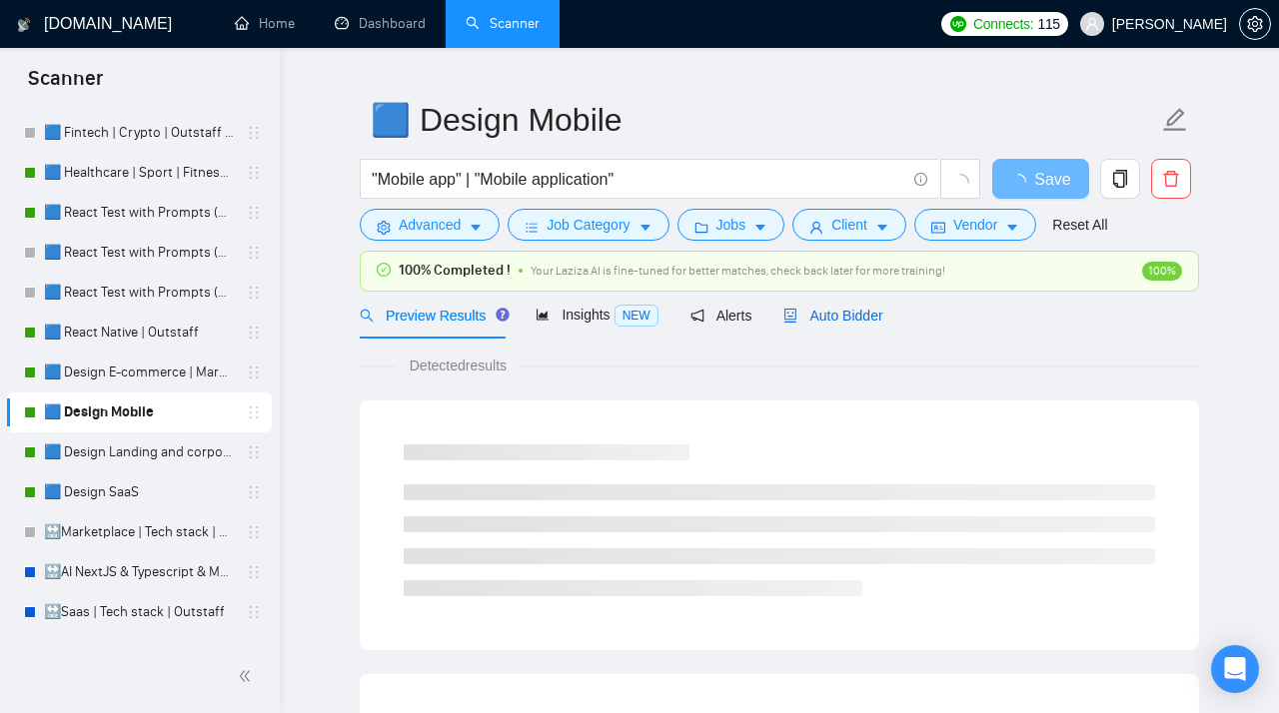
click at [837, 313] on span "Auto Bidder" at bounding box center [832, 316] width 99 height 16
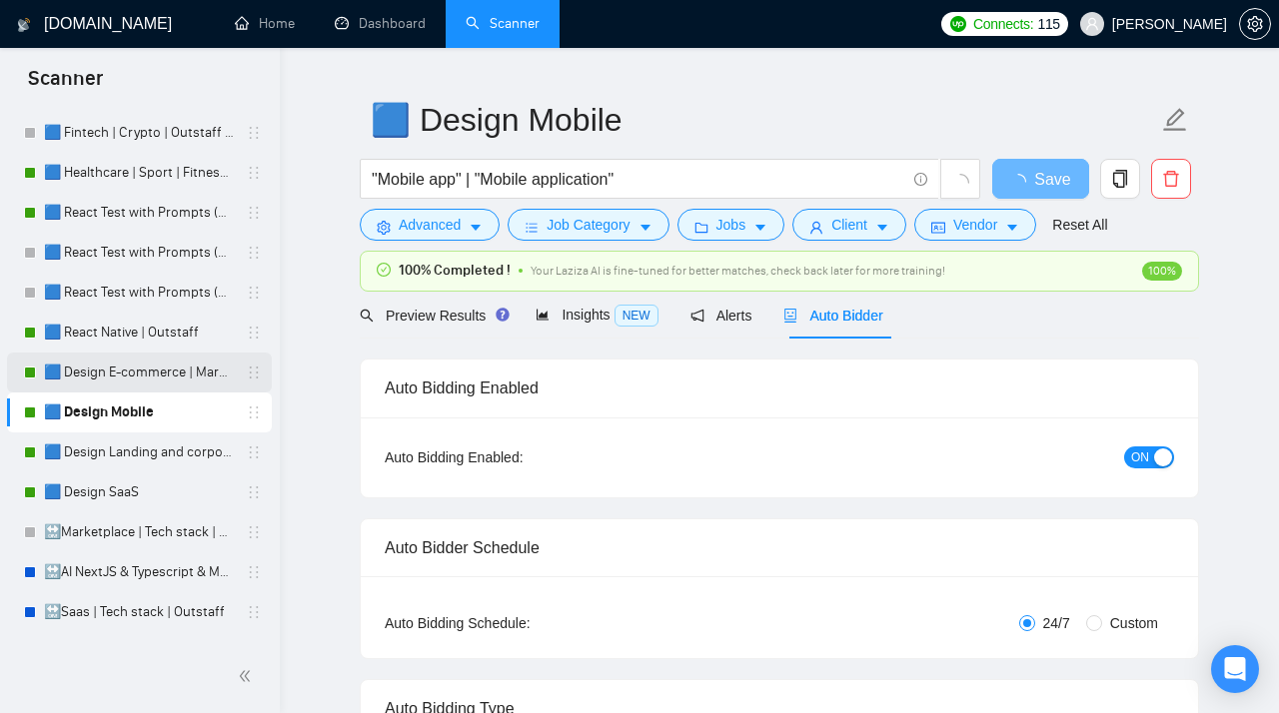
scroll to position [270, 0]
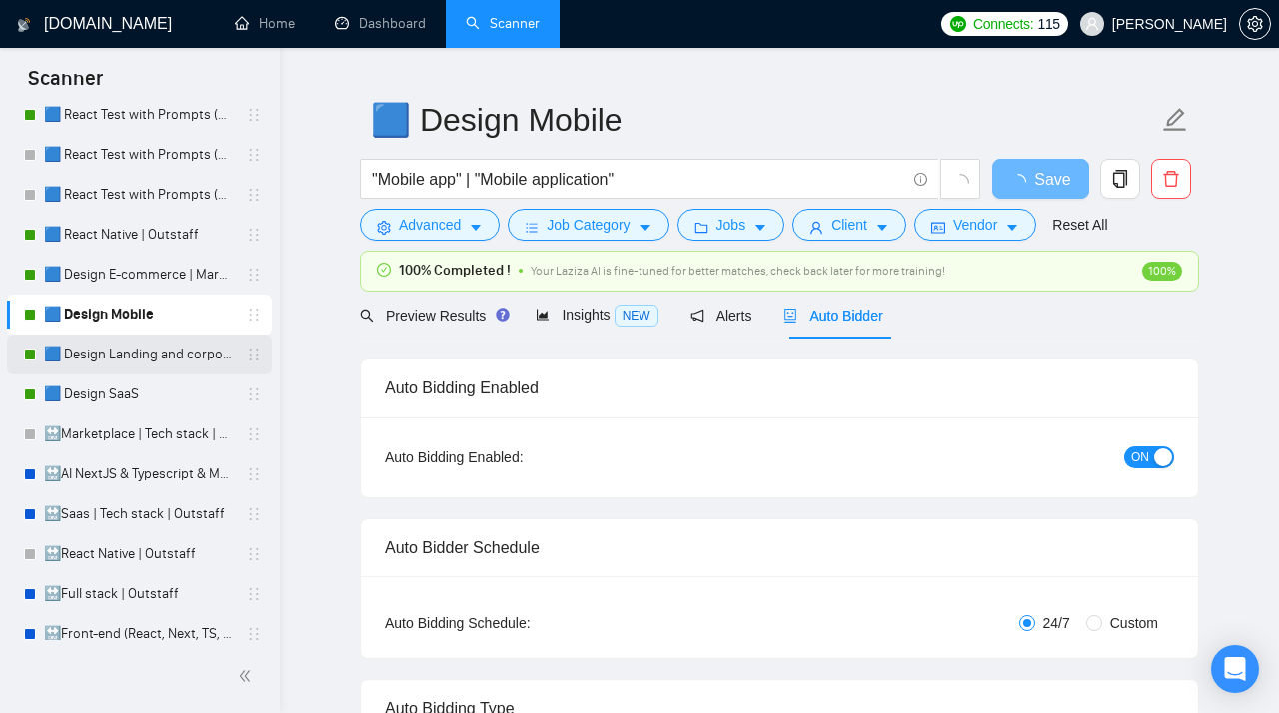
click at [131, 354] on link "🟦 Design Landing and corporate" at bounding box center [139, 355] width 190 height 40
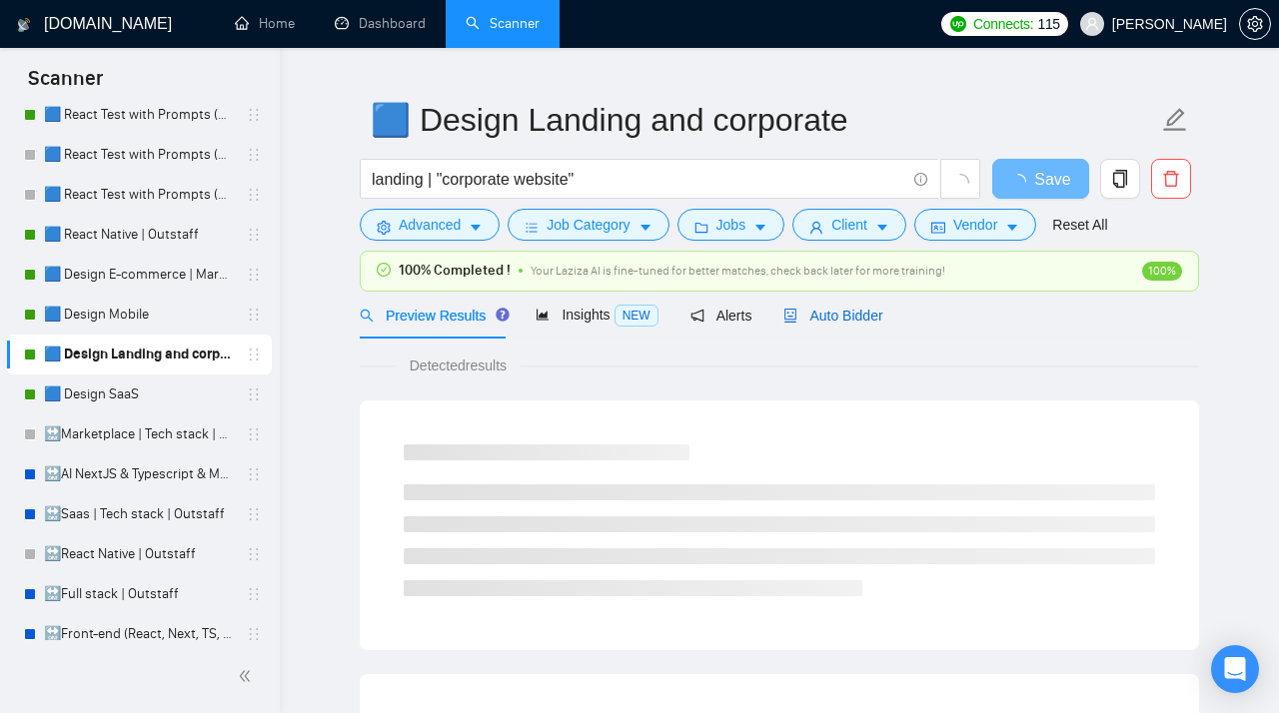
click at [827, 315] on span "Auto Bidder" at bounding box center [832, 316] width 99 height 16
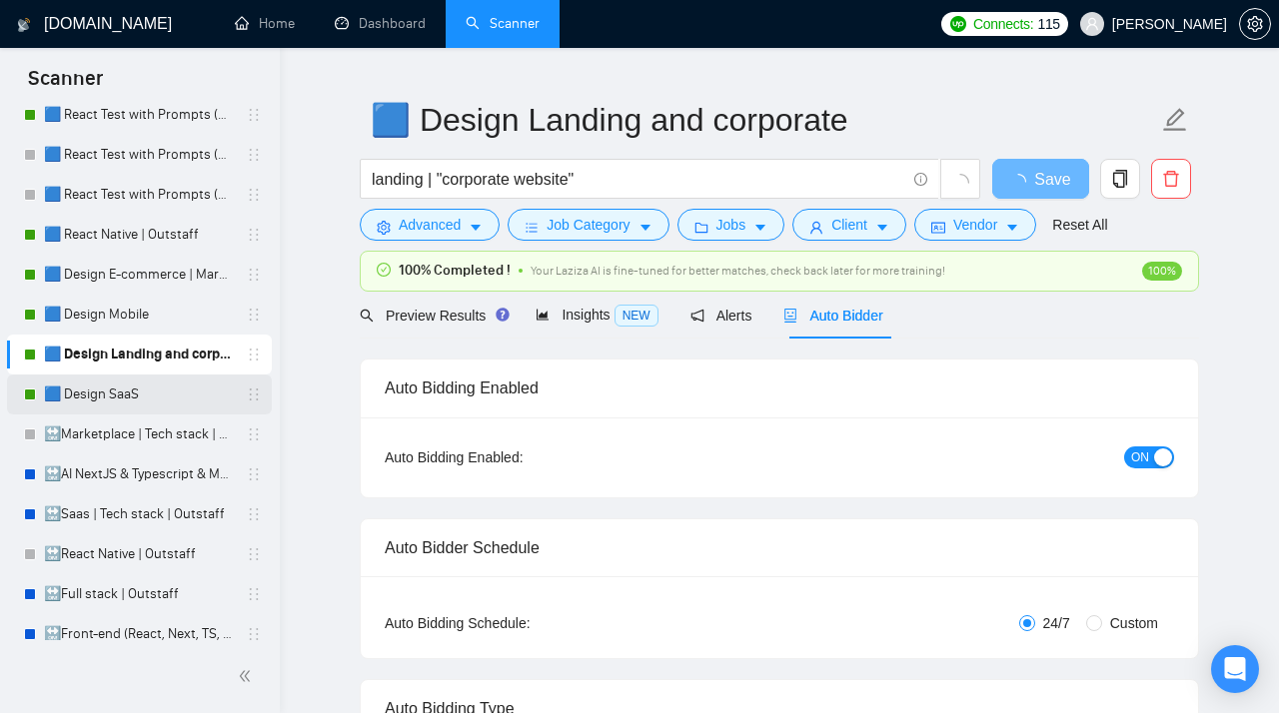
click at [143, 392] on link "🟦 Design SaaS" at bounding box center [139, 395] width 190 height 40
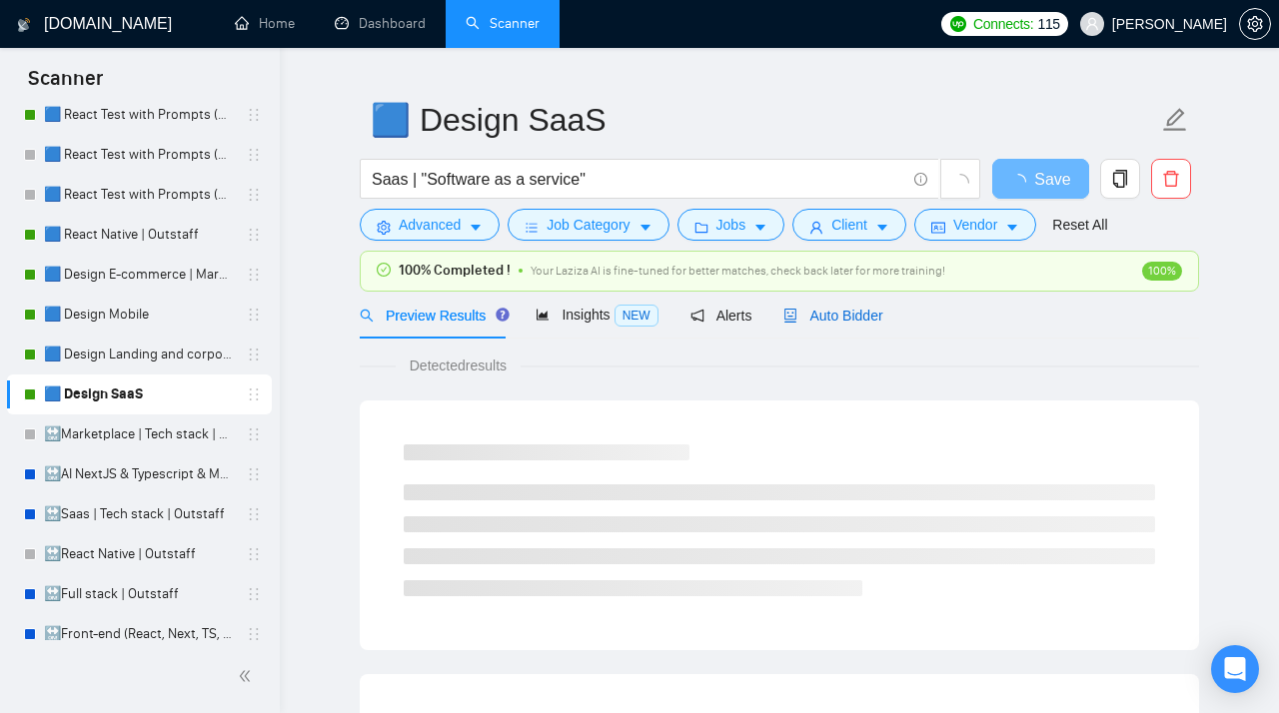
click at [831, 325] on div "Auto Bidder" at bounding box center [832, 316] width 99 height 22
